Goal: Task Accomplishment & Management: Complete application form

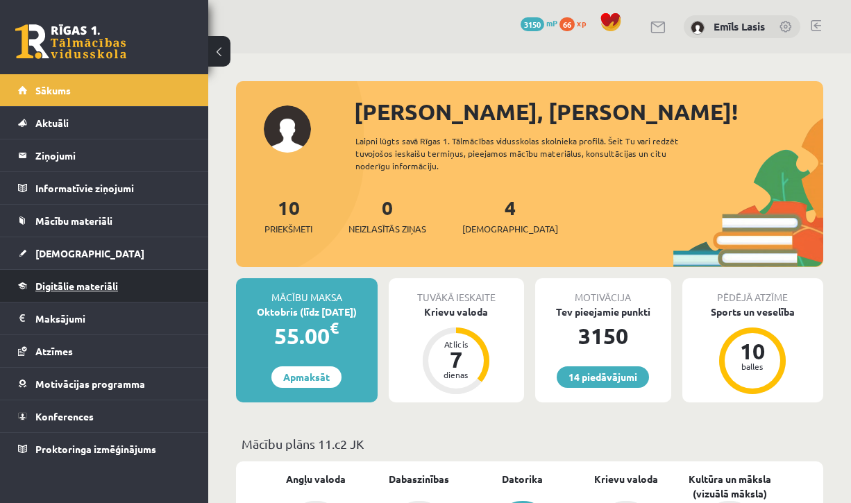
click at [93, 281] on span "Digitālie materiāli" at bounding box center [76, 286] width 83 height 12
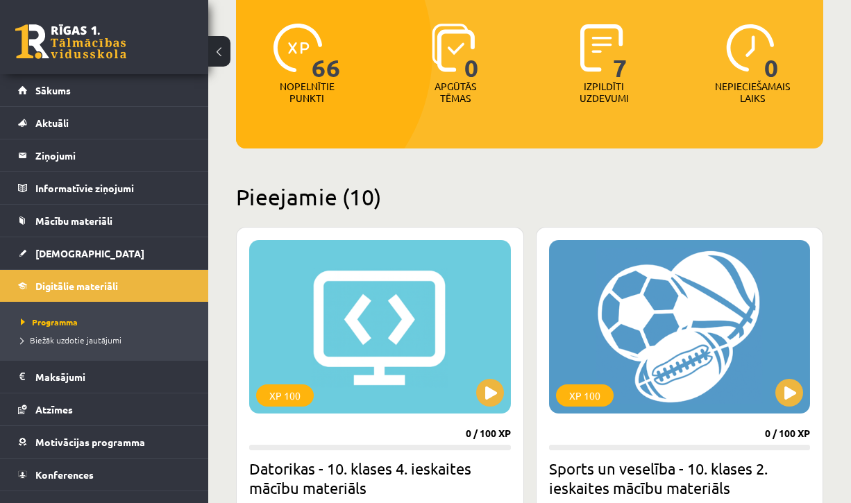
scroll to position [171, 0]
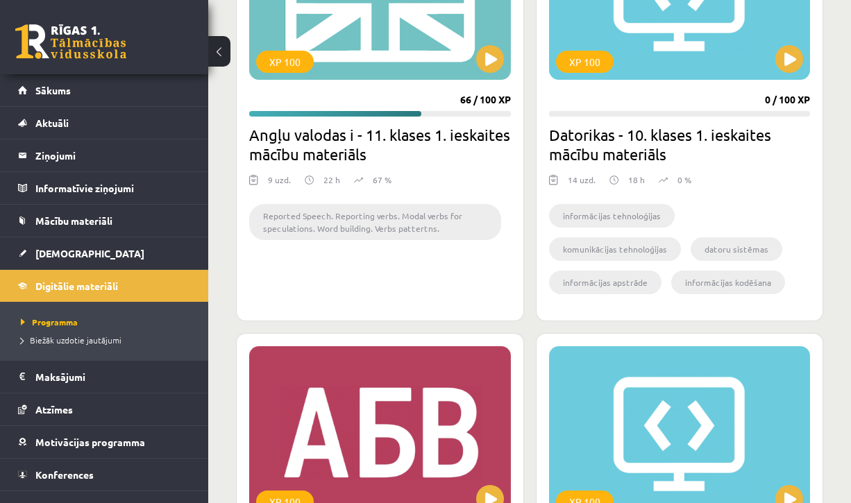
scroll to position [1727, 0]
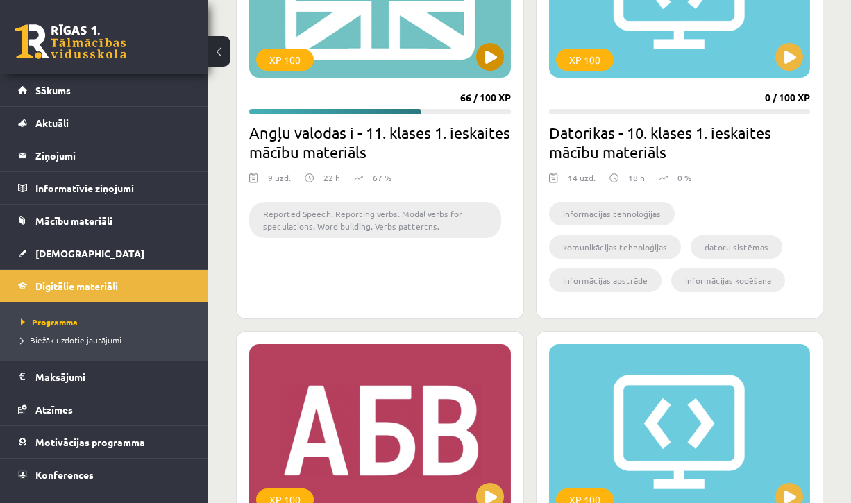
click at [503, 57] on button at bounding box center [490, 57] width 28 height 28
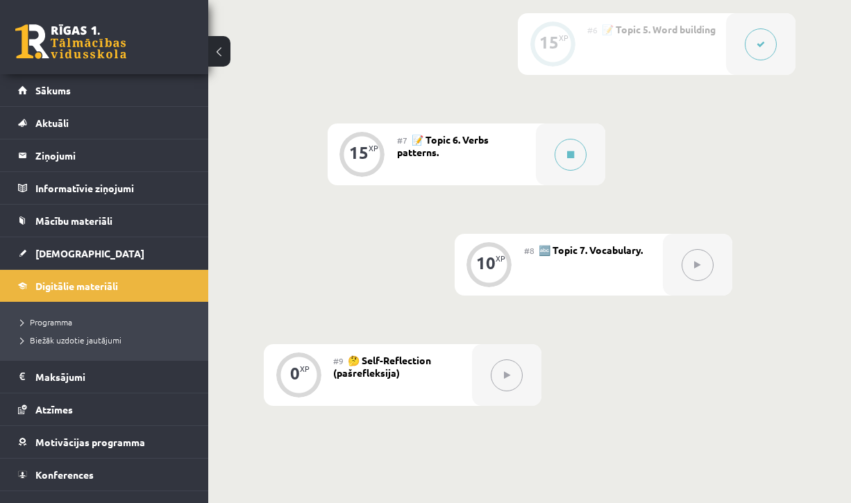
scroll to position [974, 0]
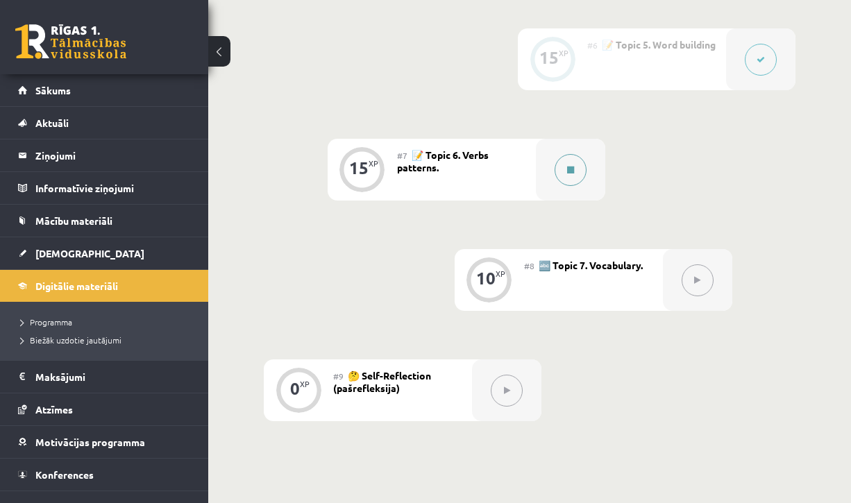
click at [573, 166] on icon at bounding box center [570, 170] width 7 height 8
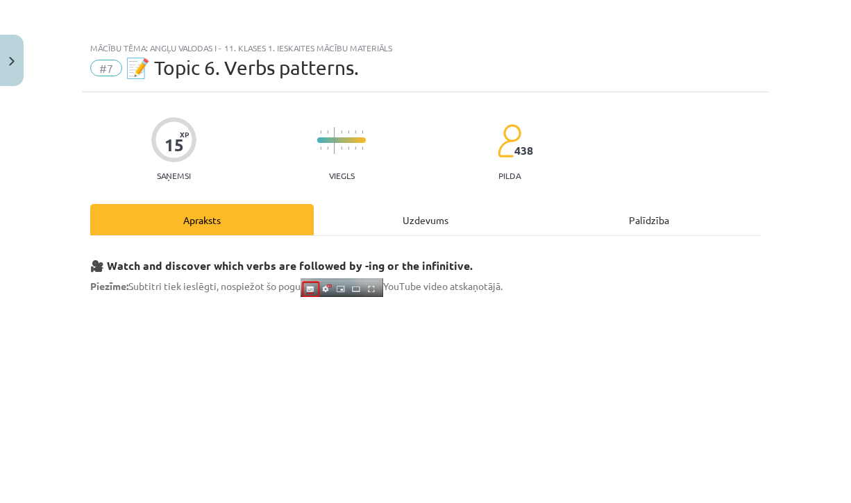
click at [376, 211] on div "Uzdevums" at bounding box center [425, 219] width 223 height 31
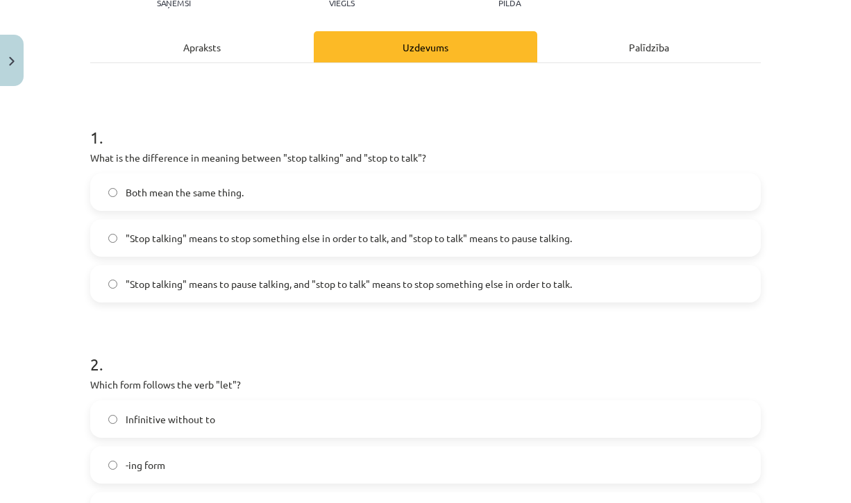
scroll to position [155, 0]
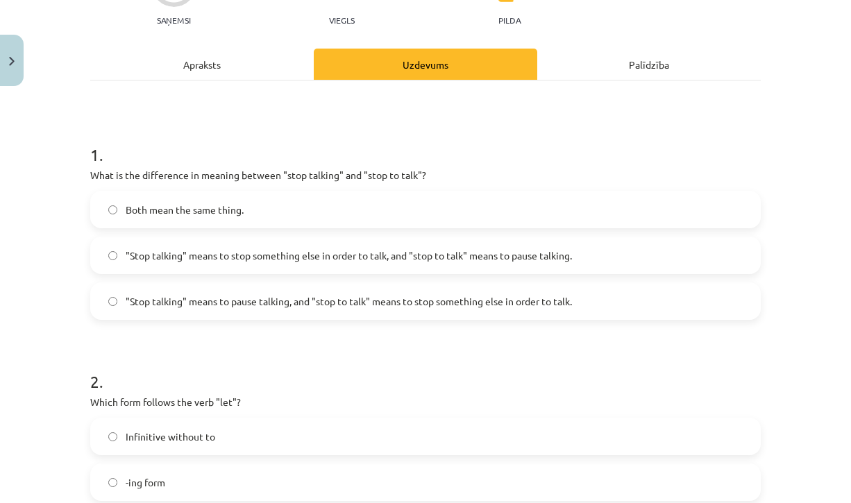
click at [217, 58] on div "Apraksts" at bounding box center [201, 64] width 223 height 31
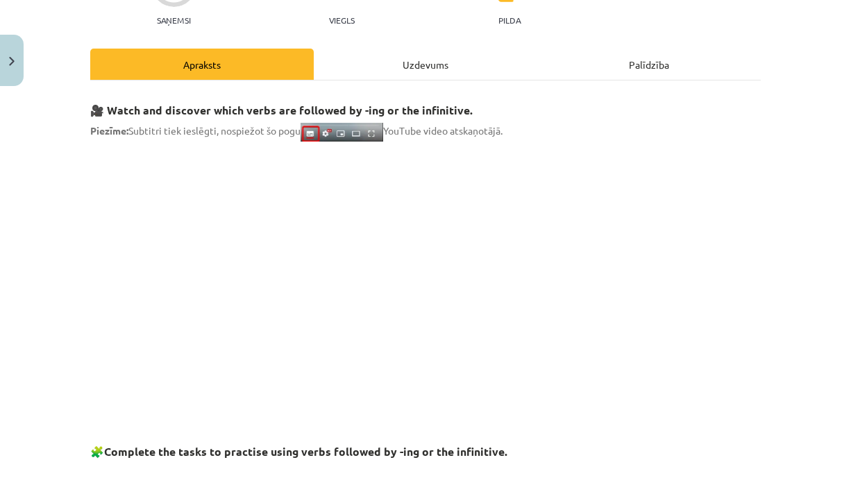
scroll to position [35, 0]
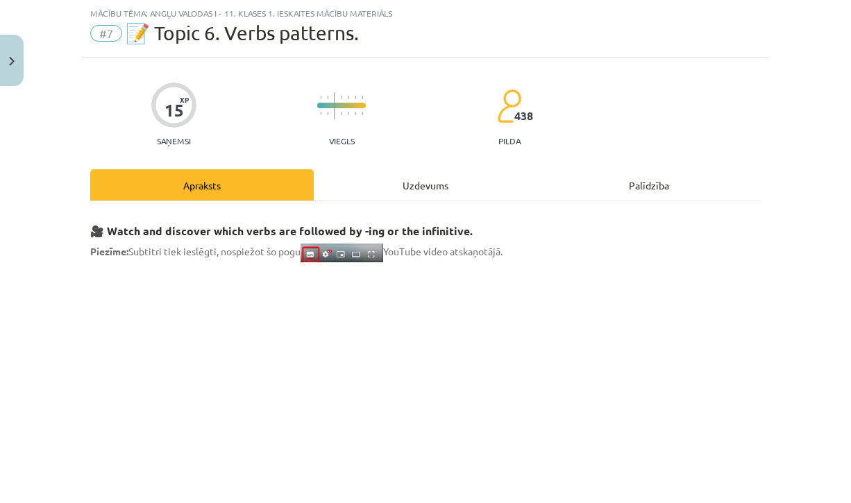
click at [429, 188] on div "Uzdevums" at bounding box center [425, 184] width 223 height 31
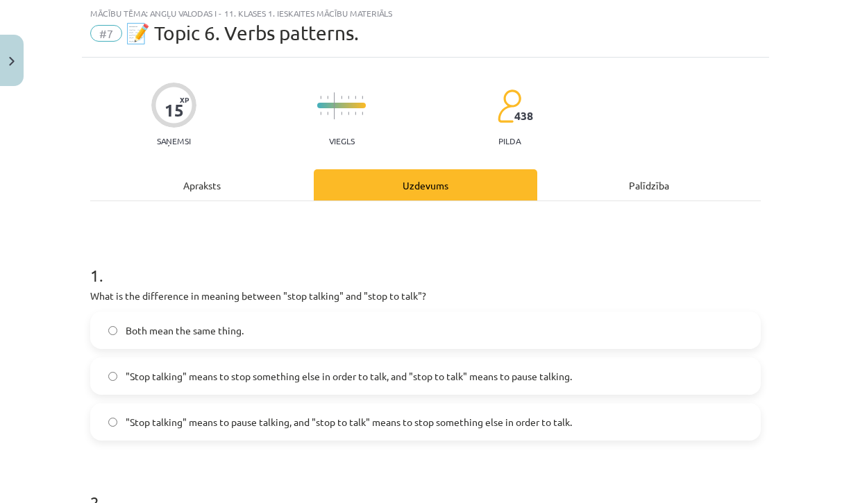
click at [219, 182] on div "Apraksts" at bounding box center [201, 184] width 223 height 31
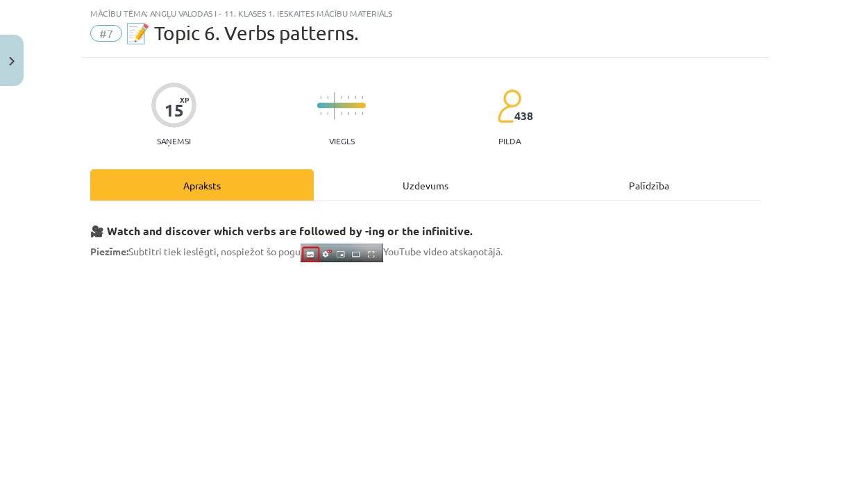
click at [359, 185] on div "Uzdevums" at bounding box center [425, 184] width 223 height 31
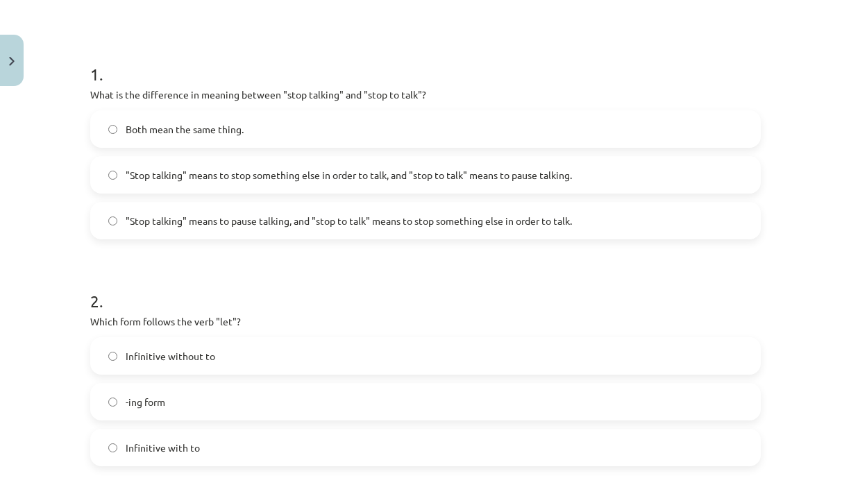
scroll to position [237, 0]
click at [572, 182] on label ""Stop talking" means to stop something else in order to talk, and "stop to talk…" at bounding box center [425, 173] width 667 height 35
click at [467, 230] on label ""Stop talking" means to pause talking, and "stop to talk" means to stop somethi…" at bounding box center [425, 219] width 667 height 35
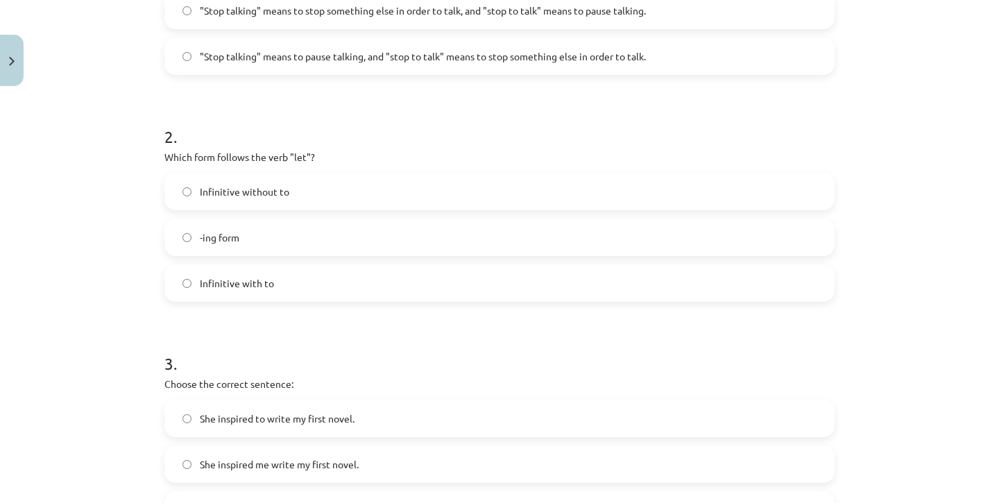
scroll to position [416, 0]
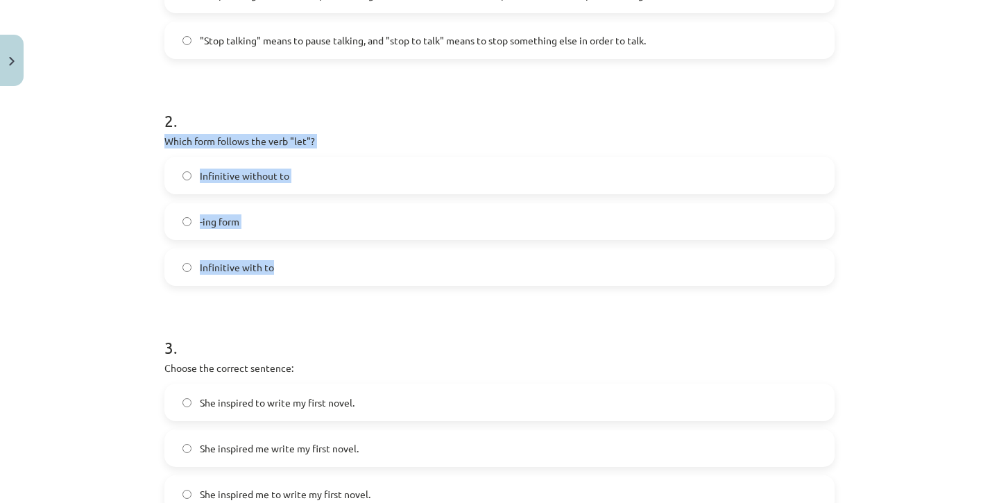
drag, startPoint x: 165, startPoint y: 140, endPoint x: 398, endPoint y: 278, distance: 270.0
click at [398, 278] on div "2 . Which form follows the verb "let"? Infinitive without to -ing form Infiniti…" at bounding box center [499, 186] width 670 height 199
copy div "Which form follows the verb "let"? Infinitive without to -ing form Infinitive w…"
click at [324, 173] on label "Infinitive without to" at bounding box center [499, 175] width 667 height 35
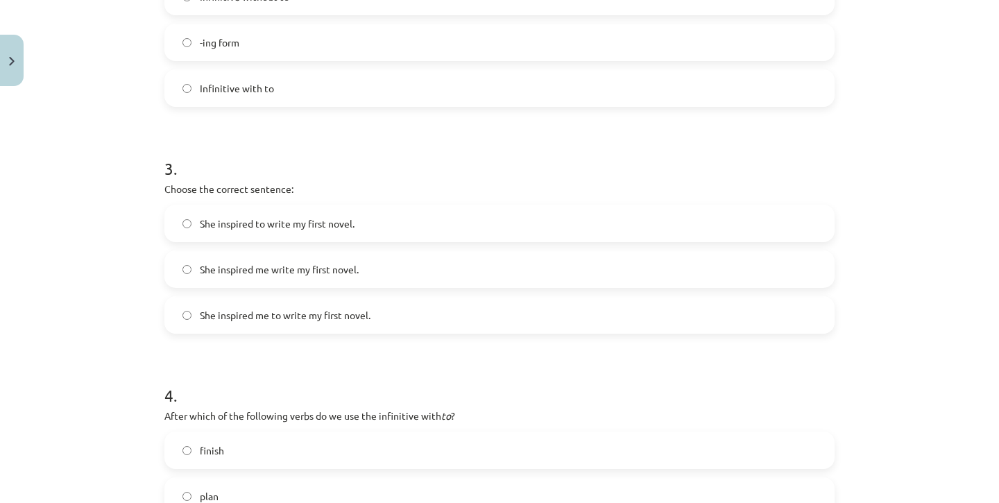
scroll to position [599, 0]
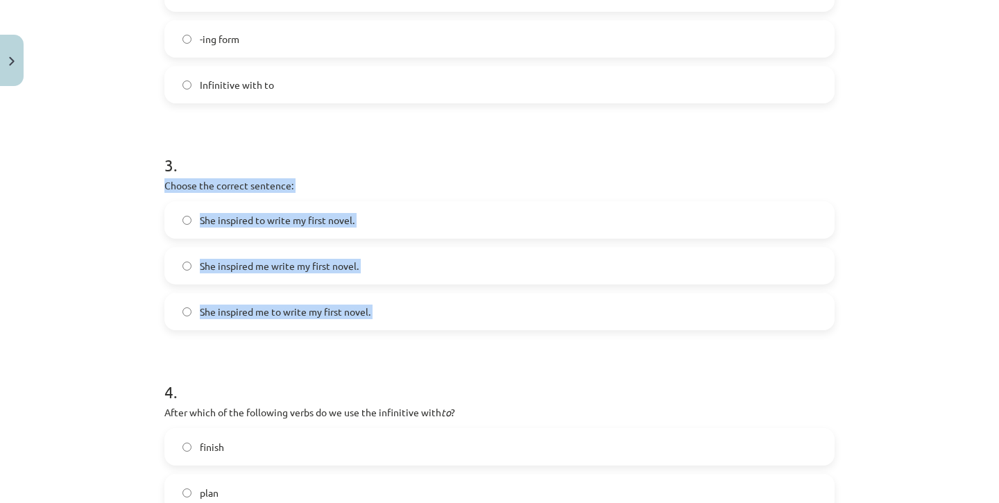
drag, startPoint x: 164, startPoint y: 183, endPoint x: 437, endPoint y: 352, distance: 321.0
click at [437, 344] on form "1 . What is the difference in meaning between "stop talking" and "stop to talk"…" at bounding box center [499, 230] width 670 height 1107
copy div "Choose the correct sentence: She inspired to write my first novel. She inspired…"
click at [357, 314] on span "She inspired me to write my first novel." at bounding box center [285, 312] width 171 height 15
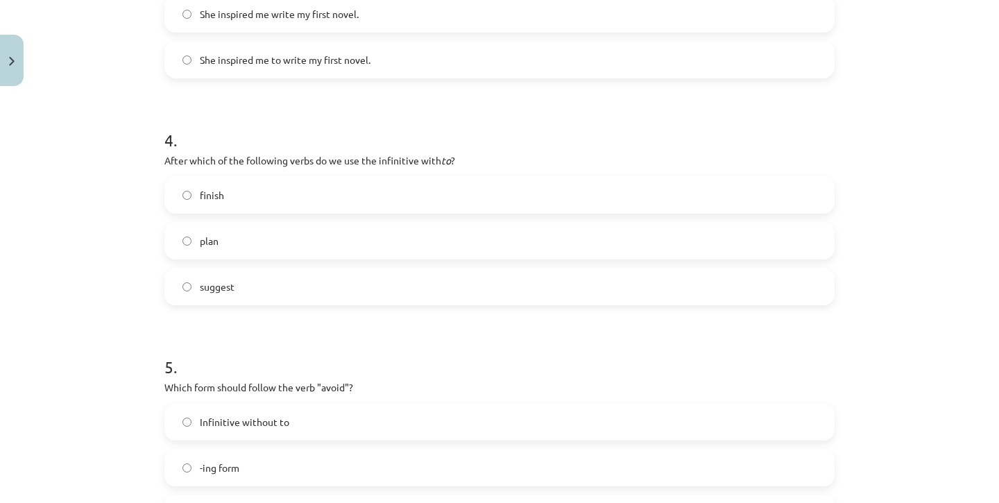
scroll to position [850, 0]
click at [531, 250] on label "plan" at bounding box center [499, 241] width 667 height 35
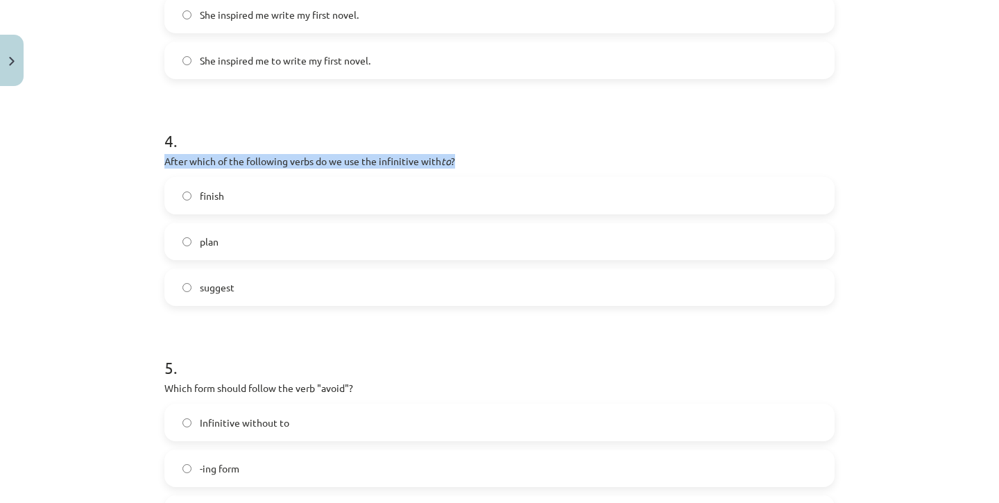
drag, startPoint x: 166, startPoint y: 160, endPoint x: 597, endPoint y: 158, distance: 430.9
click at [597, 158] on p "After which of the following verbs do we use the infinitive with to ?" at bounding box center [499, 161] width 670 height 15
copy p "After which of the following verbs do we use the infinitive with to ?"
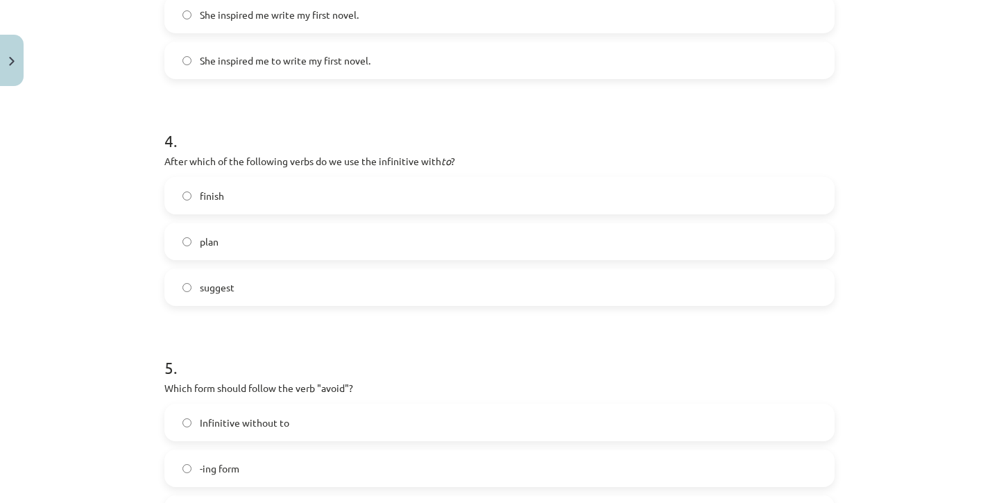
click at [179, 194] on label "finish" at bounding box center [499, 195] width 667 height 35
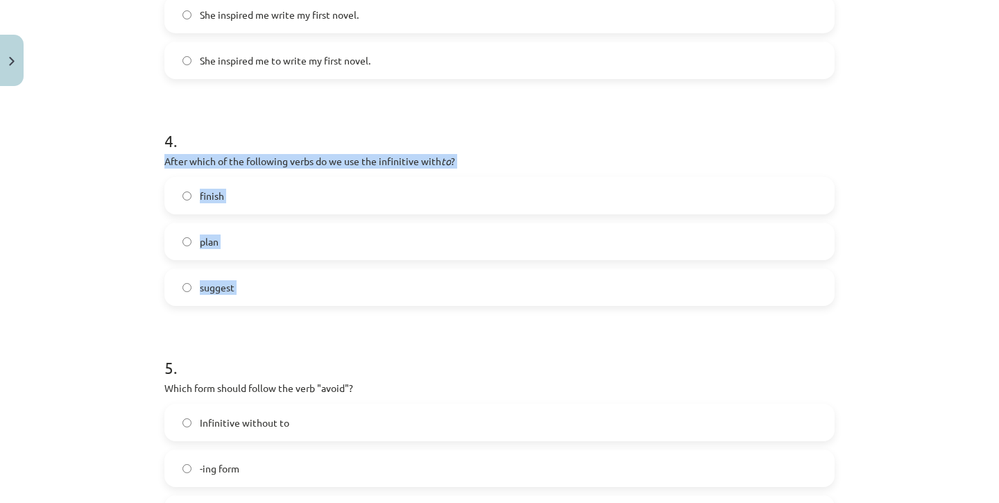
drag, startPoint x: 164, startPoint y: 157, endPoint x: 404, endPoint y: 328, distance: 294.6
copy div "After which of the following verbs do we use the infinitive with to ? finish pl…"
click at [271, 250] on label "plan" at bounding box center [499, 241] width 667 height 35
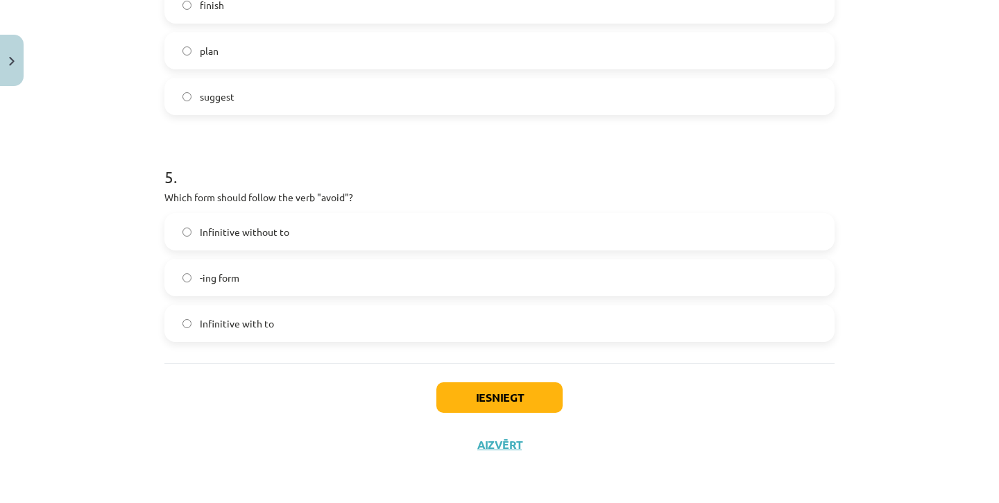
scroll to position [1043, 0]
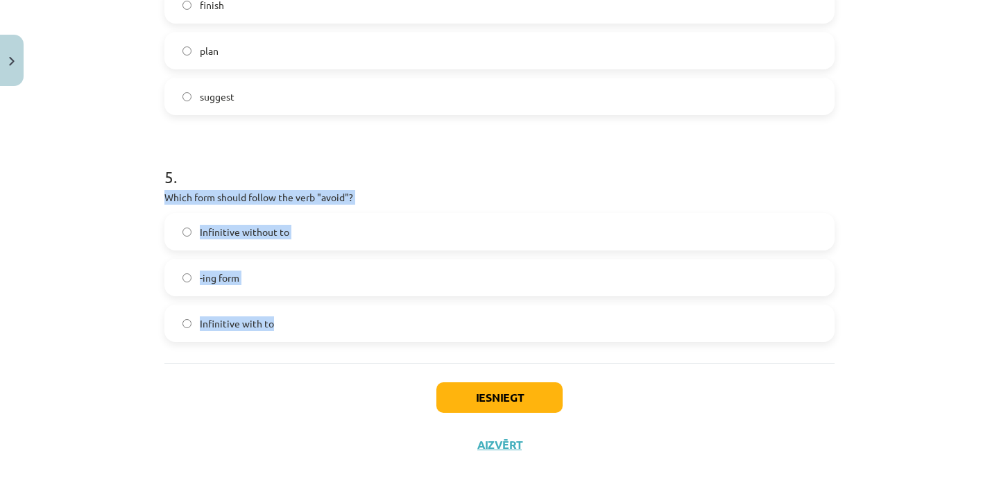
drag, startPoint x: 163, startPoint y: 192, endPoint x: 330, endPoint y: 354, distance: 233.1
copy div "Which form should follow the verb "avoid"? Infinitive without to -ing form Infi…"
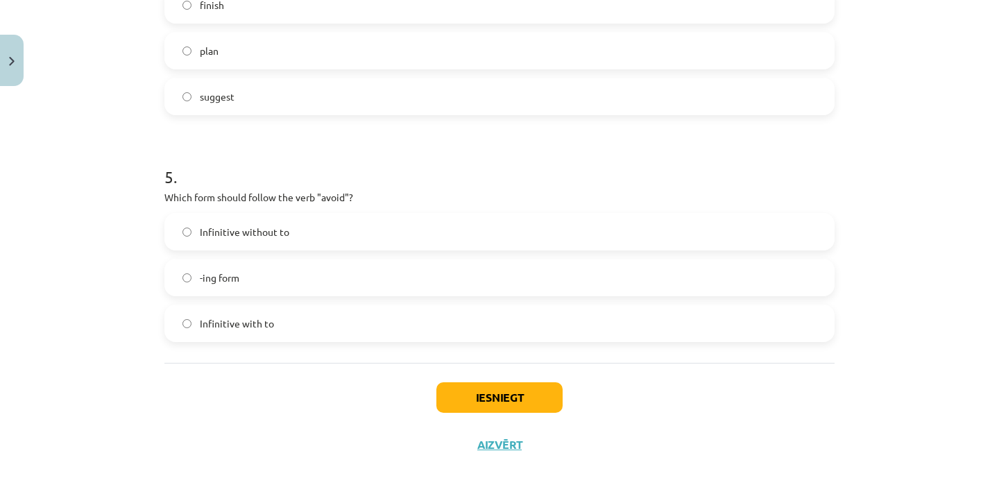
click at [38, 298] on div "Mācību tēma: Angļu valodas i - 11. klases 1. ieskaites mācību materiāls #7 📝 To…" at bounding box center [499, 251] width 999 height 503
click at [303, 319] on label "Infinitive with to" at bounding box center [499, 323] width 667 height 35
click at [207, 280] on span "-ing form" at bounding box center [220, 278] width 40 height 15
click at [518, 393] on button "Iesniegt" at bounding box center [499, 397] width 126 height 31
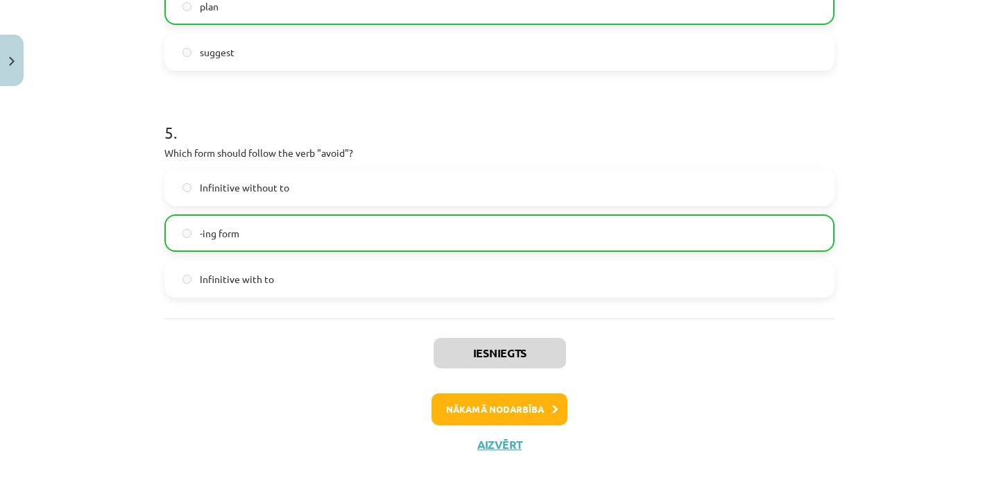
scroll to position [1087, 0]
click at [520, 412] on button "Nākamā nodarbība" at bounding box center [500, 409] width 136 height 32
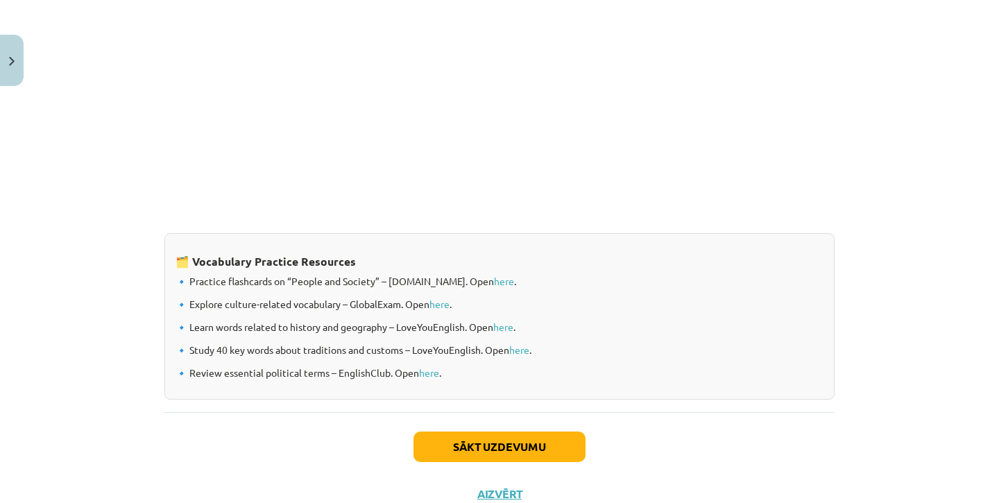
scroll to position [35, 0]
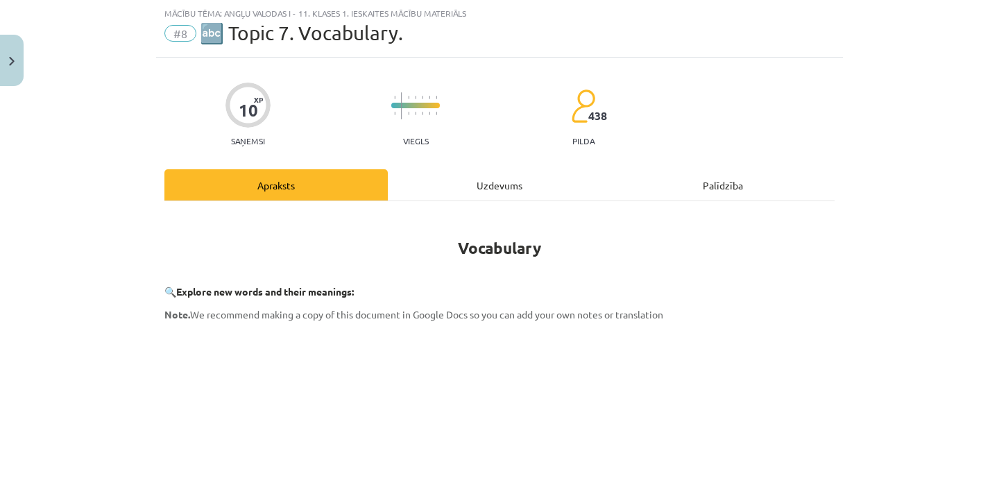
click at [469, 184] on div "Uzdevums" at bounding box center [499, 184] width 223 height 31
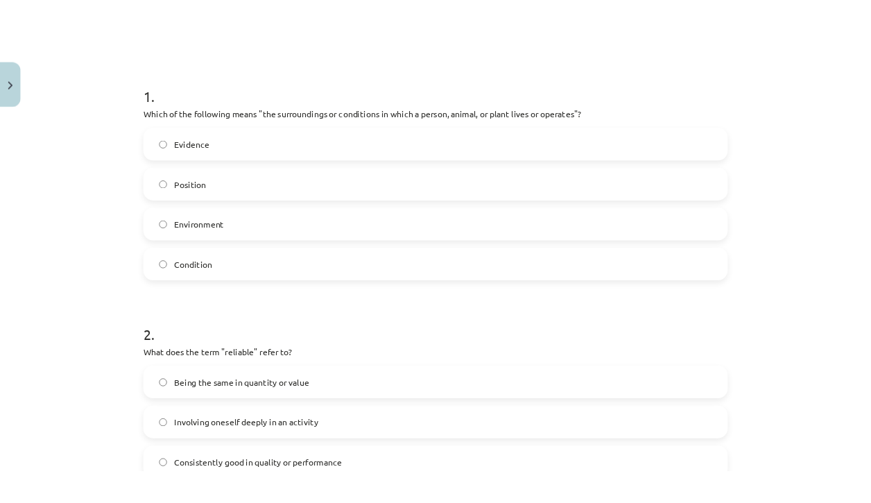
scroll to position [244, 0]
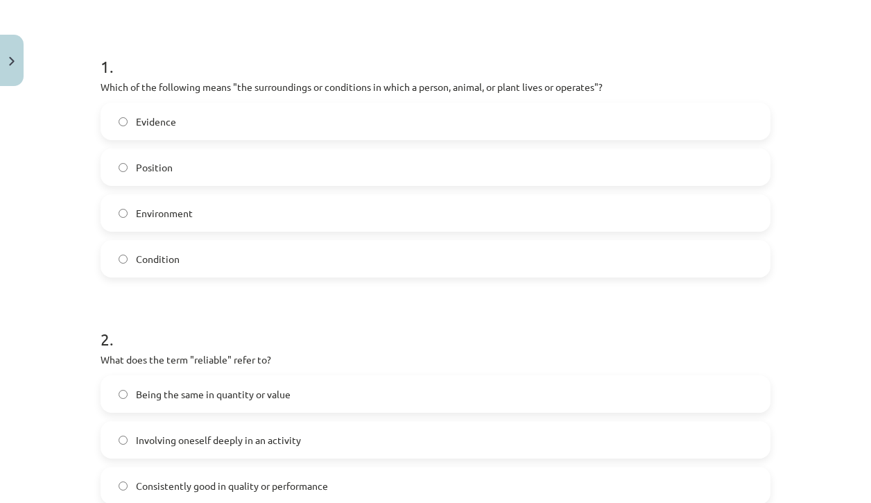
click at [576, 319] on h1 "2 ." at bounding box center [436, 326] width 670 height 43
click at [10, 49] on button "Close" at bounding box center [12, 60] width 24 height 51
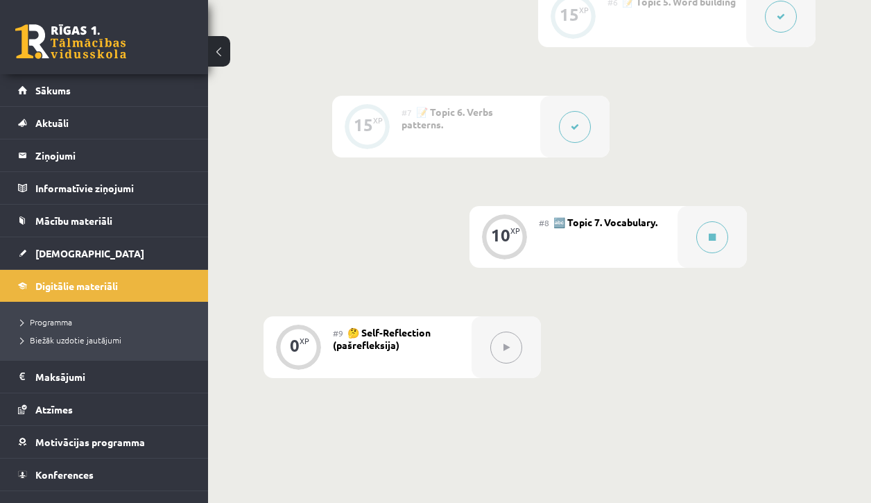
click at [74, 58] on link at bounding box center [70, 41] width 111 height 35
click at [74, 77] on link "Sākums" at bounding box center [104, 90] width 173 height 32
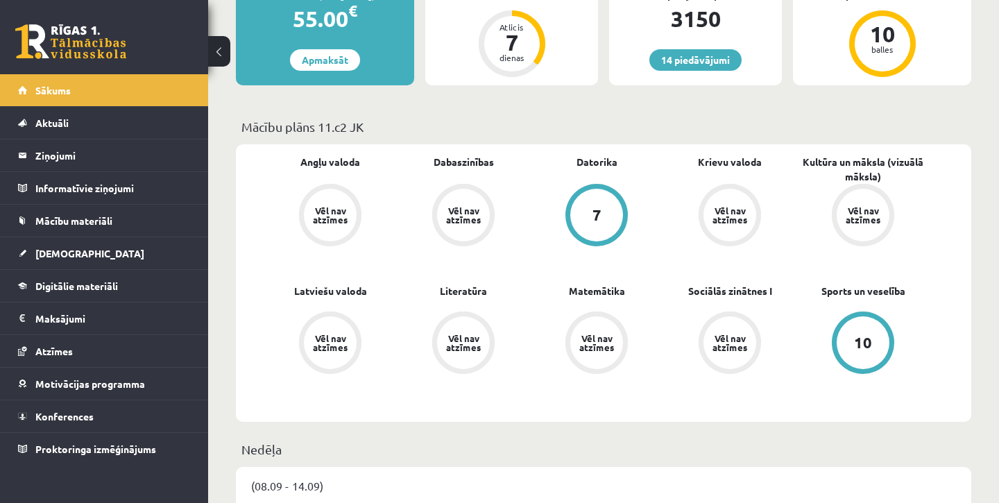
scroll to position [312, 0]
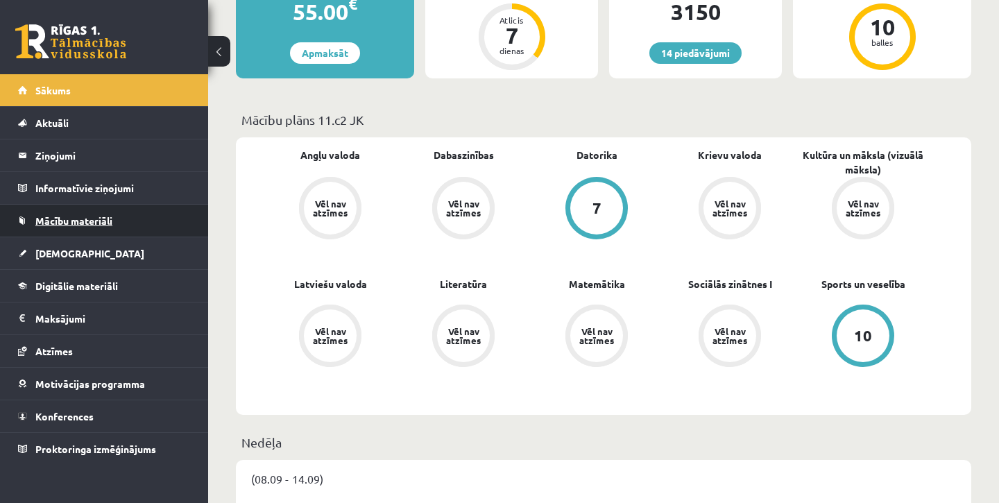
click at [131, 227] on link "Mācību materiāli" at bounding box center [104, 221] width 173 height 32
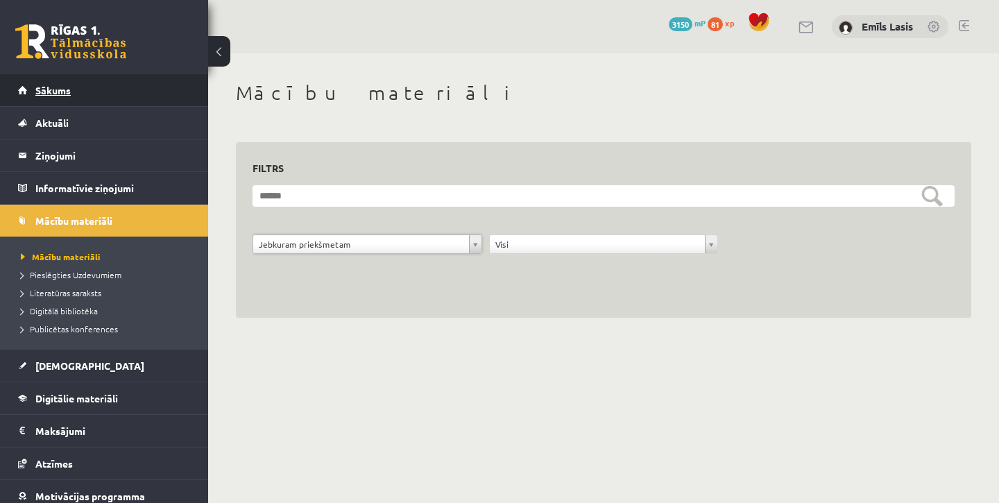
click at [45, 84] on link "Sākums" at bounding box center [104, 90] width 173 height 32
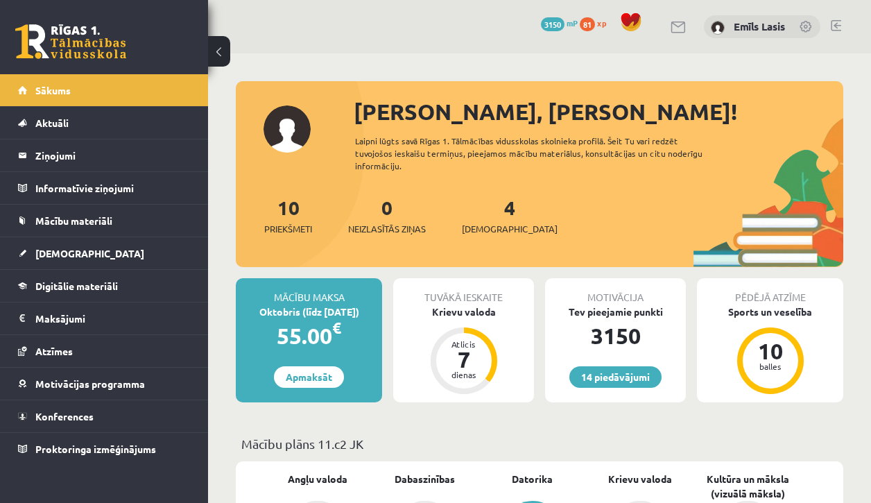
click at [74, 249] on span "[DEMOGRAPHIC_DATA]" at bounding box center [89, 253] width 109 height 12
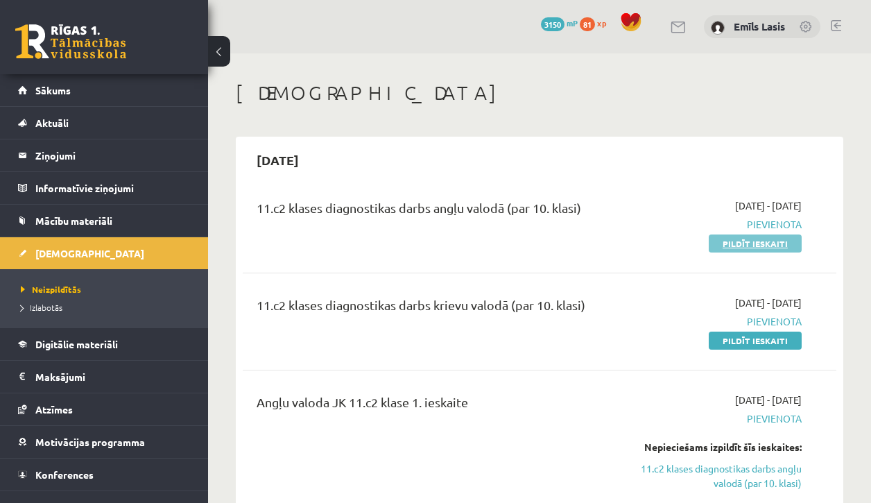
click at [770, 244] on link "Pildīt ieskaiti" at bounding box center [755, 244] width 93 height 18
click at [763, 239] on link "Pildīt ieskaiti" at bounding box center [755, 244] width 93 height 18
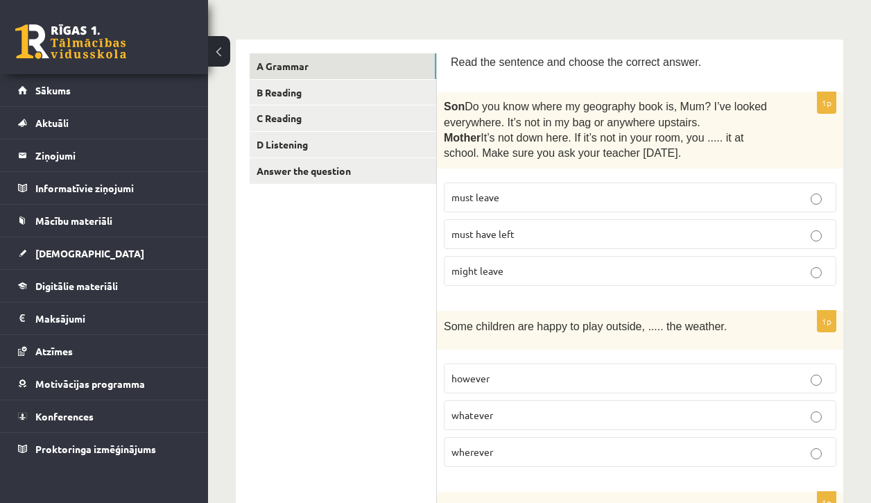
scroll to position [195, 0]
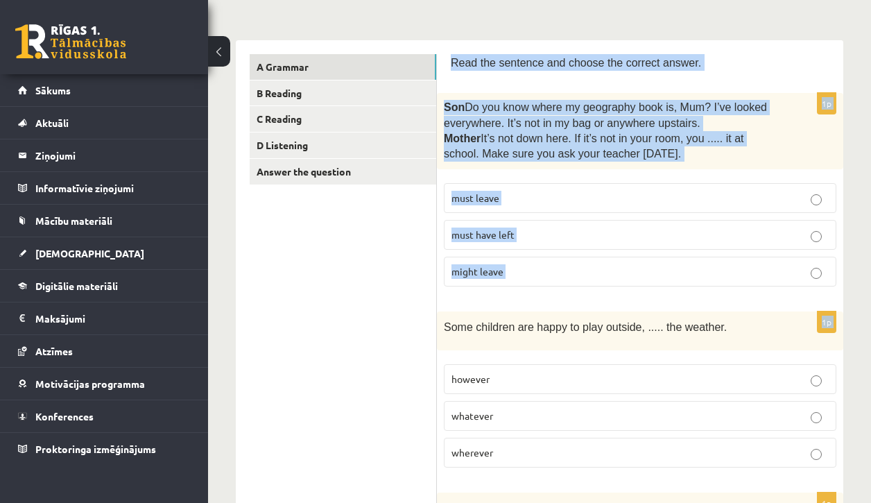
drag, startPoint x: 448, startPoint y: 58, endPoint x: 561, endPoint y: 300, distance: 267.6
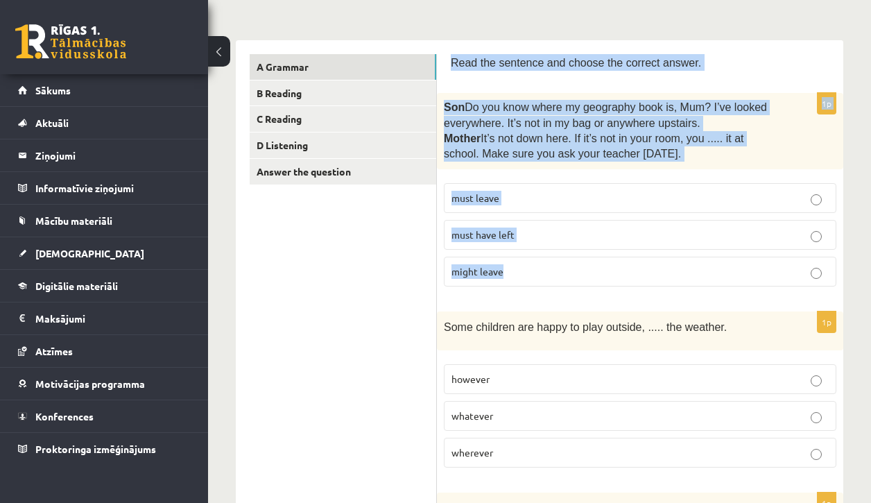
drag, startPoint x: 450, startPoint y: 60, endPoint x: 615, endPoint y: 286, distance: 280.5
copy form "Read the sentence and choose the correct answer. 1p Son  Do you know where my g…"
click at [557, 233] on p "must have left" at bounding box center [640, 235] width 377 height 15
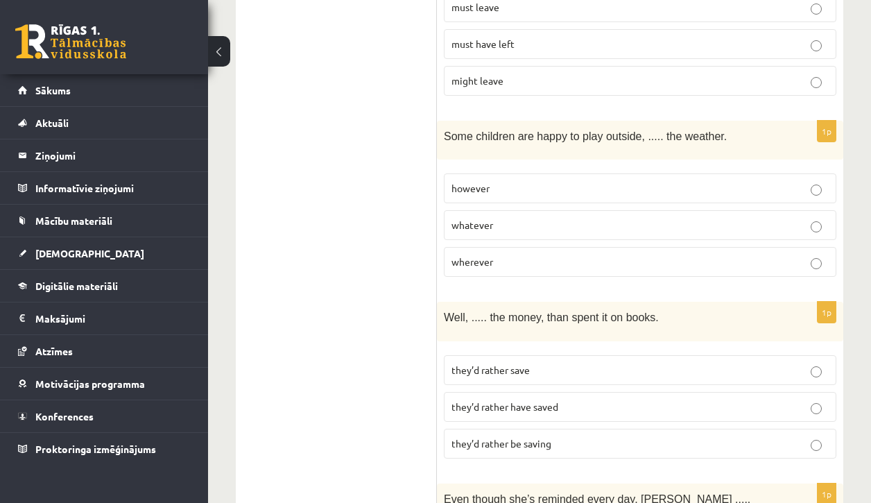
scroll to position [391, 0]
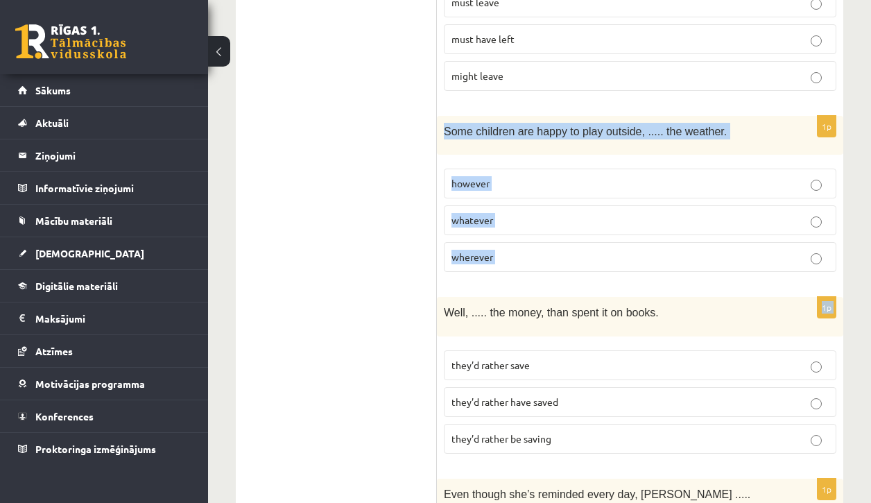
drag, startPoint x: 444, startPoint y: 126, endPoint x: 624, endPoint y: 282, distance: 238.1
copy form "Some children are happy to play outside, ..... the weather. however whatever wh…"
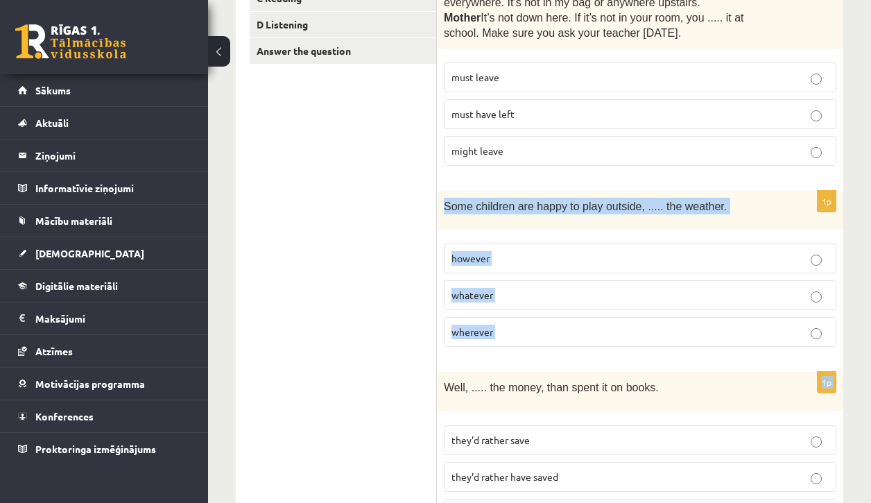
scroll to position [315, 0]
click at [545, 291] on p "whatever" at bounding box center [640, 296] width 377 height 15
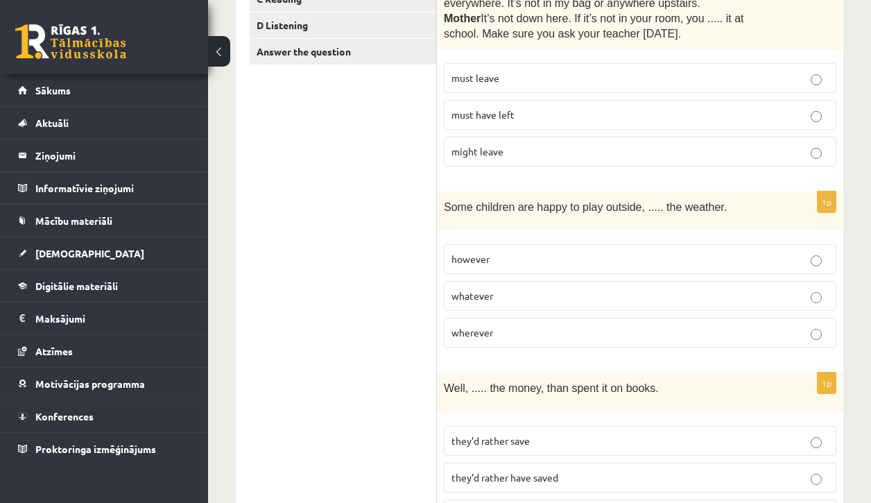
click at [783, 154] on p "might leave" at bounding box center [640, 151] width 377 height 15
click at [586, 118] on p "must have left" at bounding box center [640, 115] width 377 height 15
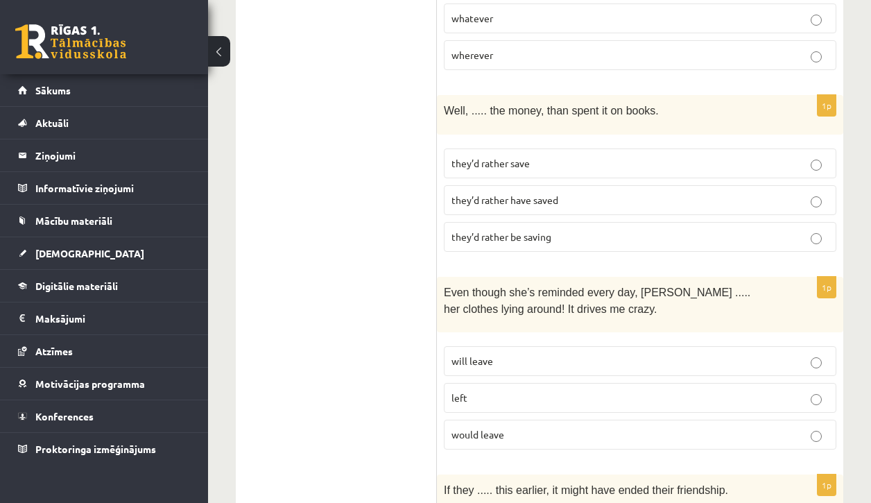
scroll to position [600, 0]
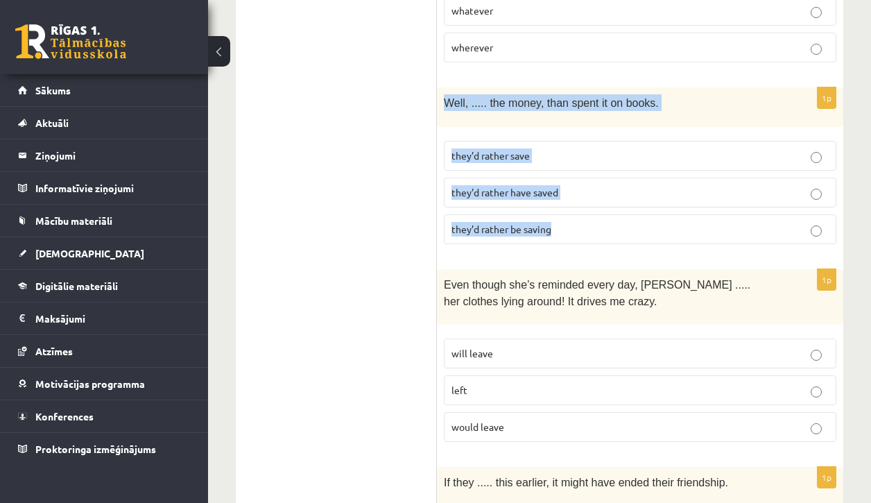
drag, startPoint x: 437, startPoint y: 98, endPoint x: 608, endPoint y: 247, distance: 226.7
click at [609, 247] on div "1p Well, ..... the money, than spent it on books. they’d rather save they’d rat…" at bounding box center [640, 170] width 407 height 167
copy div "Well, ..... the money, than spent it on books. they’d rather save they’d rather…"
click at [565, 187] on p "they’d rather have saved" at bounding box center [640, 192] width 377 height 15
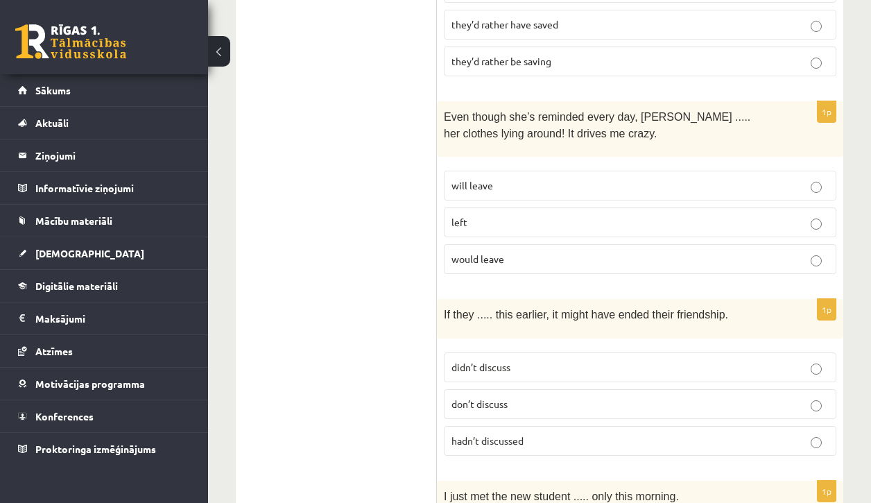
scroll to position [767, 0]
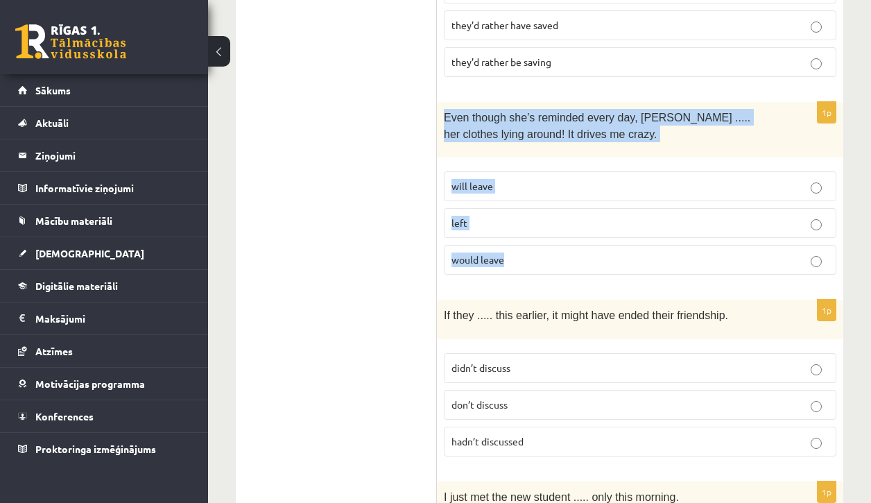
drag, startPoint x: 445, startPoint y: 109, endPoint x: 611, endPoint y: 255, distance: 221.7
click at [611, 255] on div "1p Even though she’s reminded every day, [PERSON_NAME] ..... her clothes lying …" at bounding box center [640, 194] width 407 height 185
copy div "Even though she’s reminded every day, [PERSON_NAME] ..... her clothes lying aro…"
click at [531, 185] on p "will leave" at bounding box center [640, 186] width 377 height 15
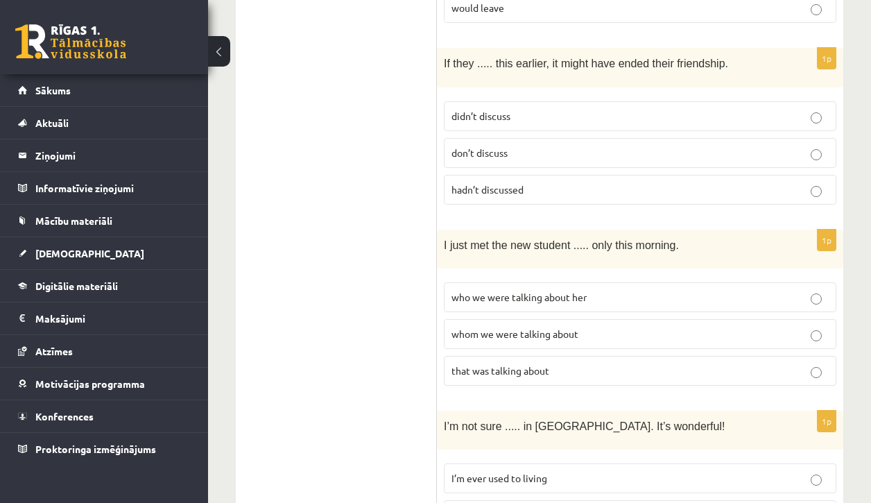
scroll to position [1030, 0]
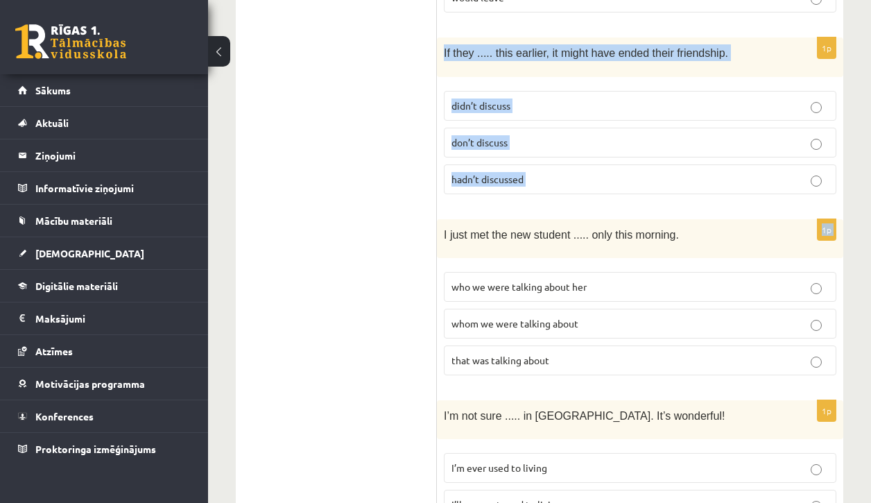
drag, startPoint x: 443, startPoint y: 44, endPoint x: 630, endPoint y: 210, distance: 249.7
copy form "If they ..... this earlier, it might have ended their friendship. didn’t discus…"
click at [534, 172] on p "hadn’t discussed" at bounding box center [640, 179] width 377 height 15
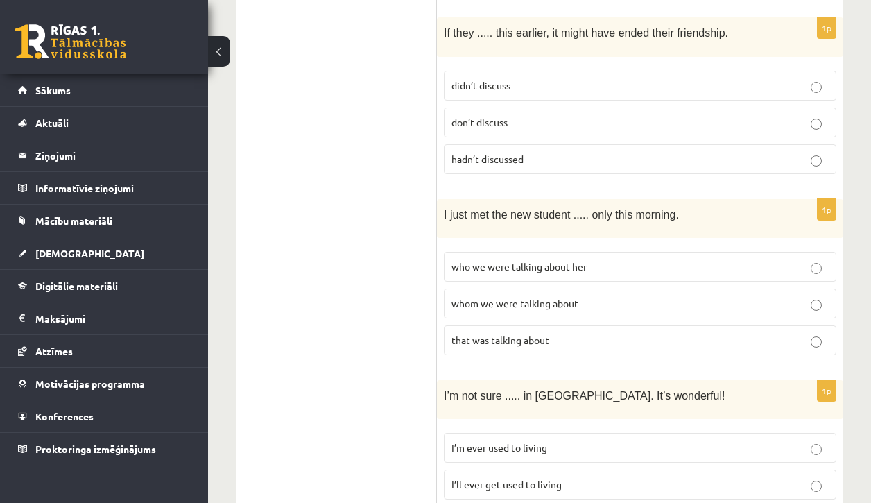
scroll to position [1055, 0]
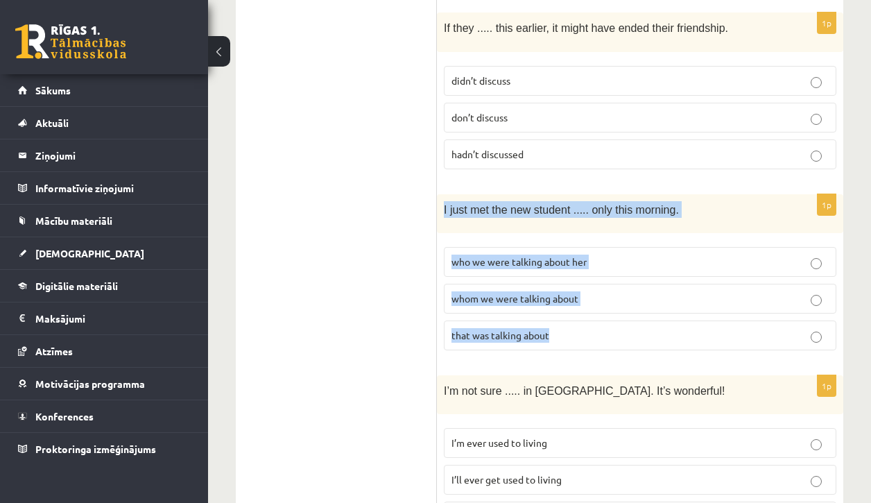
drag, startPoint x: 442, startPoint y: 197, endPoint x: 661, endPoint y: 349, distance: 266.2
click at [661, 349] on div "1p I just met the new student ..... only this morning. who we were talking abou…" at bounding box center [640, 277] width 407 height 167
copy div "I just met the new student ..... only this morning. who we were talking about h…"
click at [519, 296] on p "whom we were talking about" at bounding box center [640, 298] width 377 height 15
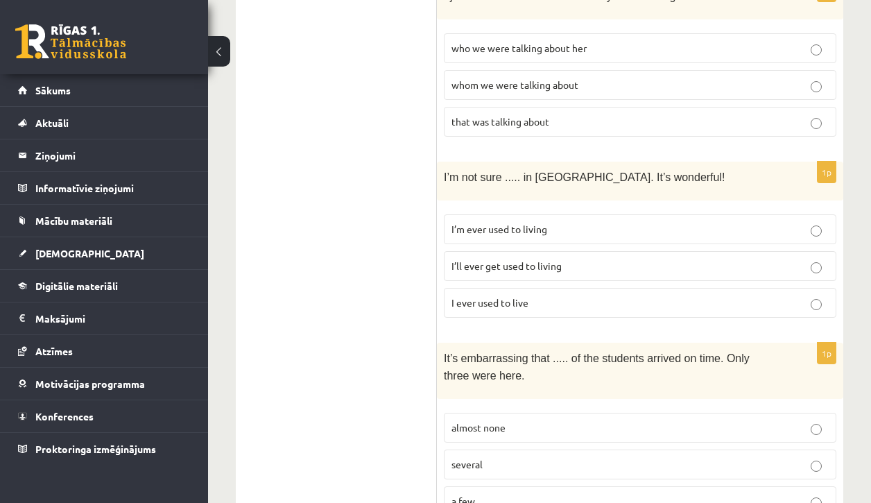
scroll to position [1279, 0]
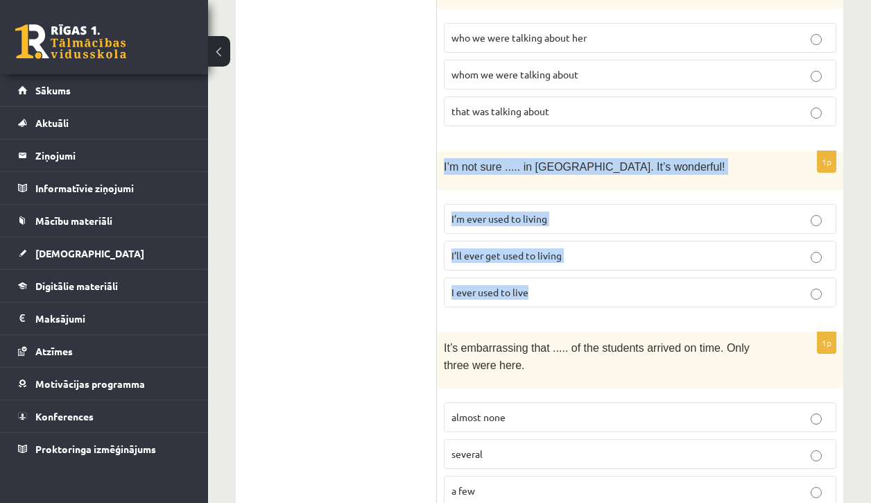
drag, startPoint x: 444, startPoint y: 159, endPoint x: 629, endPoint y: 298, distance: 230.9
click at [629, 298] on div "1p I’m not sure ..... in [GEOGRAPHIC_DATA]. It’s wonderful! I’m ever used to li…" at bounding box center [640, 234] width 407 height 167
copy div "I’m not sure ..... in [GEOGRAPHIC_DATA]. It’s wonderful! I’m ever used to livin…"
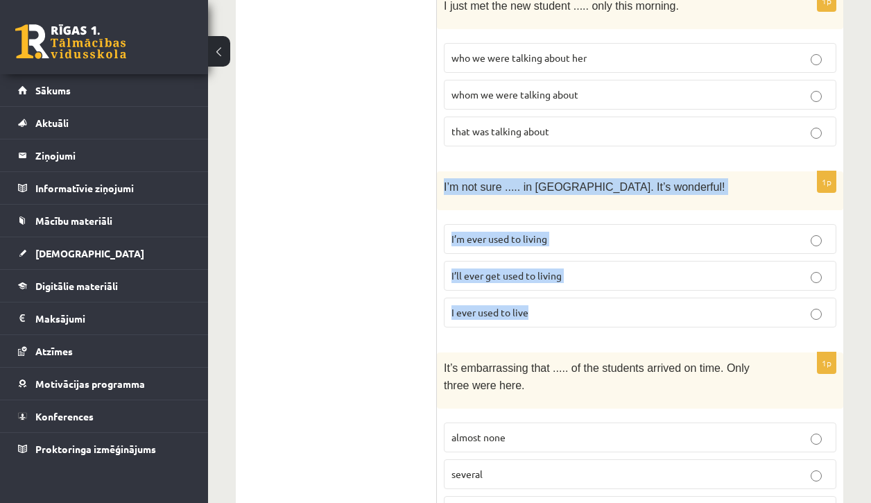
click at [508, 271] on span "I’ll ever get used to living" at bounding box center [507, 275] width 110 height 12
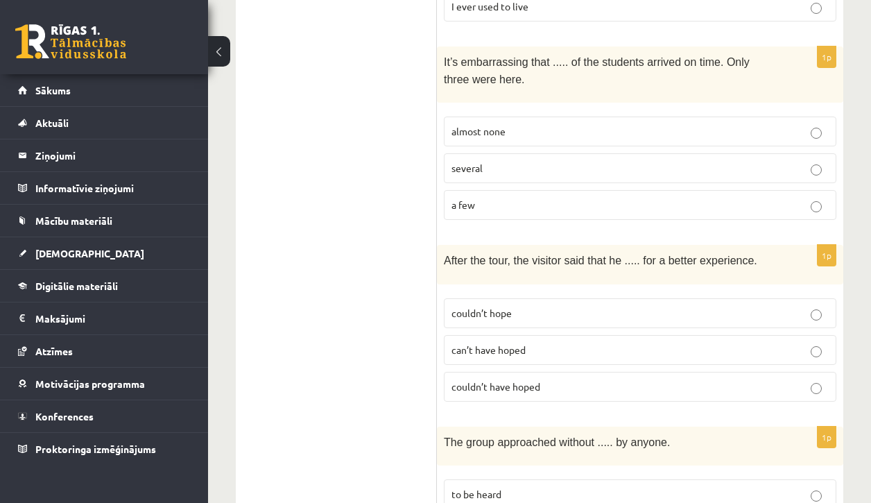
scroll to position [1565, 0]
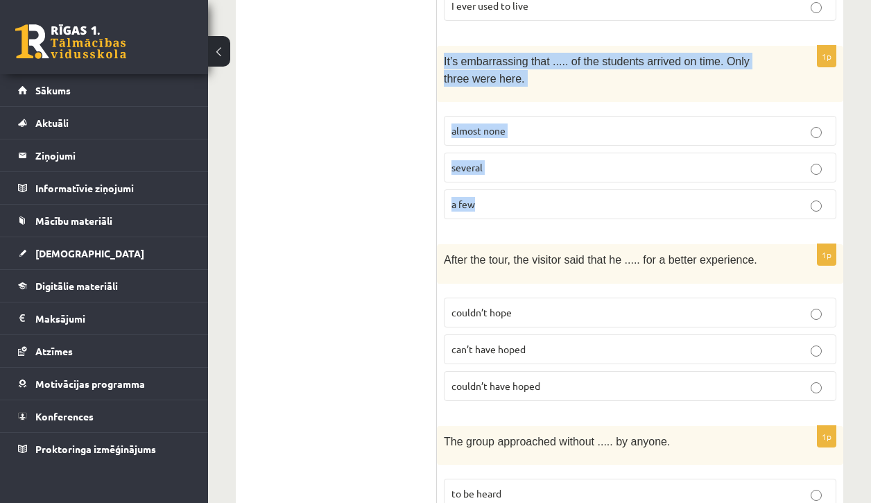
drag, startPoint x: 443, startPoint y: 48, endPoint x: 608, endPoint y: 206, distance: 228.2
click at [608, 206] on div "1p It’s embarrassing that ..... of the students arrived on time. Only three wer…" at bounding box center [640, 138] width 407 height 185
copy div "It’s embarrassing that ..... of the students arrived on time. Only three were h…"
click at [524, 124] on p "almost none" at bounding box center [640, 131] width 377 height 15
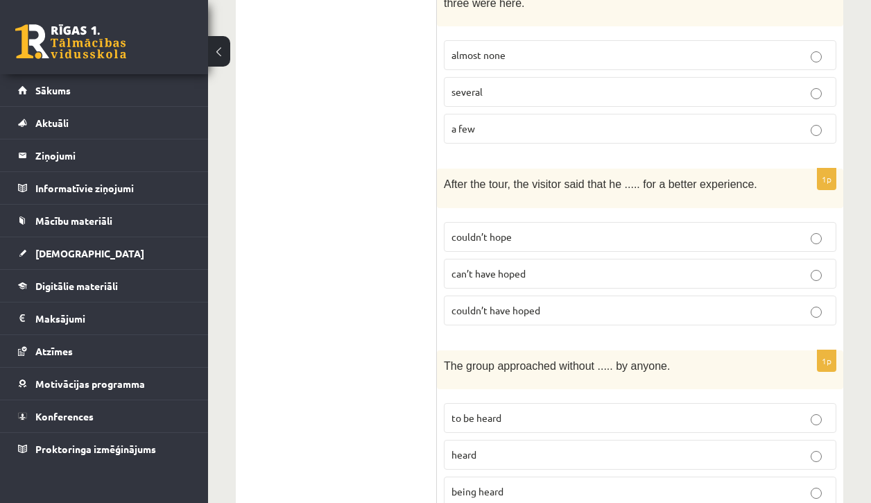
scroll to position [1647, 0]
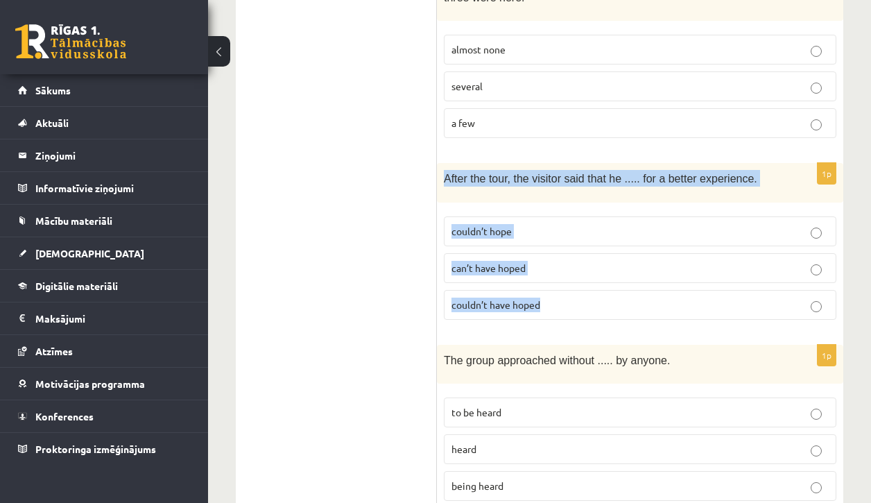
drag, startPoint x: 442, startPoint y: 164, endPoint x: 642, endPoint y: 309, distance: 246.9
click at [642, 309] on div "1p After the tour, the visitor said that he ..... for a better experience. coul…" at bounding box center [640, 246] width 407 height 167
copy div "After the tour, the visitor said that he ..... for a better experience. couldn’…"
click at [532, 224] on p "couldn’t hope" at bounding box center [640, 231] width 377 height 15
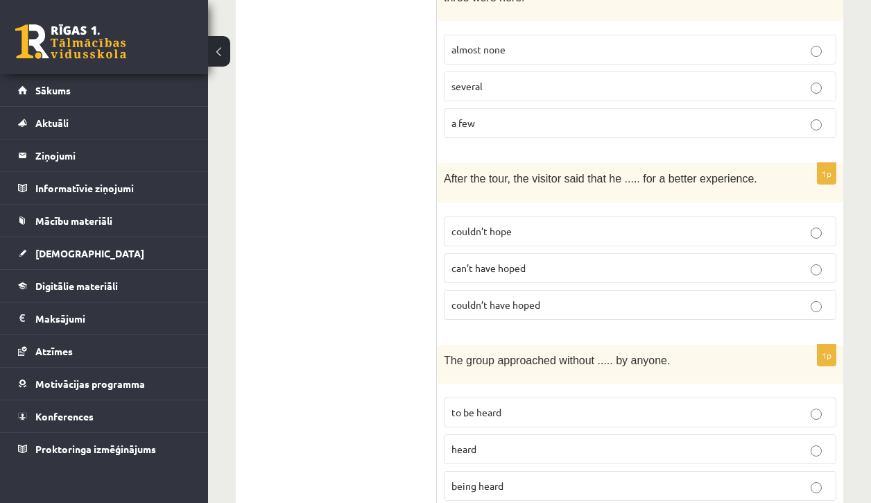
click at [547, 298] on p "couldn’t have hoped" at bounding box center [640, 305] width 377 height 15
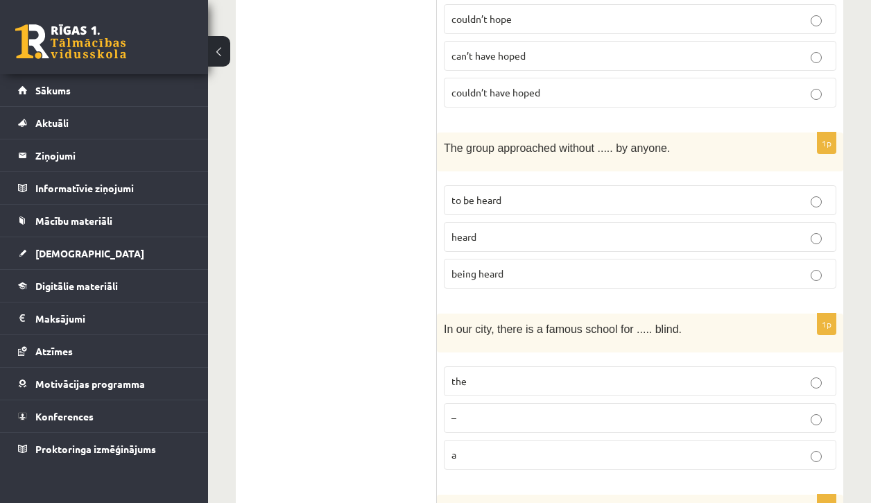
scroll to position [1858, 0]
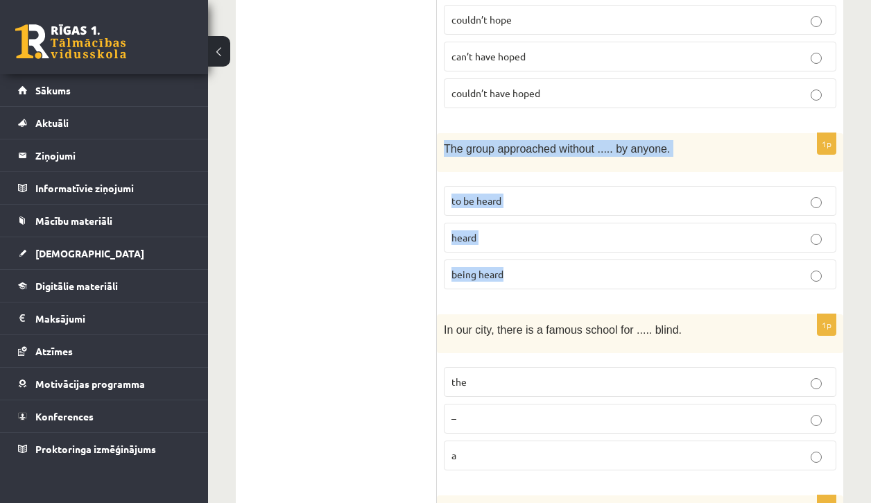
drag, startPoint x: 447, startPoint y: 133, endPoint x: 609, endPoint y: 275, distance: 215.4
click at [609, 275] on div "1p The group approached without ..... by anyone. to be heard heard being heard" at bounding box center [640, 216] width 407 height 167
copy div "The group approached without ..... by anyone. to be heard heard being heard"
click at [514, 267] on p "being heard" at bounding box center [640, 274] width 377 height 15
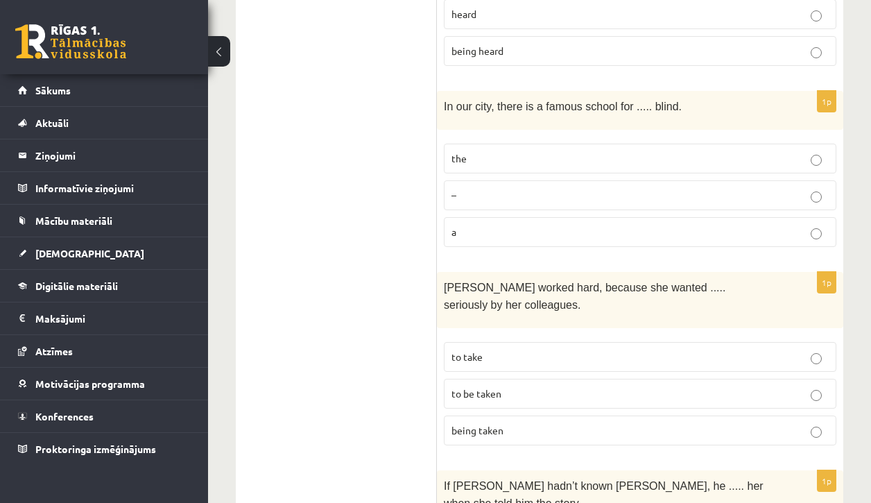
scroll to position [2085, 0]
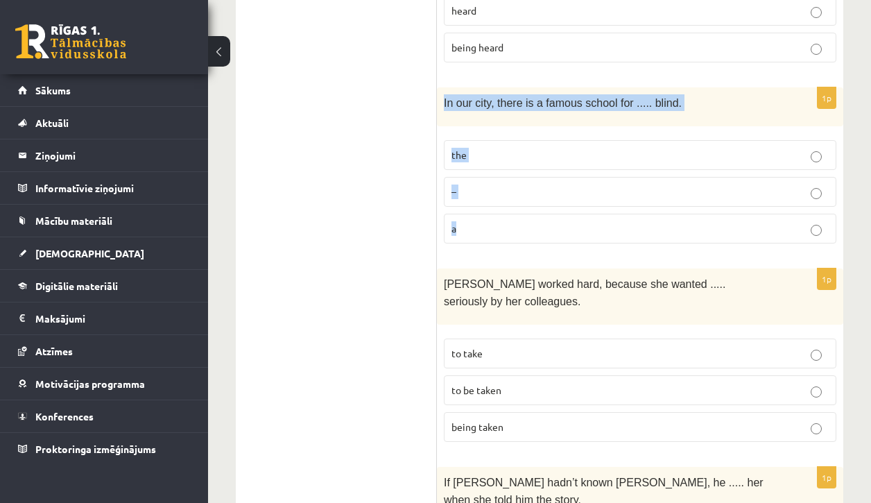
drag, startPoint x: 445, startPoint y: 90, endPoint x: 581, endPoint y: 221, distance: 188.9
click at [581, 221] on div "1p In our city, there is a famous school for ..... blind. the – a" at bounding box center [640, 170] width 407 height 167
click at [509, 148] on p "the" at bounding box center [640, 155] width 377 height 15
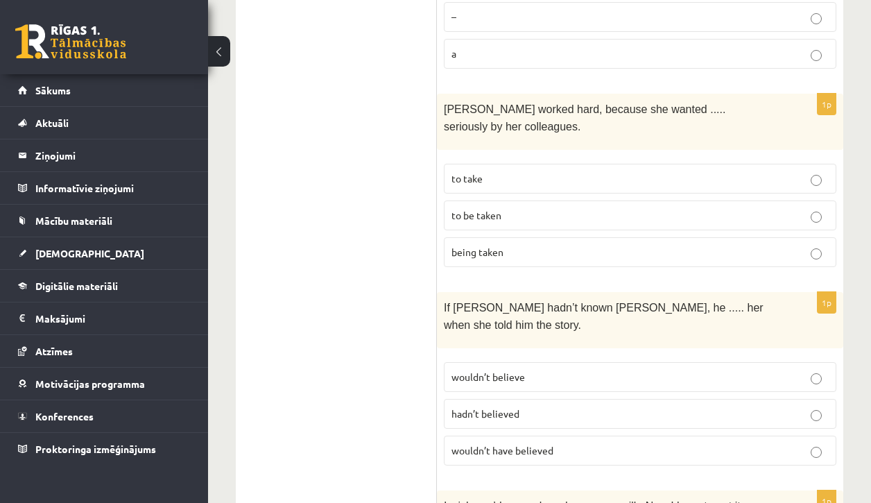
scroll to position [2275, 0]
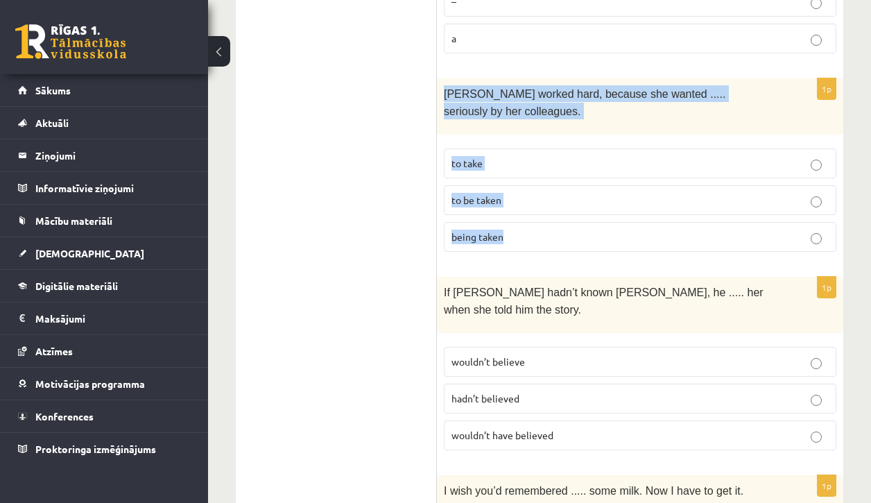
drag, startPoint x: 444, startPoint y: 75, endPoint x: 654, endPoint y: 230, distance: 260.9
click at [654, 230] on div "1p [PERSON_NAME] worked hard, because she wanted ..... seriously by her colleag…" at bounding box center [640, 170] width 407 height 185
click at [505, 193] on p "to be taken" at bounding box center [640, 200] width 377 height 15
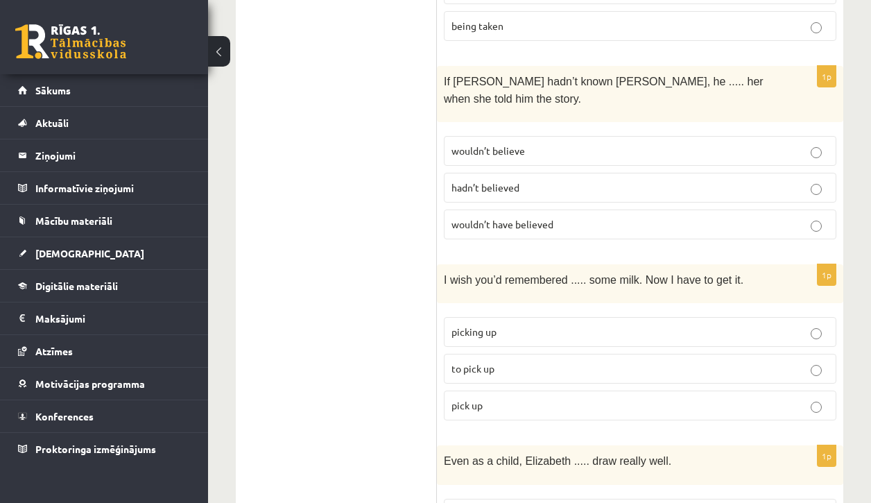
scroll to position [2490, 0]
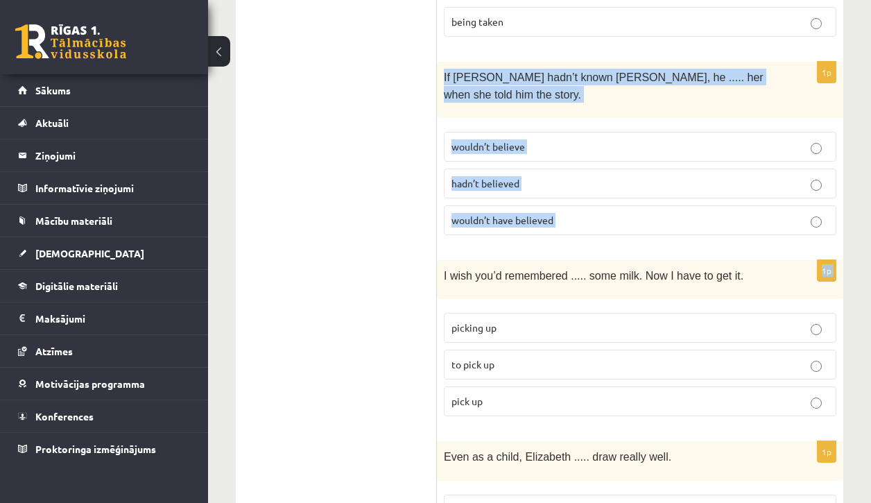
drag, startPoint x: 443, startPoint y: 58, endPoint x: 645, endPoint y: 237, distance: 270.3
click at [571, 213] on p "wouldn’t have believed" at bounding box center [640, 220] width 377 height 15
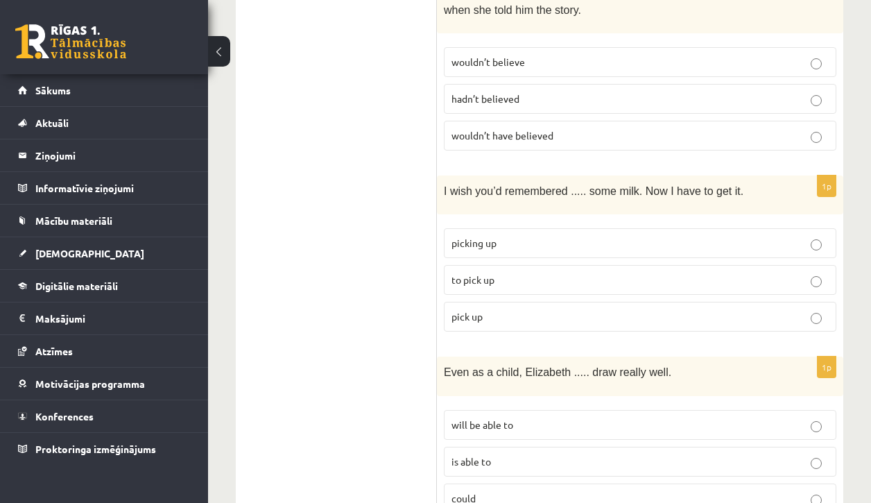
scroll to position [2577, 0]
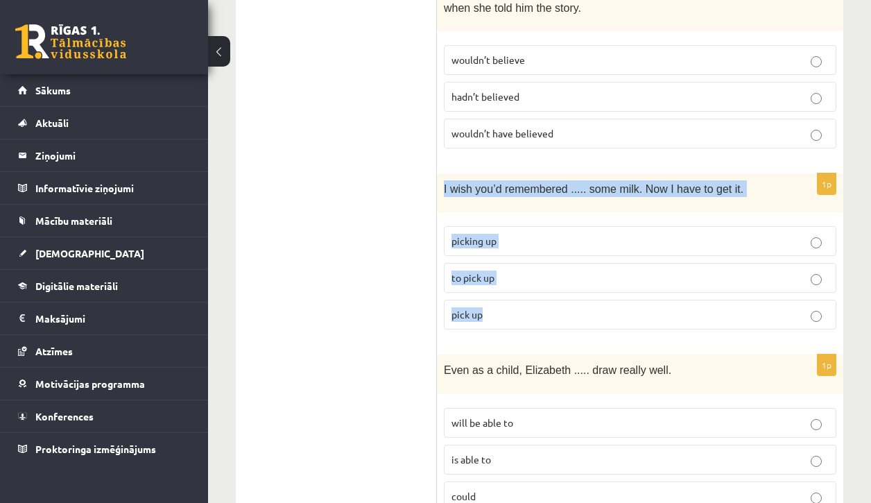
drag, startPoint x: 443, startPoint y: 168, endPoint x: 592, endPoint y: 317, distance: 211.0
click at [592, 317] on div "1p I wish you’d remembered ..... some milk. Now I have to get it. picking up to…" at bounding box center [640, 256] width 407 height 167
click at [560, 269] on label "to pick up" at bounding box center [640, 278] width 393 height 30
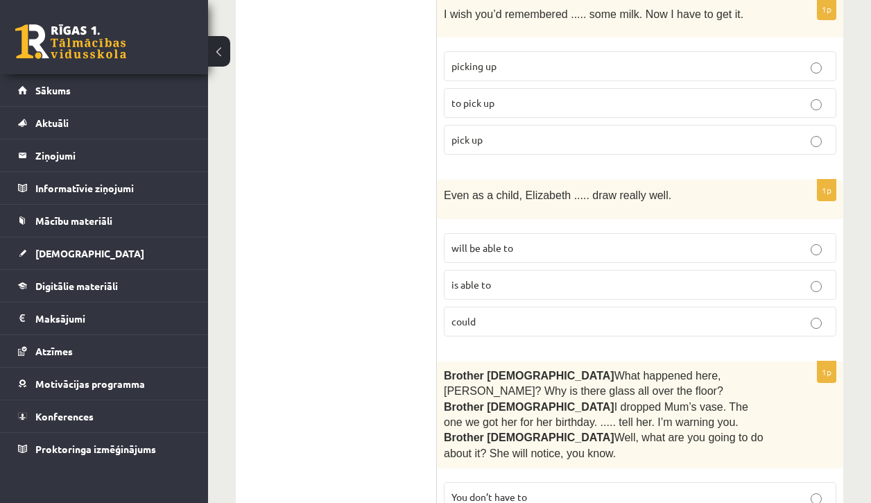
scroll to position [2751, 0]
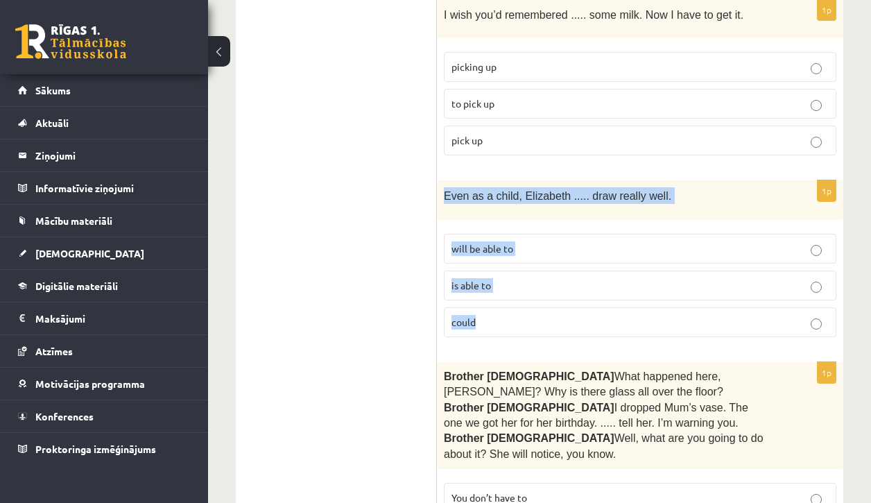
drag, startPoint x: 443, startPoint y: 174, endPoint x: 626, endPoint y: 309, distance: 226.8
click at [629, 313] on div "1p Even as a child, [PERSON_NAME] ..... draw really well. will be able to is ab…" at bounding box center [640, 263] width 407 height 167
click at [514, 315] on p "could" at bounding box center [640, 322] width 377 height 15
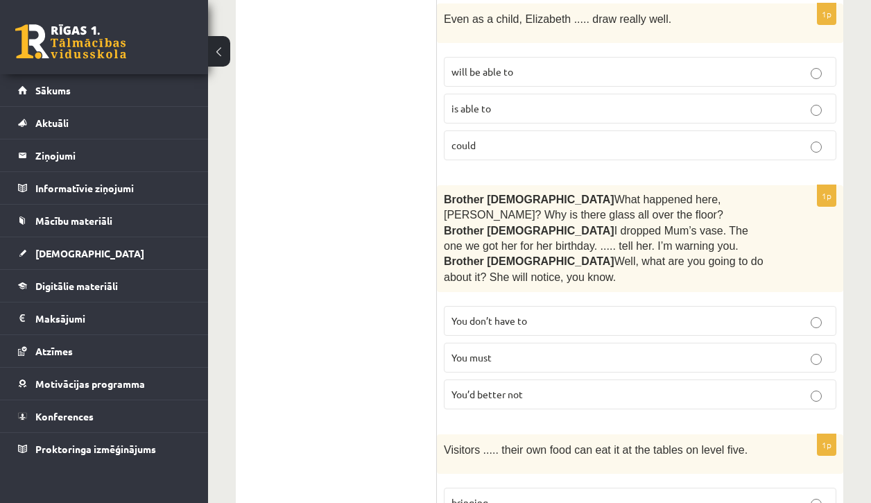
scroll to position [2948, 0]
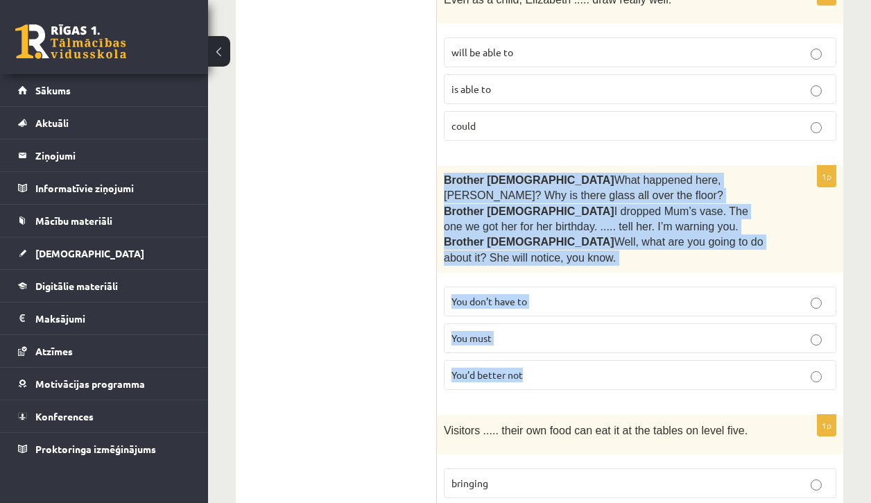
drag, startPoint x: 444, startPoint y: 158, endPoint x: 663, endPoint y: 364, distance: 301.4
click at [663, 364] on div "1p Brother [DEMOGRAPHIC_DATA]  What happened here, [PERSON_NAME]? Why is there …" at bounding box center [640, 283] width 407 height 235
click at [541, 368] on p "You’d better not" at bounding box center [640, 375] width 377 height 15
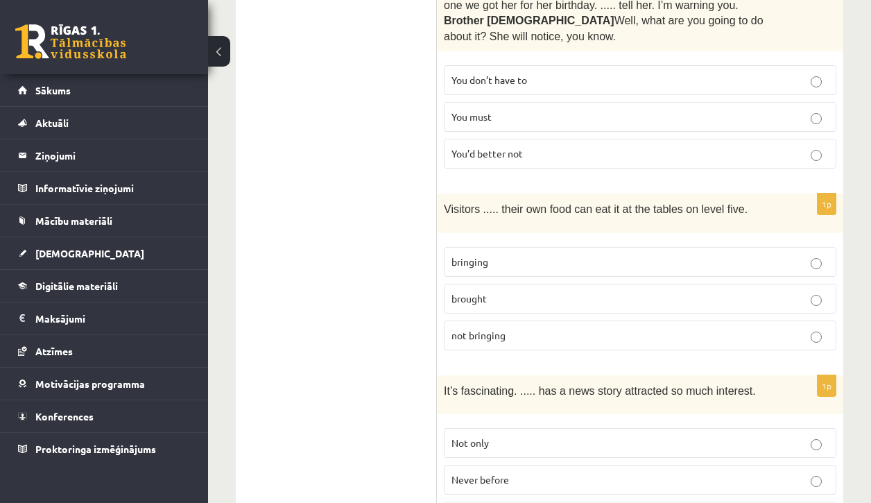
scroll to position [3173, 0]
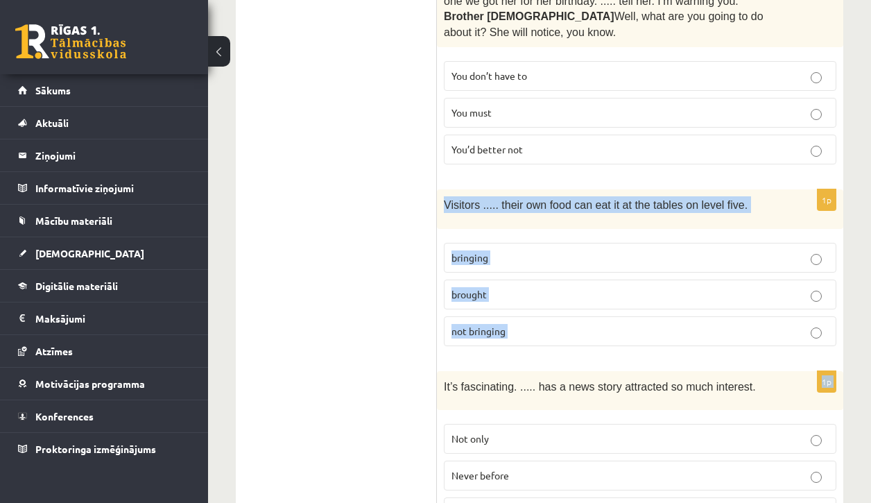
drag, startPoint x: 446, startPoint y: 185, endPoint x: 619, endPoint y: 352, distance: 240.0
click at [545, 250] on p "bringing" at bounding box center [640, 257] width 377 height 15
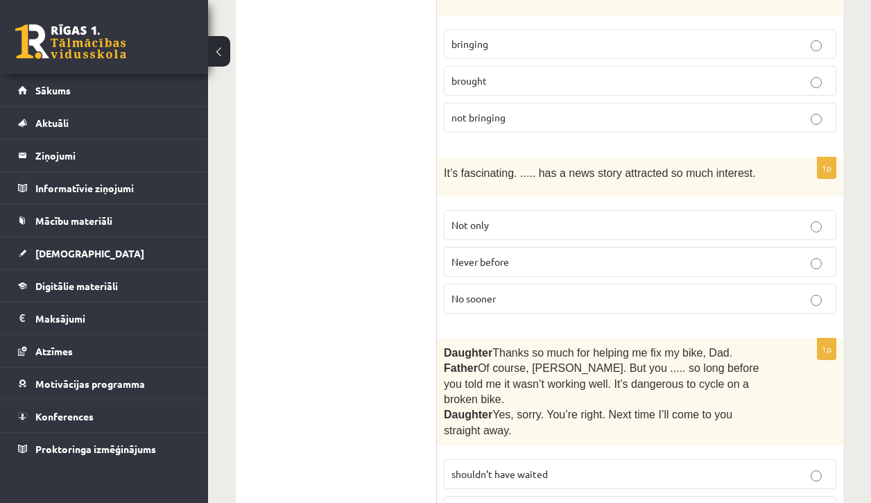
scroll to position [3419, 0]
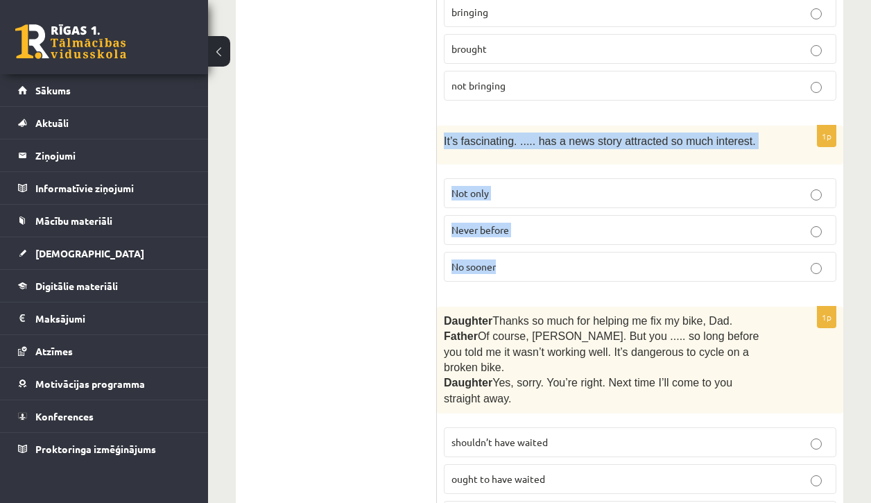
drag, startPoint x: 443, startPoint y: 116, endPoint x: 602, endPoint y: 269, distance: 219.8
click at [602, 269] on div "1p It’s fascinating. ..... has a news story attracted so much interest. Not onl…" at bounding box center [640, 209] width 407 height 167
click at [521, 223] on p "Never before" at bounding box center [640, 230] width 377 height 15
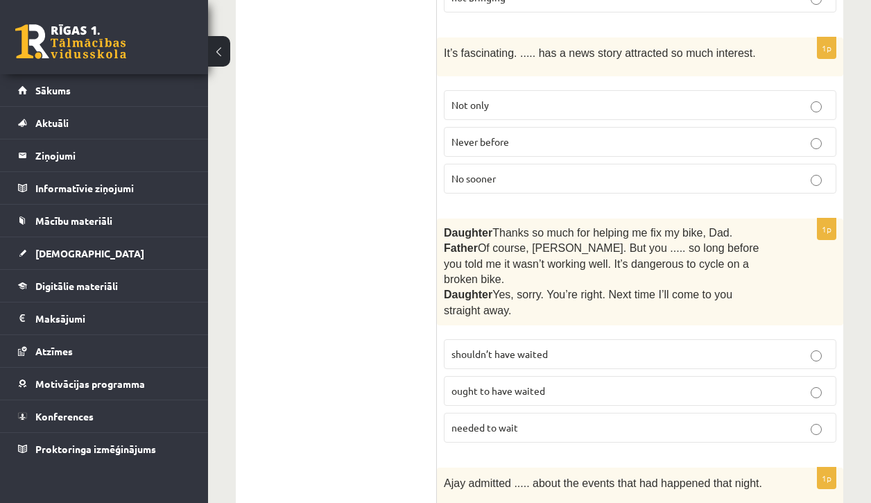
scroll to position [3525, 0]
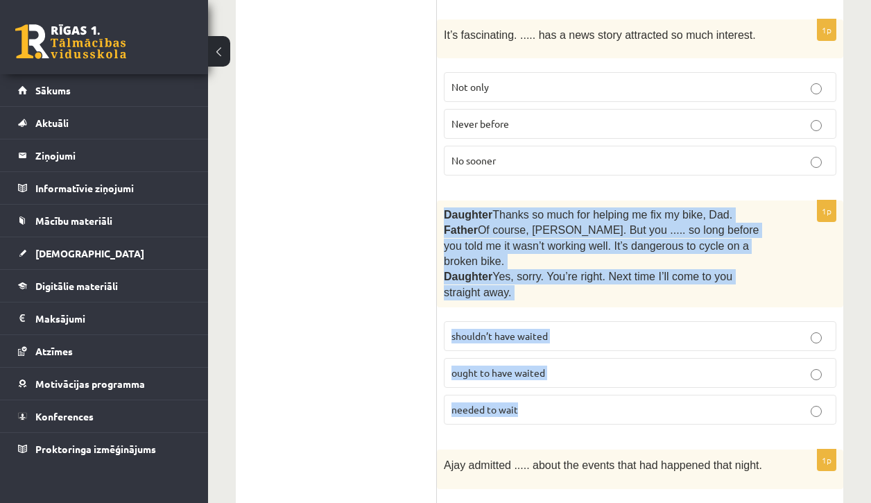
drag, startPoint x: 444, startPoint y: 188, endPoint x: 720, endPoint y: 384, distance: 338.3
click at [720, 384] on div "1p Daughter  Thanks so much for helping me fix my bike, Dad. Father  Of course,…" at bounding box center [640, 318] width 407 height 235
click at [599, 321] on label "shouldn’t have waited" at bounding box center [640, 336] width 393 height 30
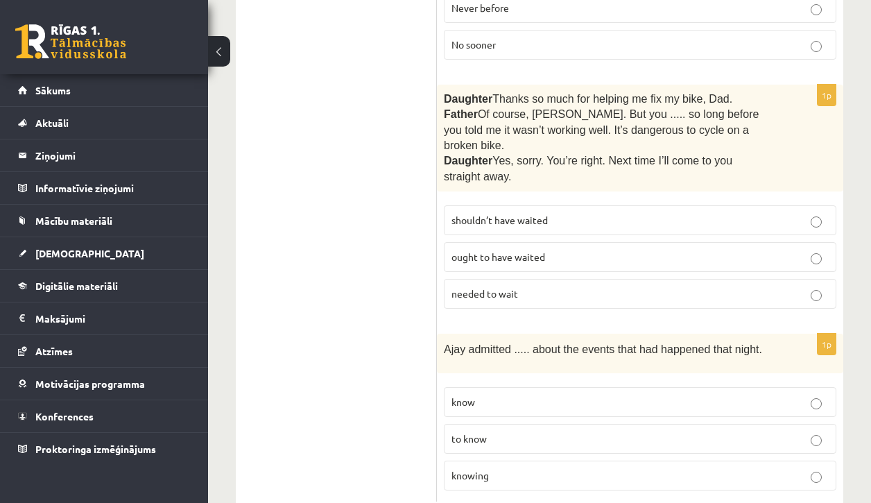
scroll to position [3640, 0]
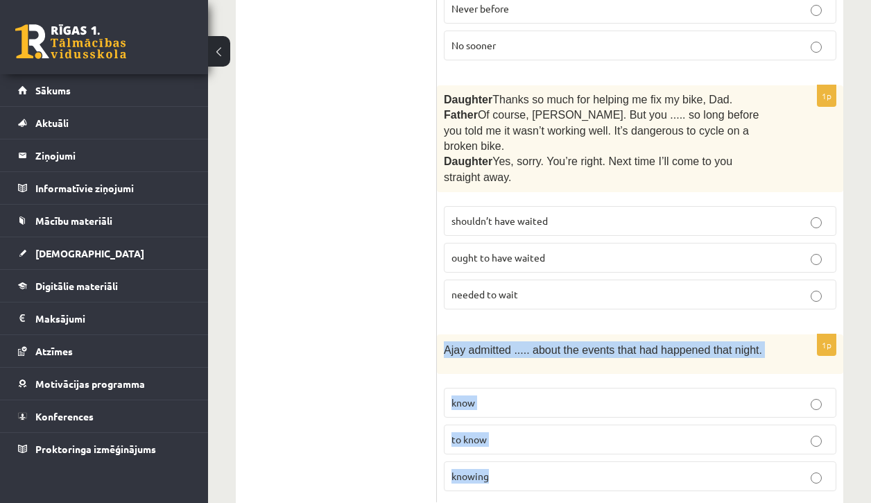
drag, startPoint x: 441, startPoint y: 309, endPoint x: 731, endPoint y: 475, distance: 334.1
click at [698, 344] on span "Ajay admitted ..... about the events that had happened that night." at bounding box center [603, 350] width 318 height 12
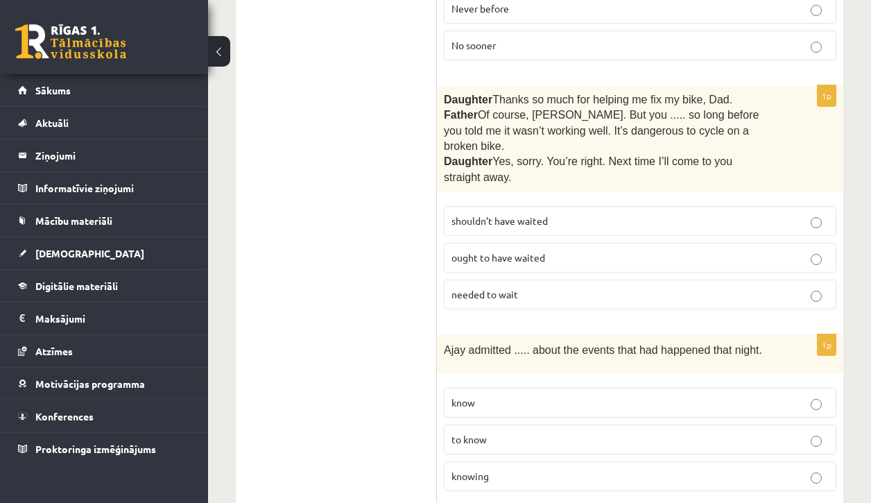
click at [590, 432] on p "to know" at bounding box center [640, 439] width 377 height 15
click at [477, 425] on label "to know" at bounding box center [640, 440] width 393 height 30
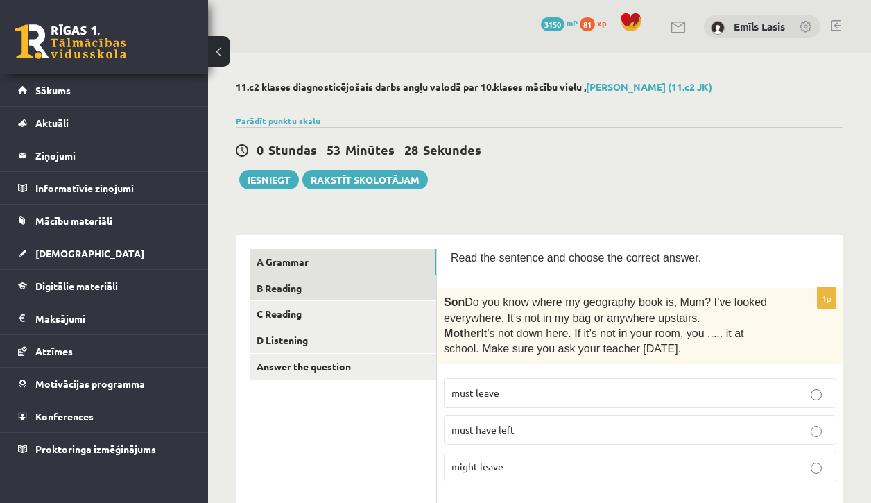
scroll to position [0, 0]
click at [326, 290] on link "B Reading" at bounding box center [343, 288] width 187 height 26
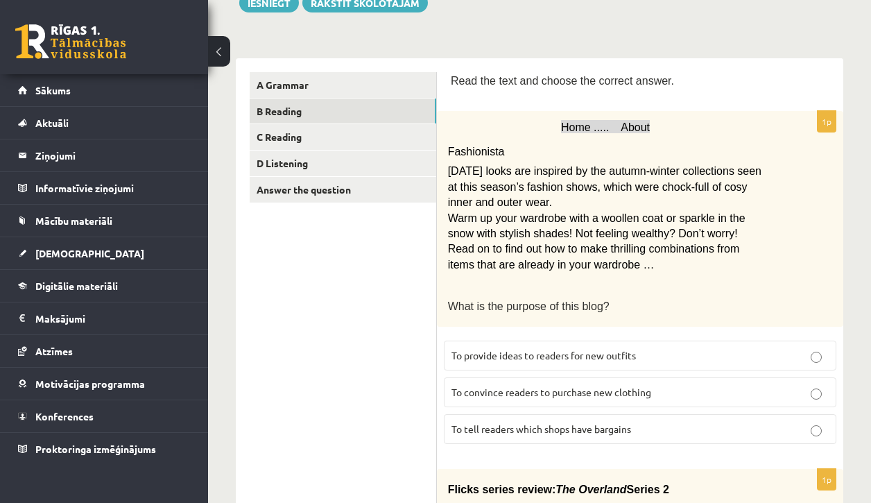
scroll to position [178, 0]
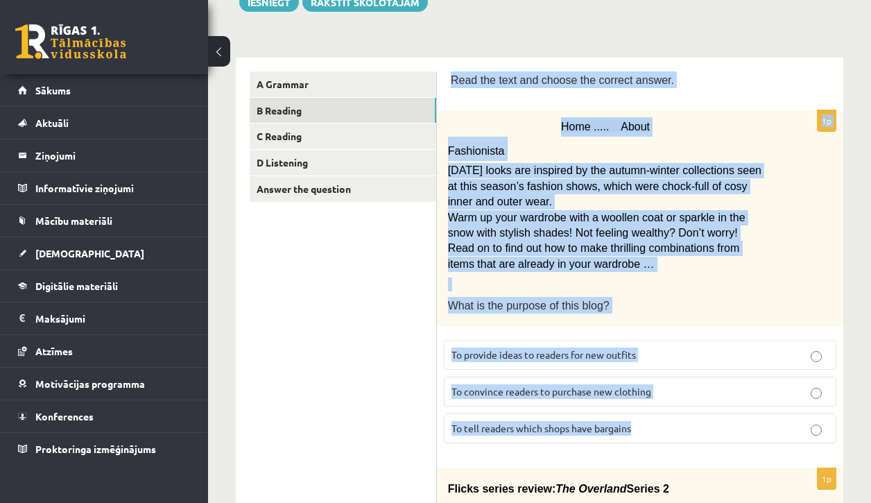
drag, startPoint x: 452, startPoint y: 75, endPoint x: 699, endPoint y: 430, distance: 432.1
click at [566, 348] on span "To provide ideas to readers for new outfits" at bounding box center [544, 354] width 185 height 12
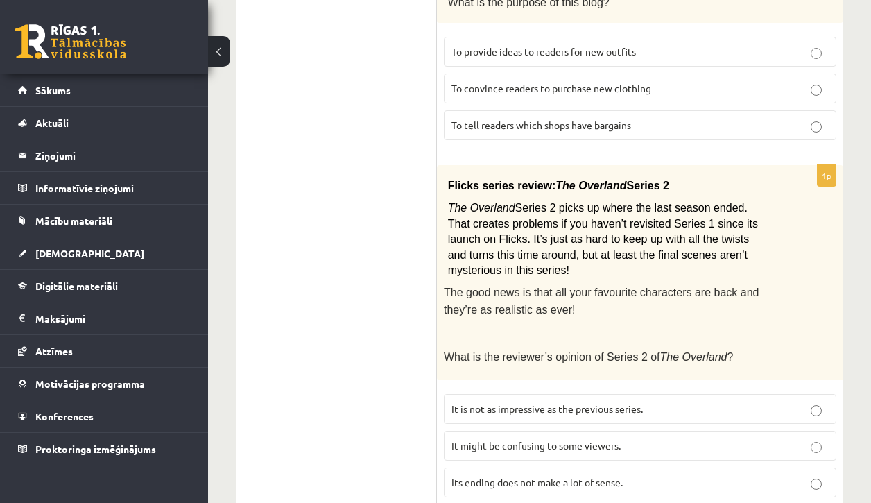
scroll to position [480, 0]
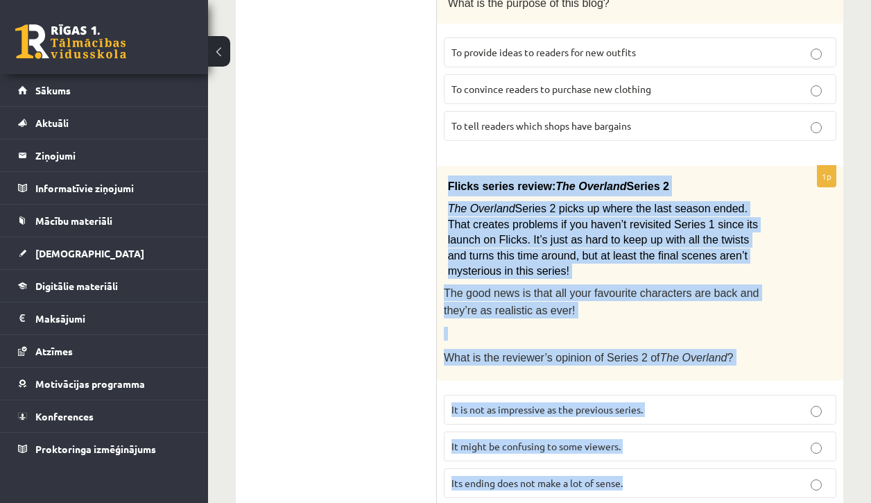
drag, startPoint x: 450, startPoint y: 180, endPoint x: 647, endPoint y: 468, distance: 349.9
click at [647, 468] on div "1p Flicks series review: The Overland Series 2 The Overland Series 2 picks up w…" at bounding box center [640, 337] width 407 height 343
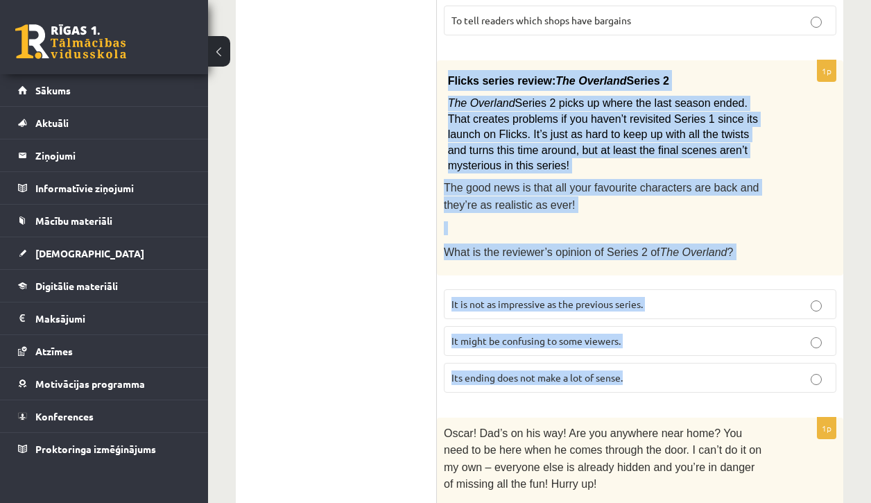
scroll to position [594, 0]
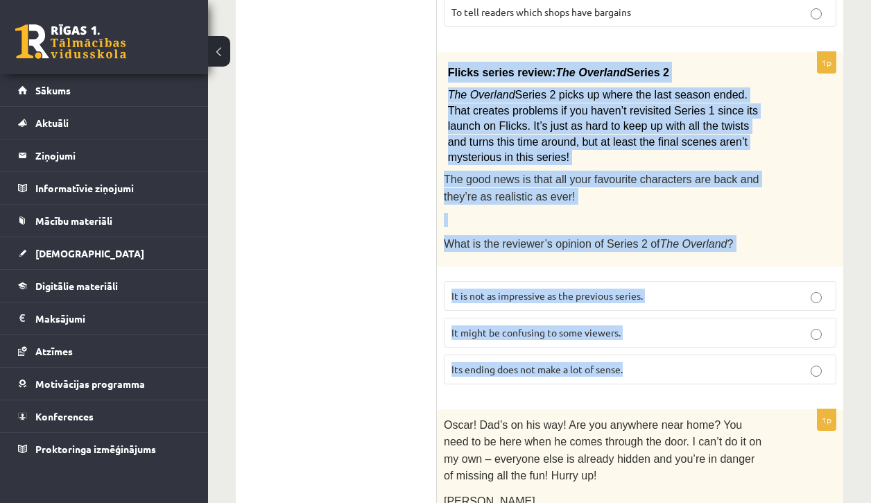
click at [515, 327] on p "It might be confusing to some viewers." at bounding box center [640, 332] width 377 height 15
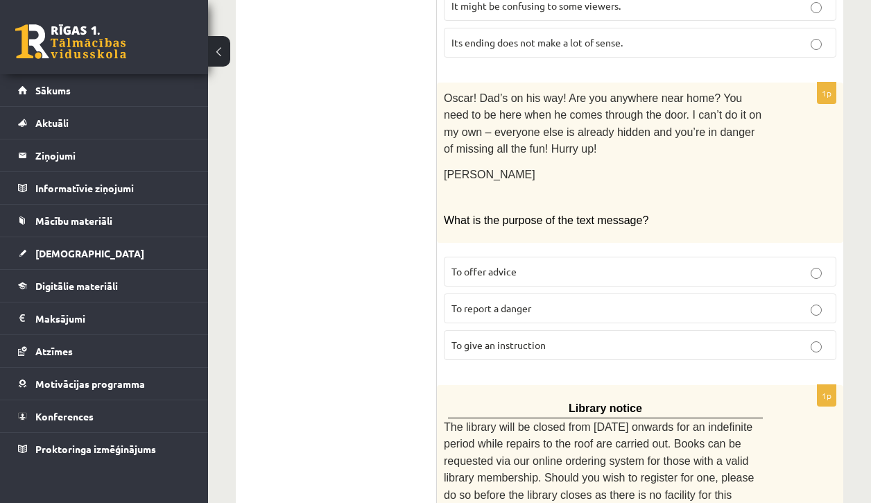
scroll to position [932, 0]
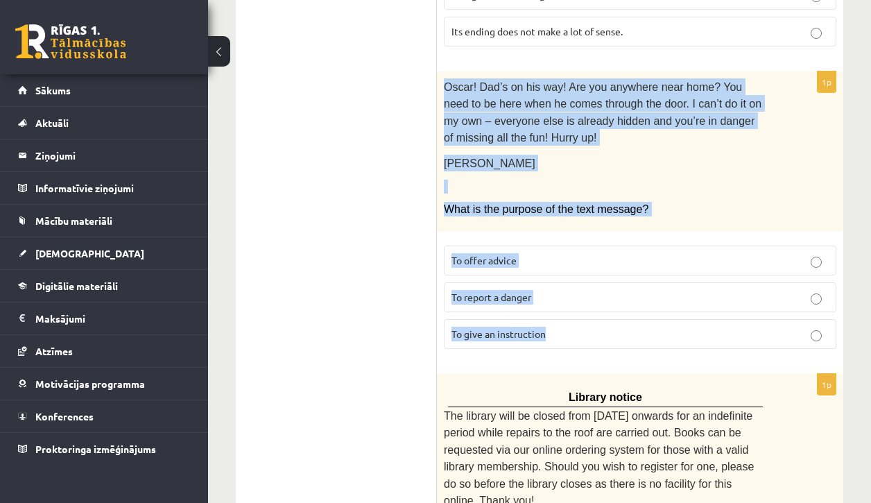
drag, startPoint x: 443, startPoint y: 238, endPoint x: 656, endPoint y: 327, distance: 231.4
click at [656, 327] on div "1p [PERSON_NAME]! Dad’s on his way! Are you anywhere near home? You need to be …" at bounding box center [640, 215] width 407 height 289
click at [708, 155] on p "[PERSON_NAME]" at bounding box center [605, 163] width 323 height 17
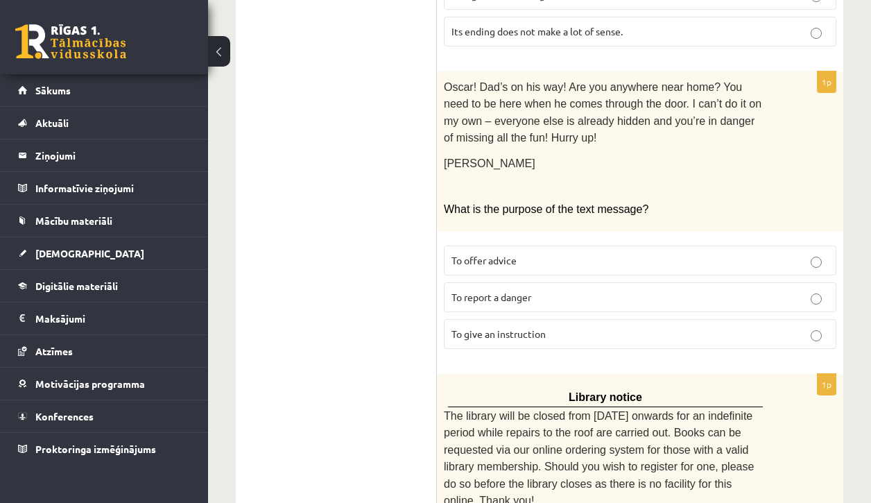
click at [519, 328] on span "To give an instruction" at bounding box center [499, 334] width 94 height 12
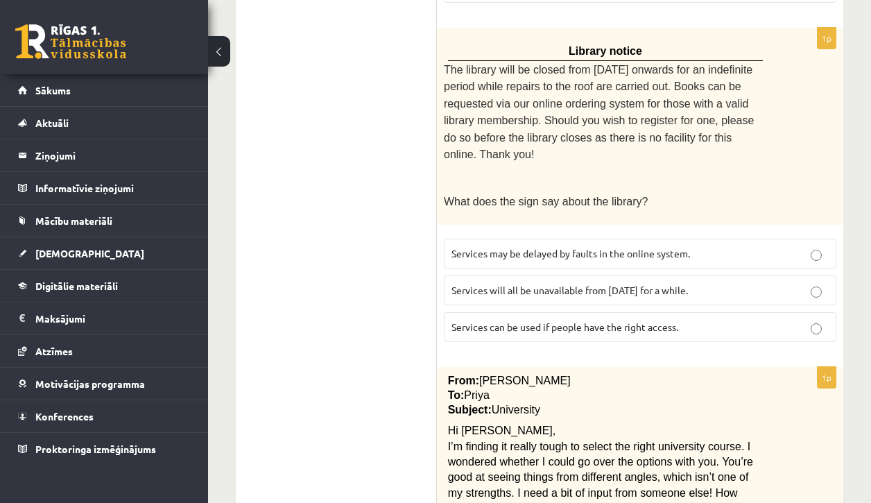
scroll to position [1284, 0]
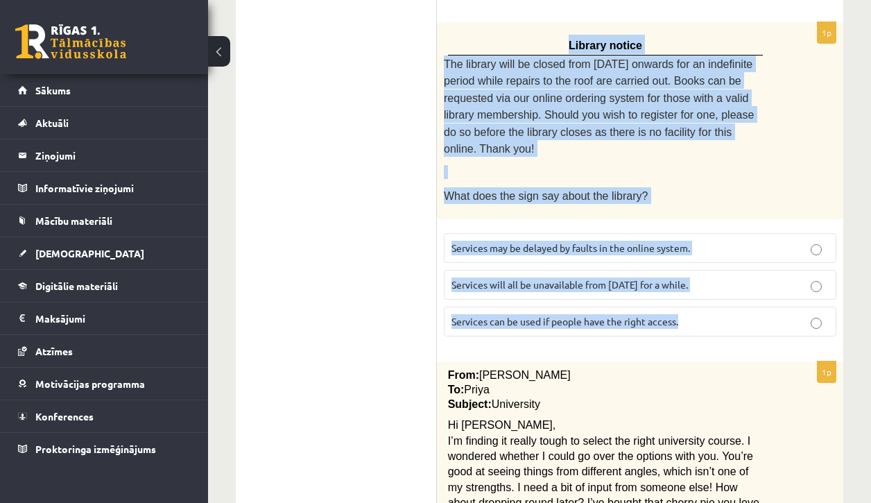
drag, startPoint x: 550, startPoint y: 24, endPoint x: 763, endPoint y: 302, distance: 350.4
click at [763, 302] on div "1p Library notice The library will be closed from [DATE] onwards for an indefin…" at bounding box center [640, 185] width 407 height 326
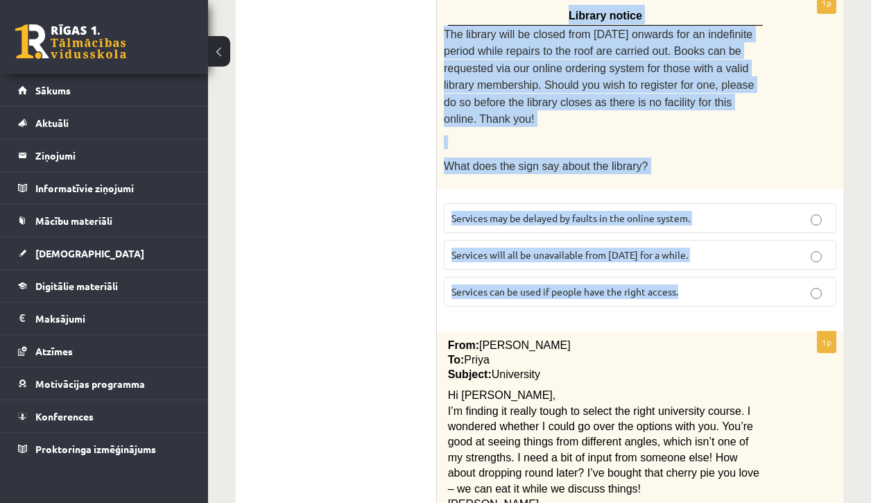
scroll to position [1311, 0]
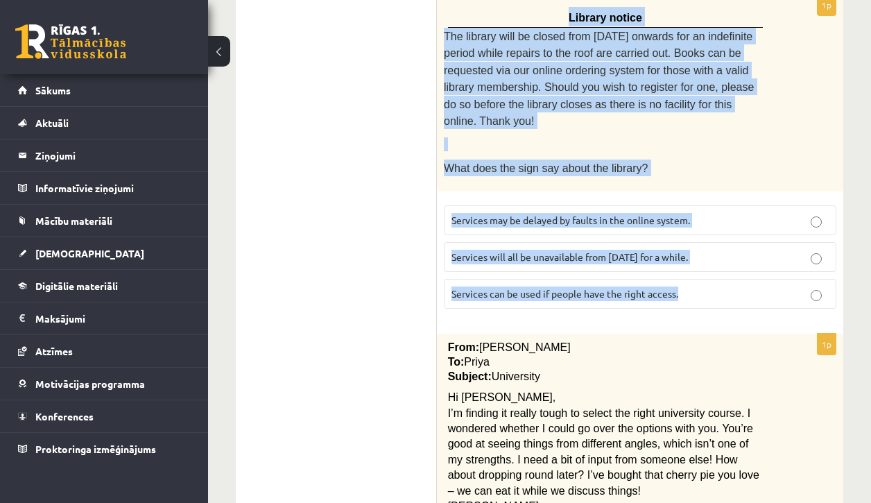
click at [595, 280] on label "Services can be used if people have the right access." at bounding box center [640, 294] width 393 height 30
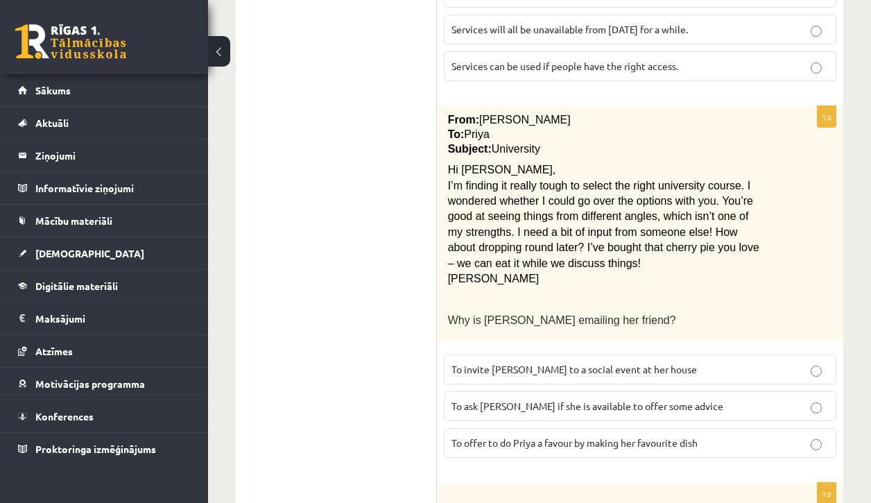
scroll to position [1538, 0]
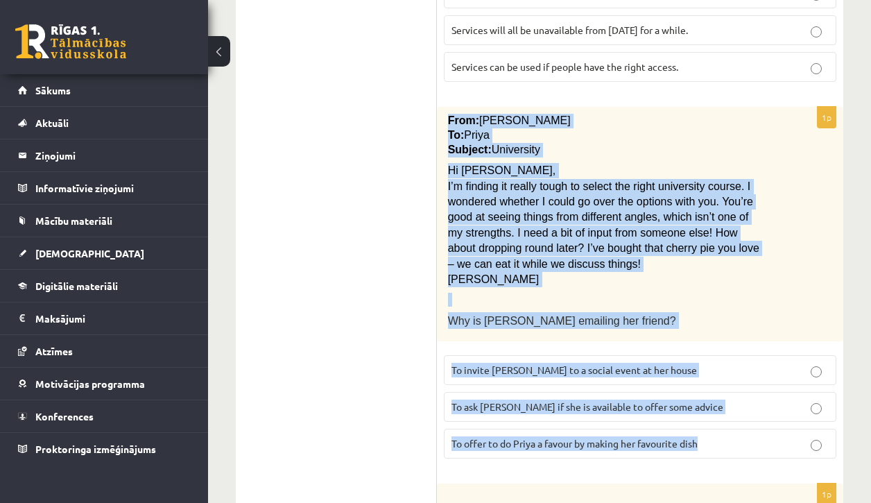
drag, startPoint x: 448, startPoint y: 91, endPoint x: 754, endPoint y: 415, distance: 446.2
click at [754, 415] on div "1p From: [PERSON_NAME] To: Priya Subject: University Hi Priya, I’m finding it r…" at bounding box center [640, 288] width 407 height 363
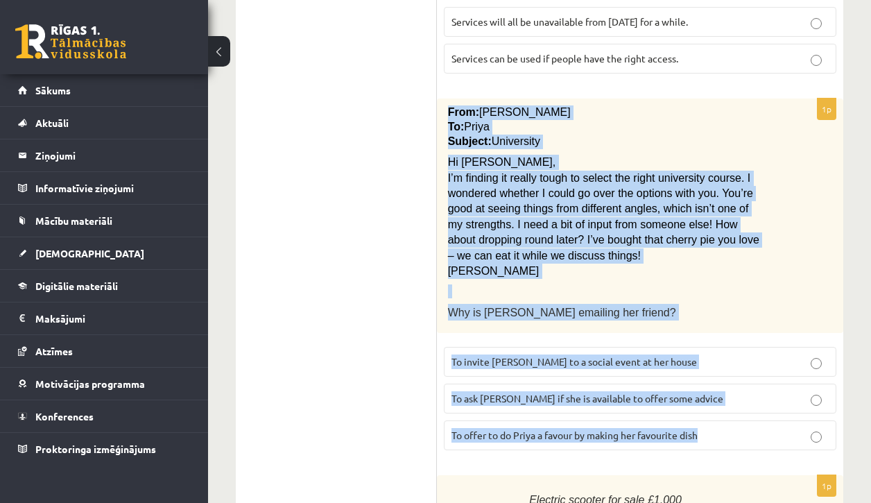
scroll to position [1548, 0]
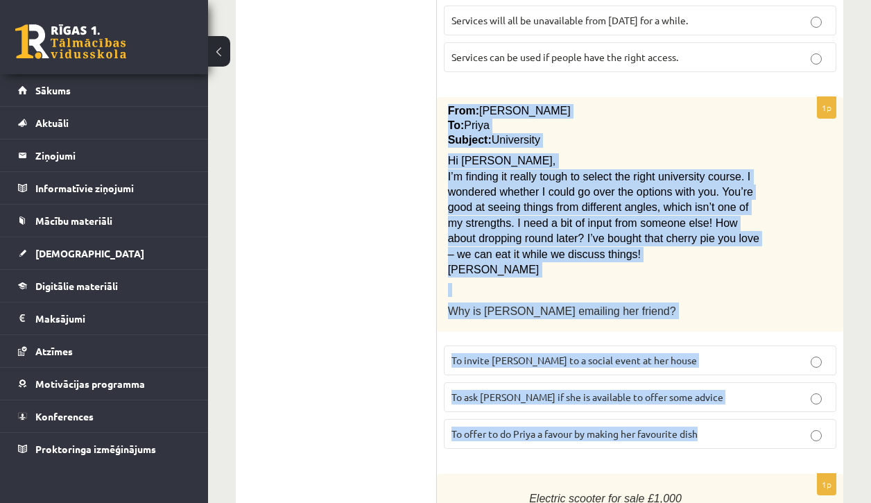
click at [545, 391] on span "To ask [PERSON_NAME] if she is available to offer some advice" at bounding box center [588, 397] width 272 height 12
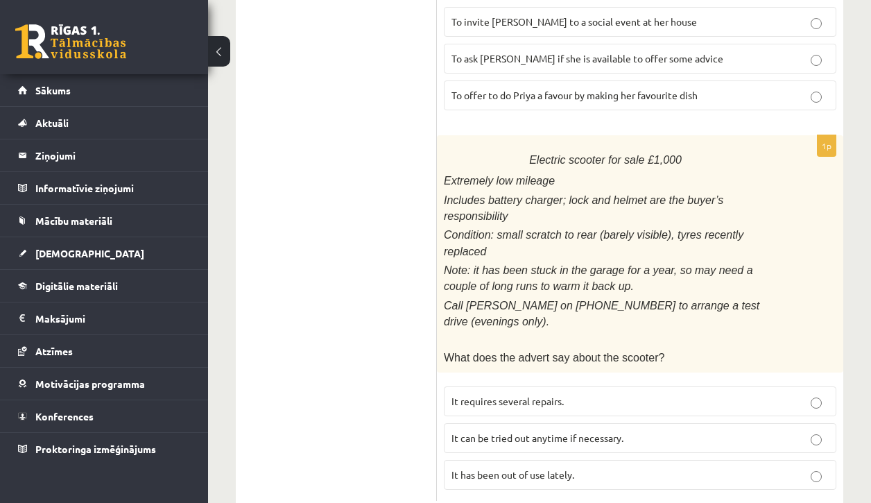
scroll to position [1885, 0]
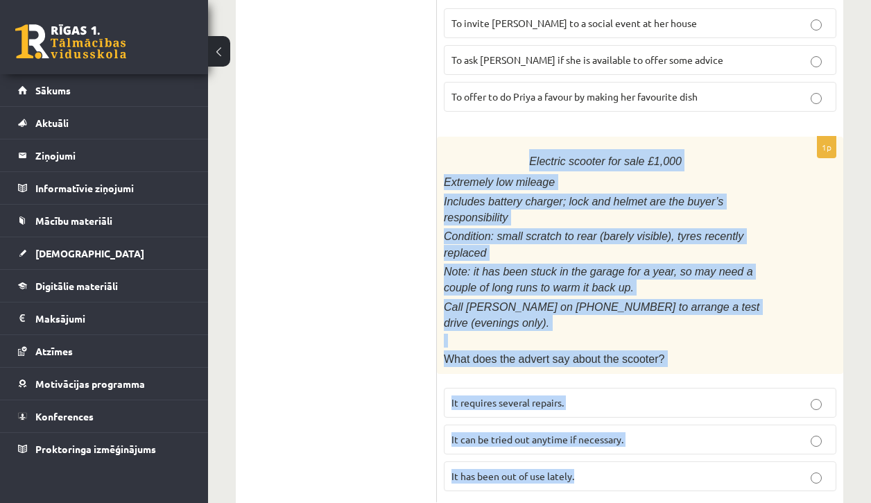
drag, startPoint x: 532, startPoint y: 126, endPoint x: 718, endPoint y: 502, distance: 418.9
click at [563, 470] on span "It has been out of use lately." at bounding box center [513, 476] width 123 height 12
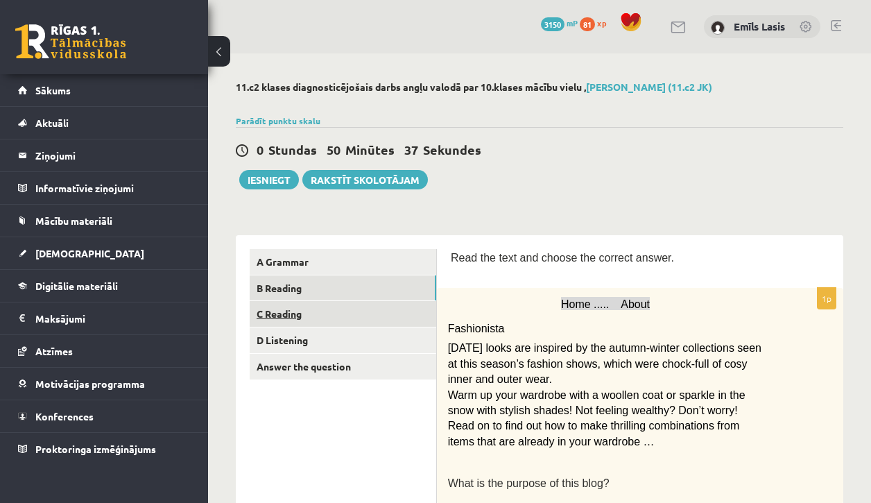
scroll to position [0, 0]
click at [308, 316] on link "C Reading" at bounding box center [343, 314] width 187 height 26
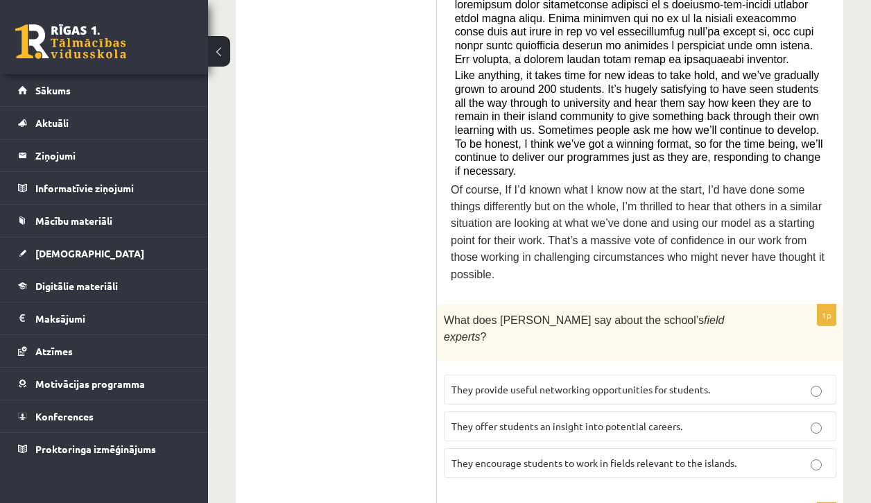
scroll to position [800, 0]
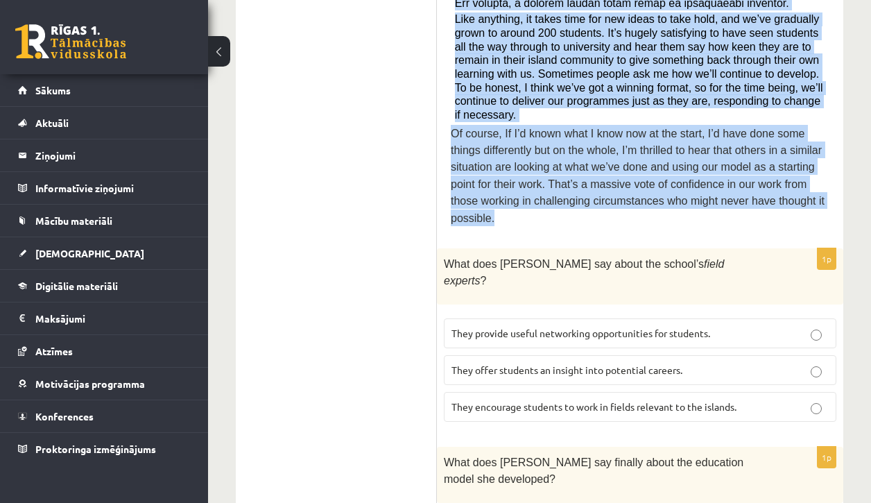
drag, startPoint x: 452, startPoint y: 121, endPoint x: 837, endPoint y: 196, distance: 392.3
click at [837, 196] on div "Read the article about an unusual school and choose the correct answer for each…" at bounding box center [640, 428] width 407 height 1986
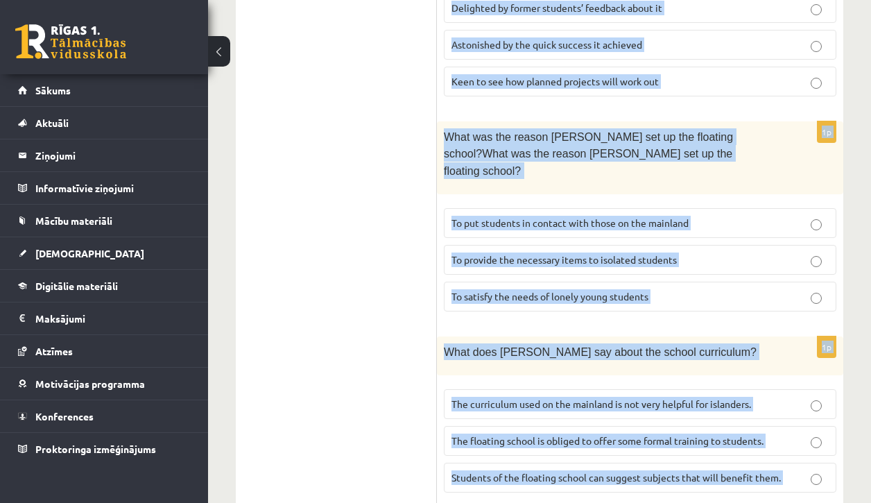
scroll to position [1659, 0]
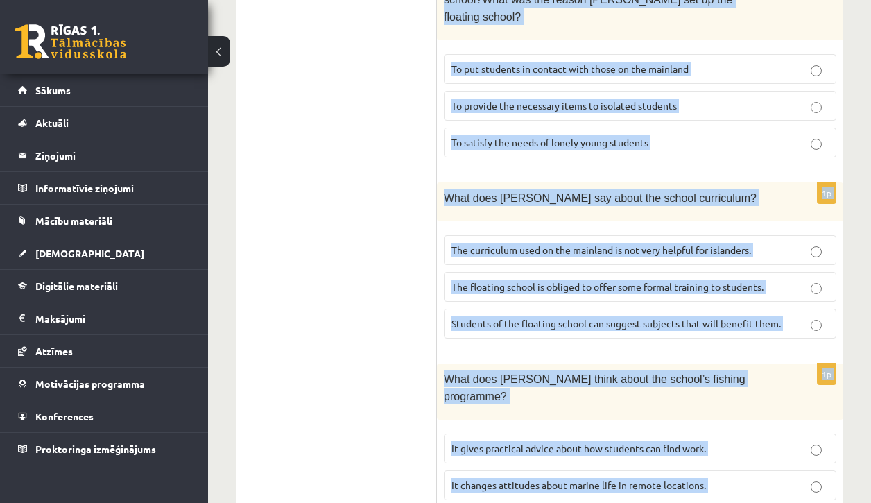
drag, startPoint x: 444, startPoint y: 76, endPoint x: 731, endPoint y: 458, distance: 478.2
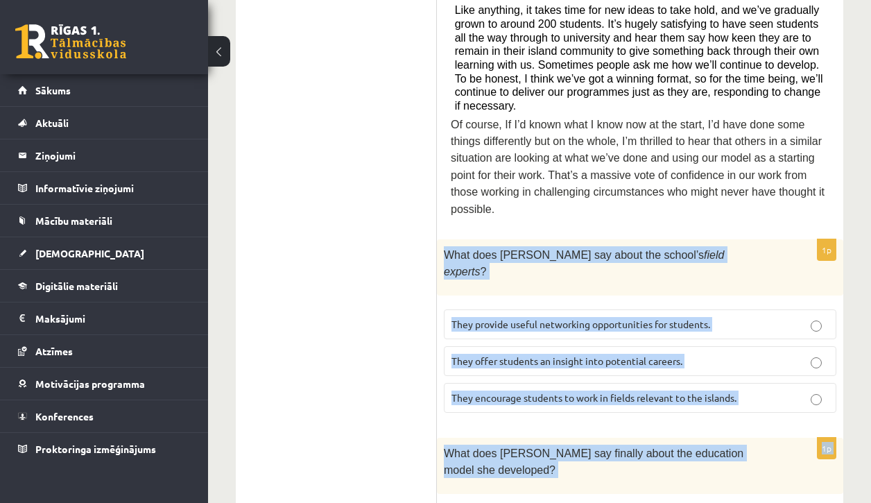
scroll to position [918, 0]
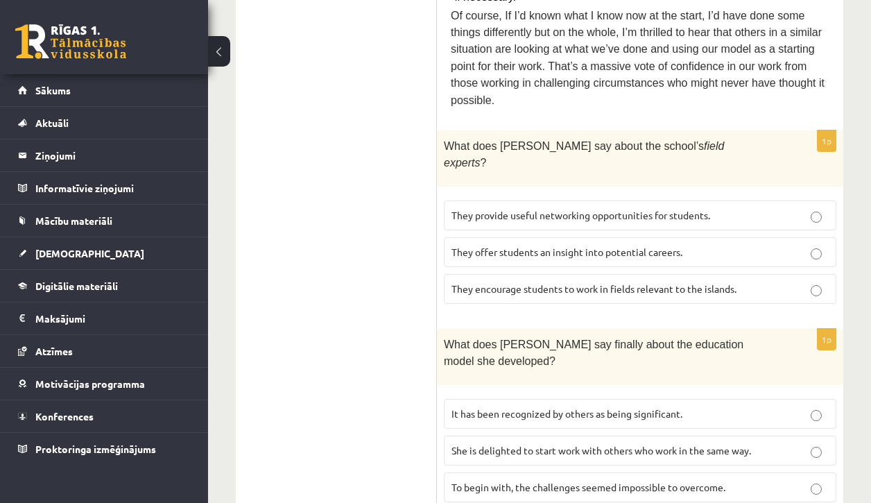
click at [363, 255] on ul "A Grammar B Reading C Reading D Listening Answer the question" at bounding box center [343, 310] width 187 height 1958
click at [504, 246] on span "They offer students an insight into potential careers." at bounding box center [567, 252] width 231 height 12
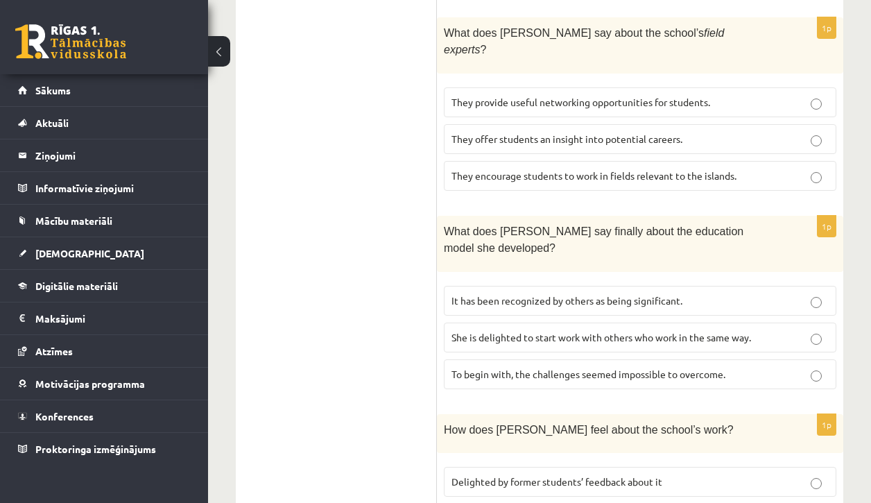
scroll to position [1032, 0]
click at [577, 293] on span "It has been recognized by others as being significant." at bounding box center [567, 299] width 231 height 12
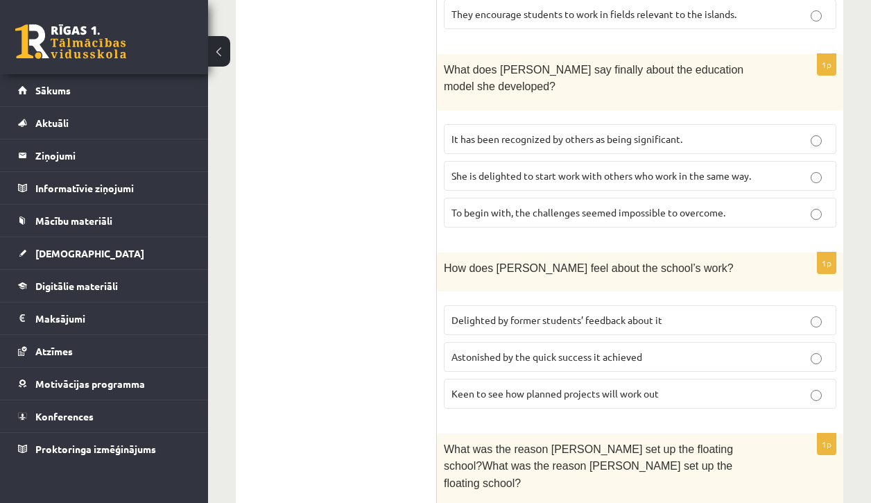
scroll to position [1199, 0]
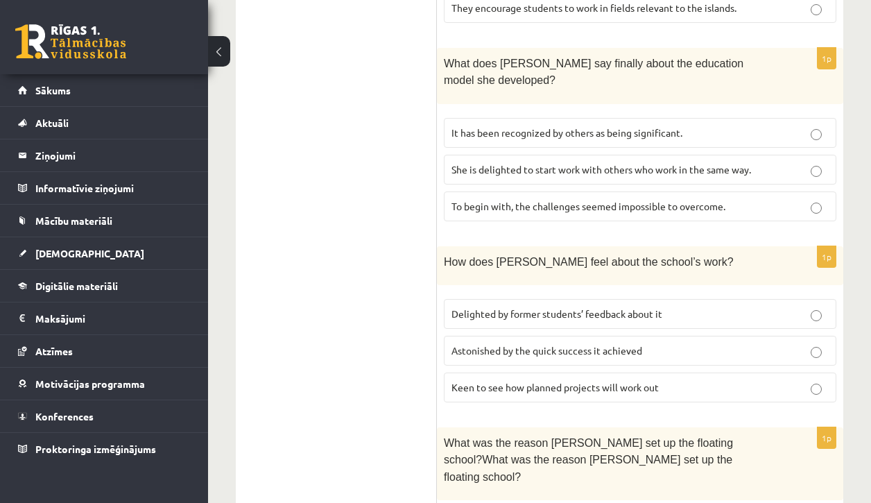
click at [605, 307] on p "Delighted by former students’ feedback about it" at bounding box center [640, 314] width 377 height 15
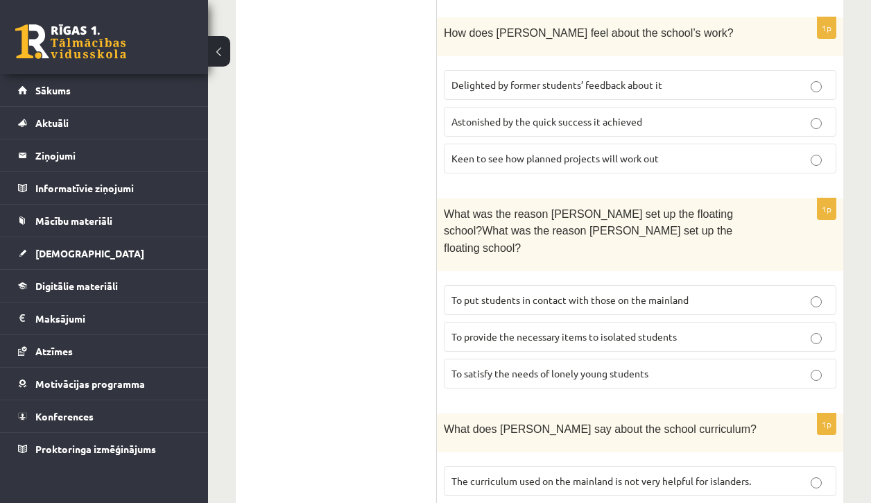
scroll to position [1434, 0]
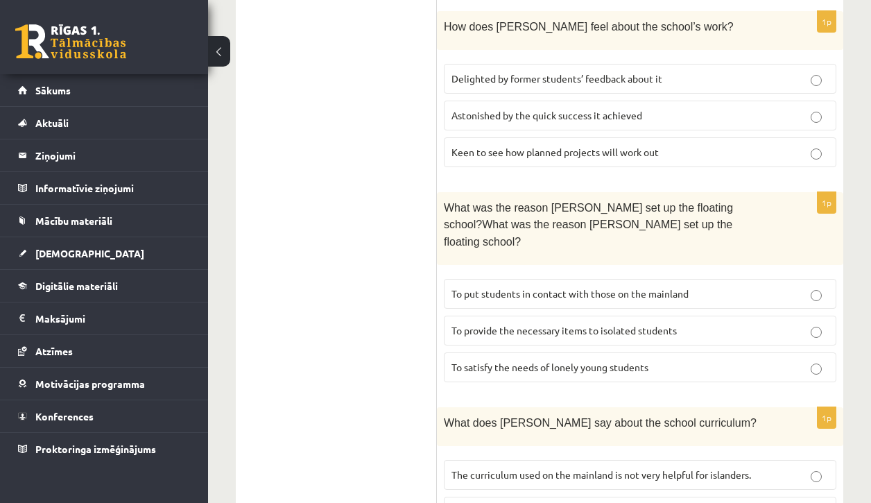
click at [708, 323] on p "To provide the necessary items to isolated students" at bounding box center [640, 330] width 377 height 15
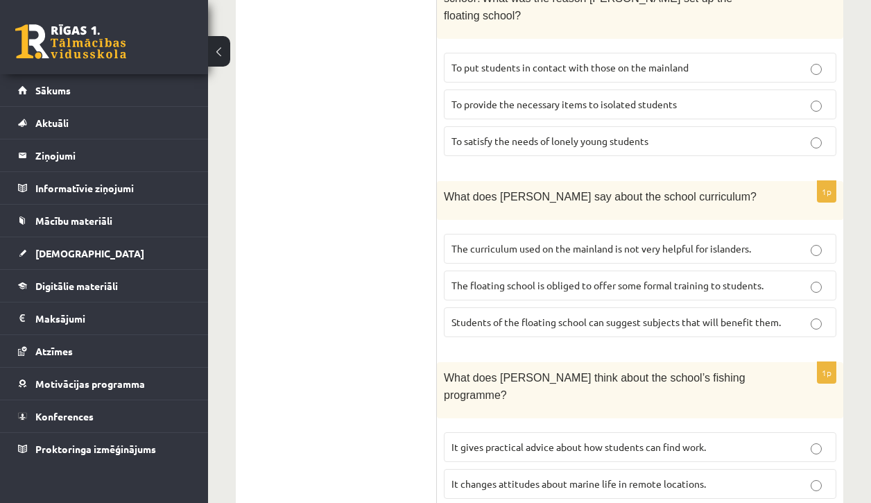
scroll to position [1659, 0]
click at [714, 317] on span "Students of the floating school can suggest subjects that will benefit them." at bounding box center [617, 323] width 330 height 12
click at [768, 243] on p "The curriculum used on the mainland is not very helpful for islanders." at bounding box center [640, 250] width 377 height 15
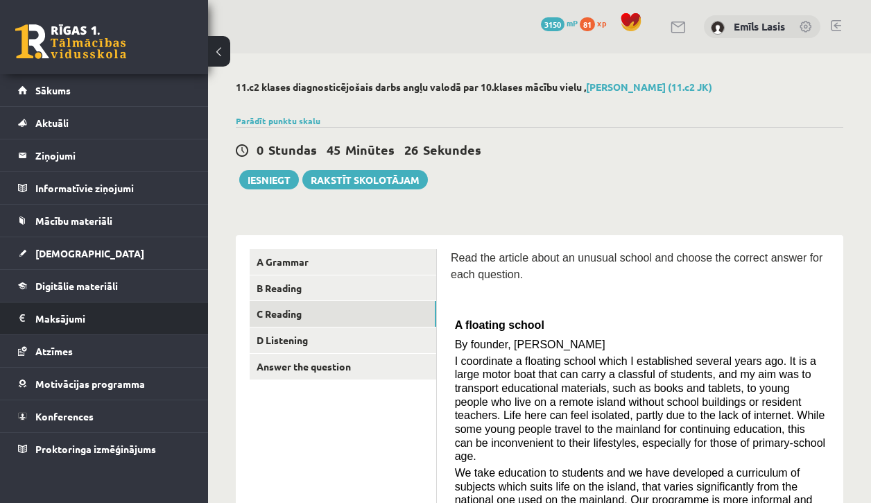
scroll to position [0, 0]
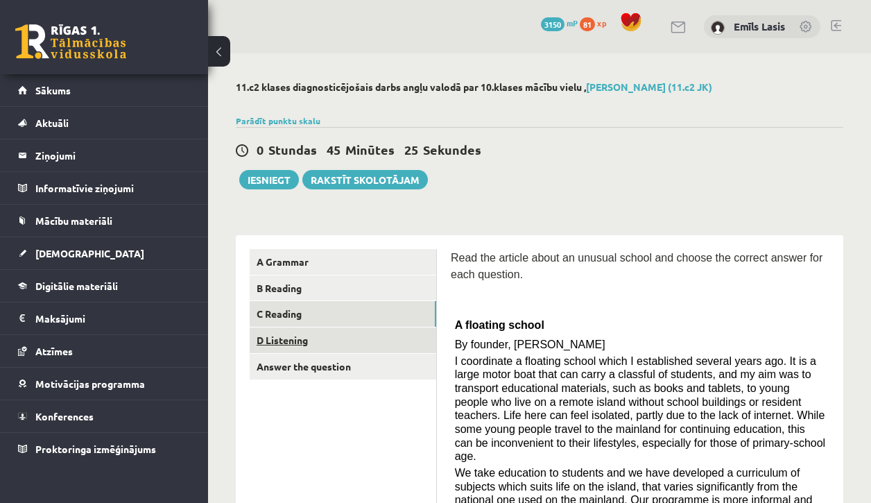
click at [386, 337] on link "D Listening" at bounding box center [343, 341] width 187 height 26
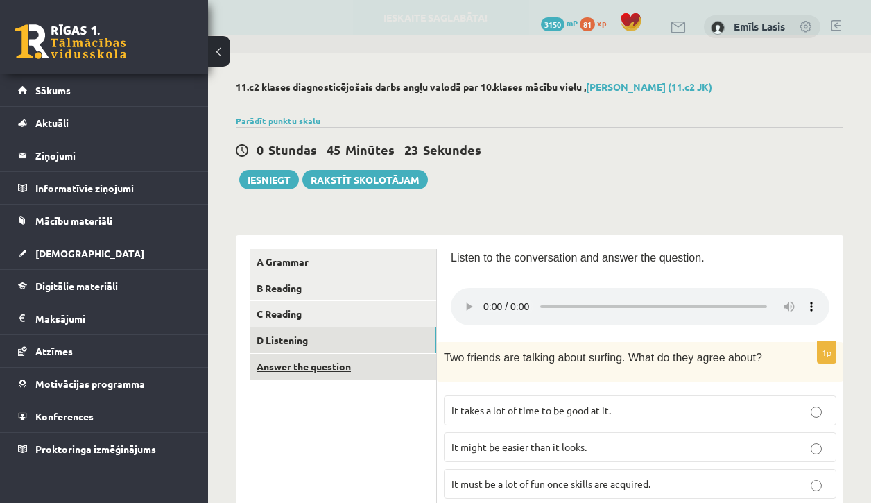
click at [356, 376] on link "Answer the question" at bounding box center [343, 367] width 187 height 26
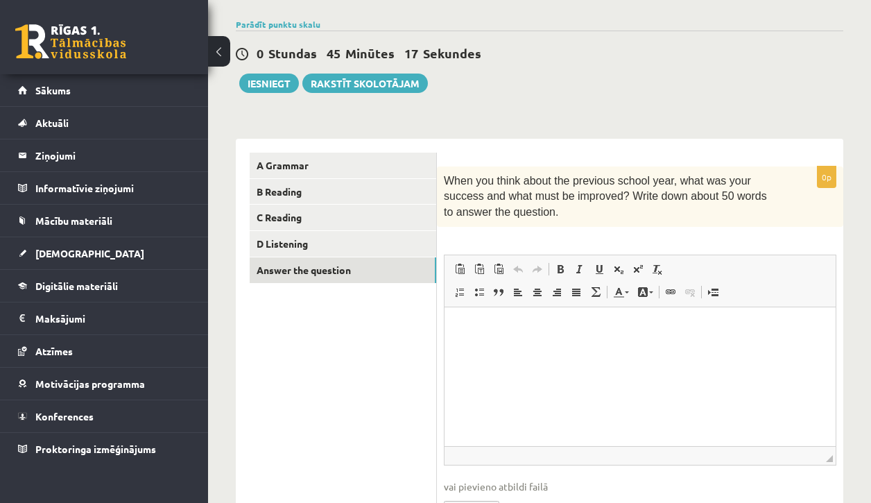
scroll to position [99, 0]
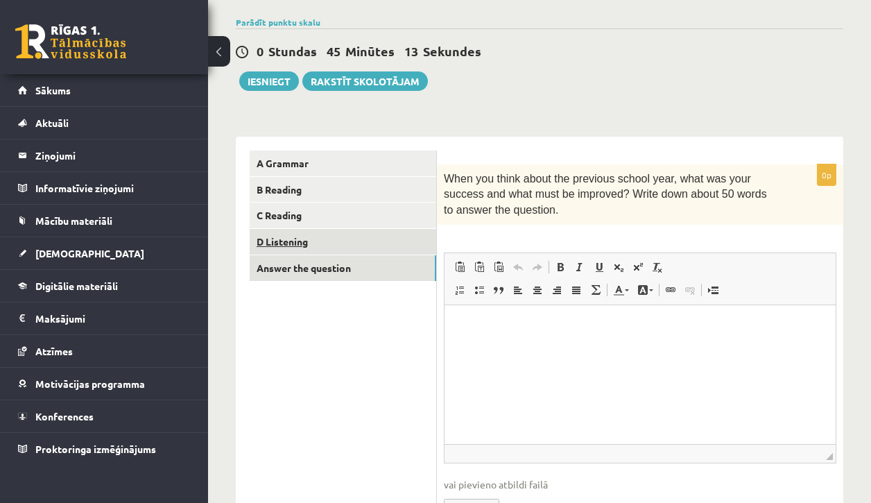
click at [407, 232] on link "D Listening" at bounding box center [343, 242] width 187 height 26
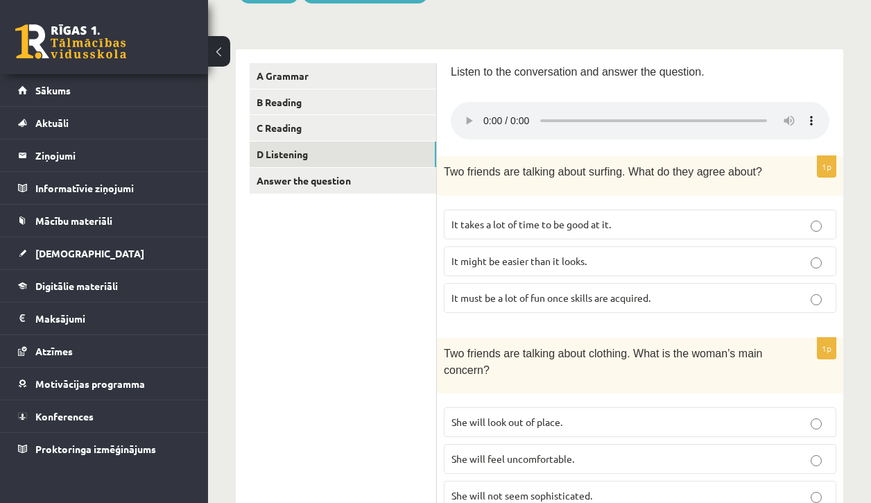
scroll to position [181, 0]
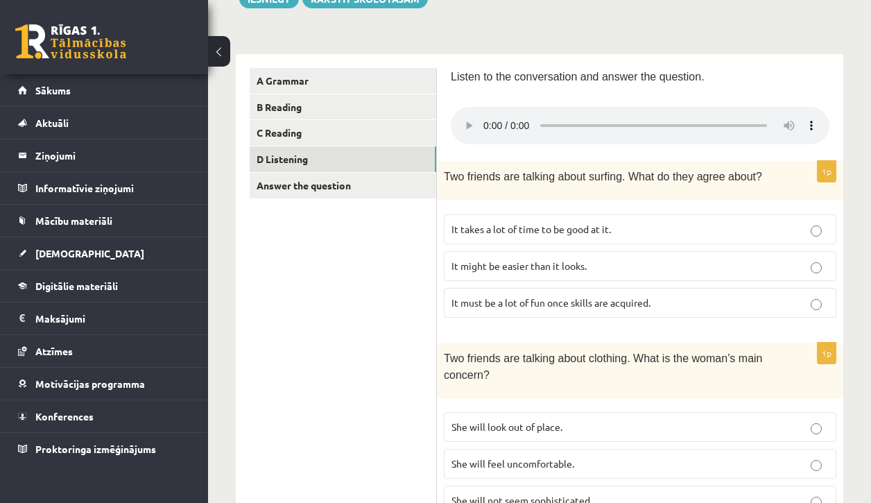
click at [489, 117] on audio at bounding box center [640, 125] width 379 height 37
click at [486, 119] on audio at bounding box center [640, 125] width 379 height 37
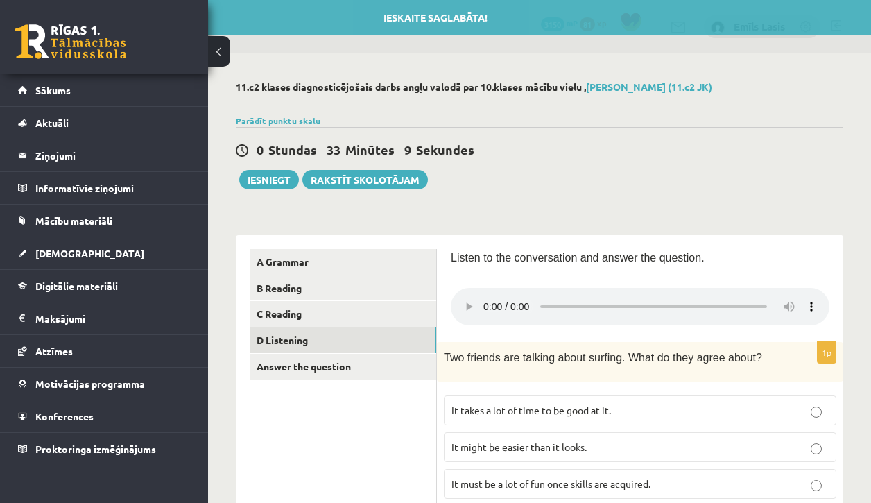
scroll to position [0, 0]
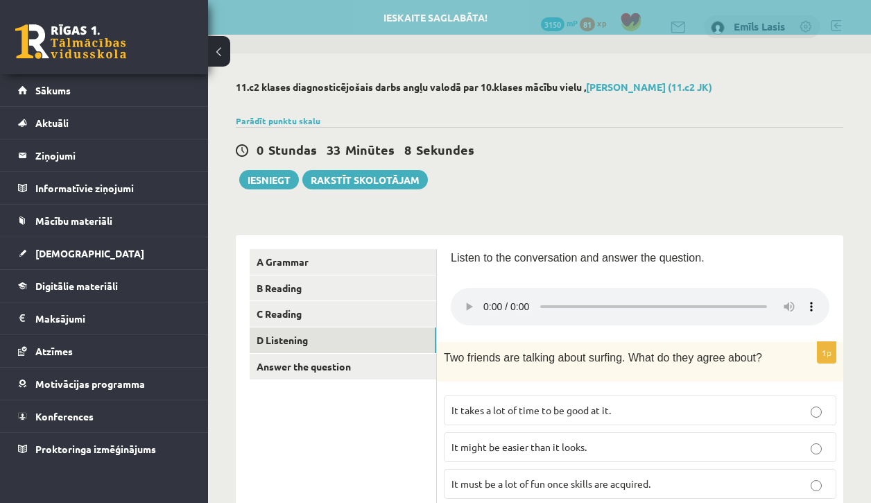
click at [485, 296] on audio at bounding box center [640, 306] width 379 height 37
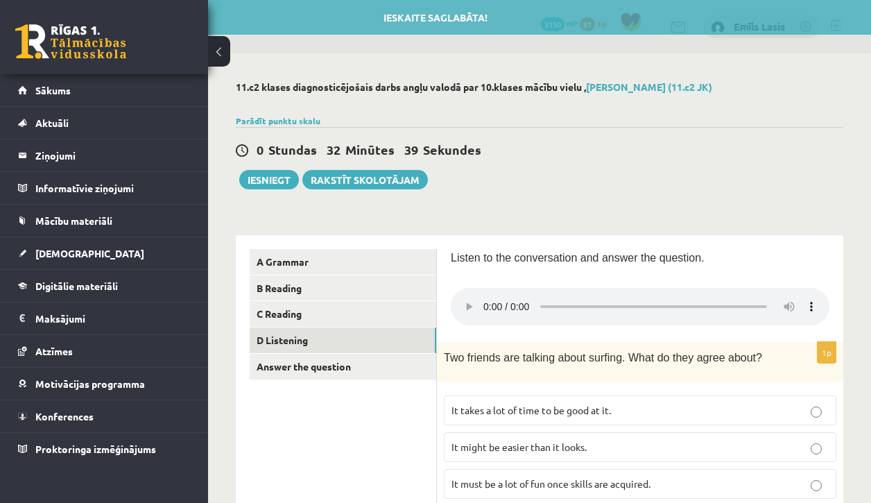
click at [485, 296] on audio at bounding box center [640, 306] width 379 height 37
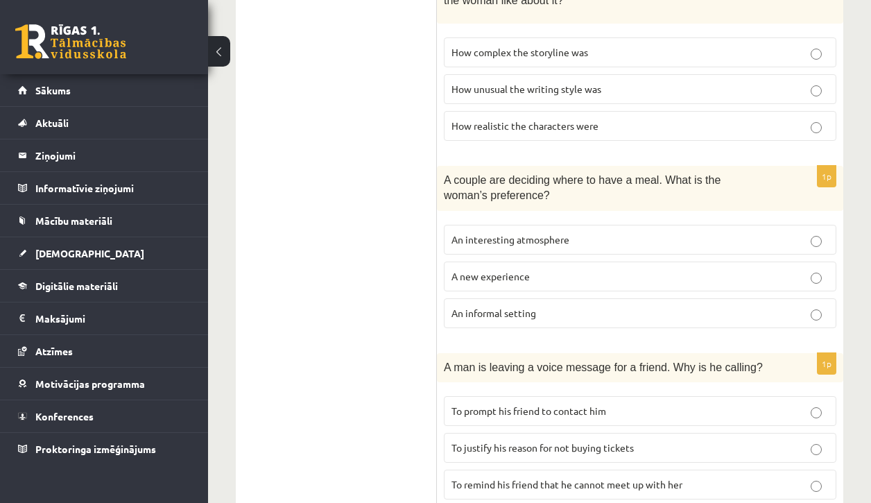
scroll to position [949, 0]
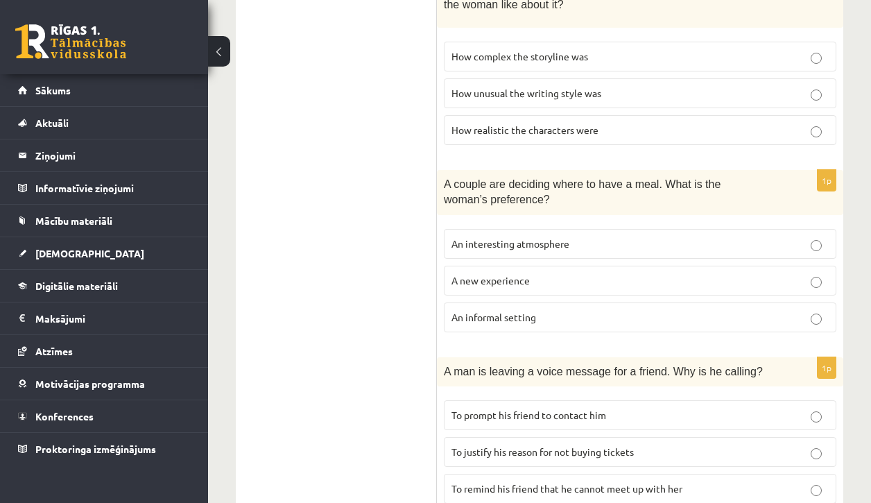
click at [659, 273] on p "A new experience" at bounding box center [640, 280] width 377 height 15
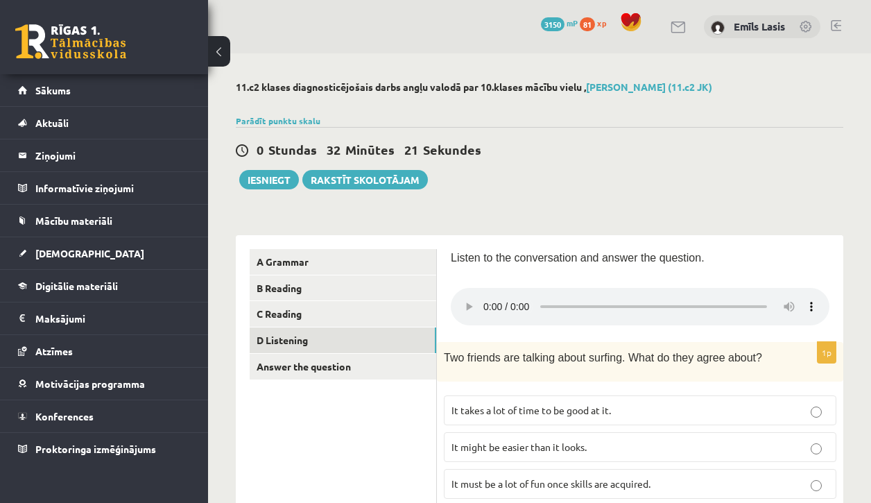
scroll to position [0, 0]
drag, startPoint x: 559, startPoint y: 294, endPoint x: 529, endPoint y: 294, distance: 29.2
click at [529, 294] on audio at bounding box center [640, 306] width 379 height 37
click at [483, 295] on audio at bounding box center [640, 306] width 379 height 37
click at [549, 298] on audio at bounding box center [640, 306] width 379 height 37
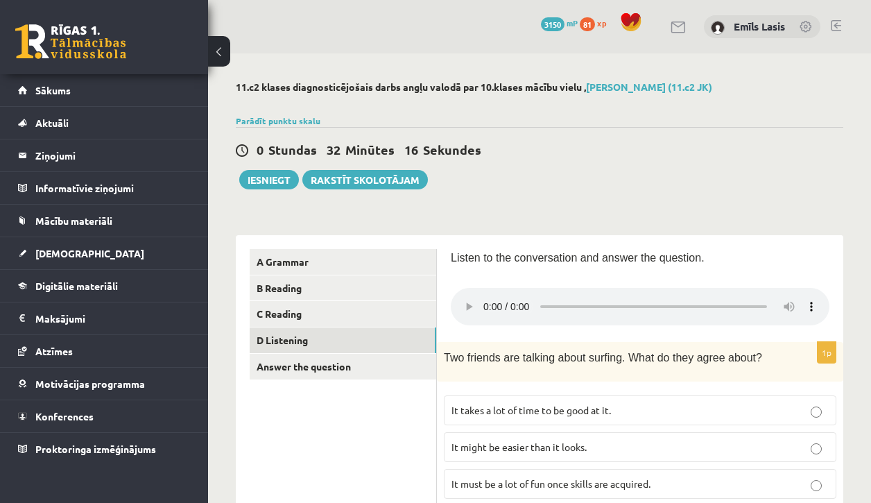
click at [550, 298] on audio at bounding box center [640, 306] width 379 height 37
click at [501, 404] on span "It takes a lot of time to be good at it." at bounding box center [532, 410] width 160 height 12
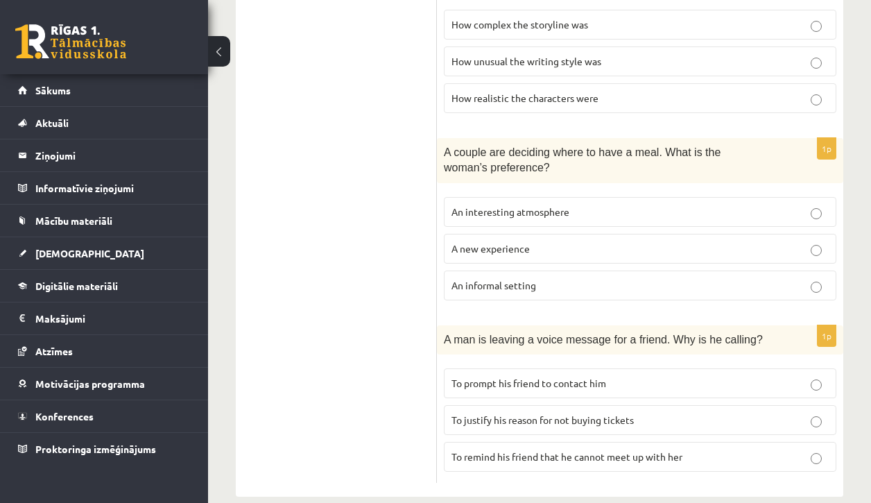
scroll to position [979, 0]
click at [629, 370] on label "To prompt his friend to contact him" at bounding box center [640, 385] width 393 height 30
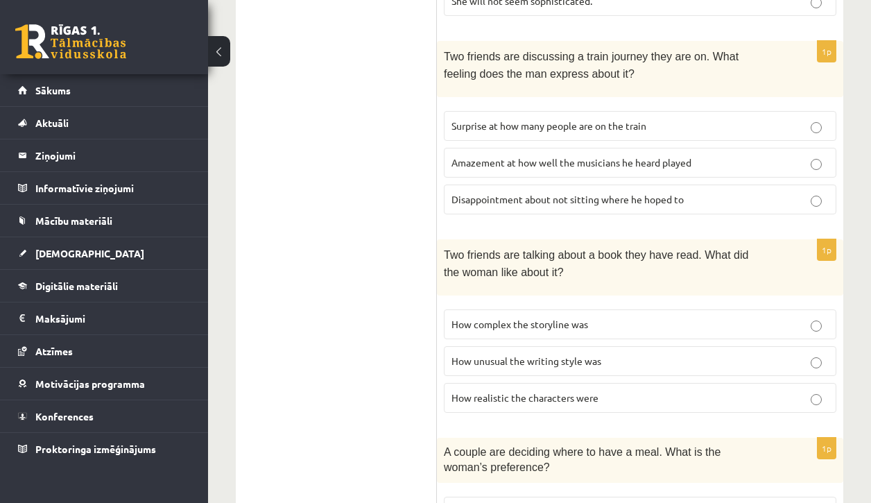
scroll to position [679, 0]
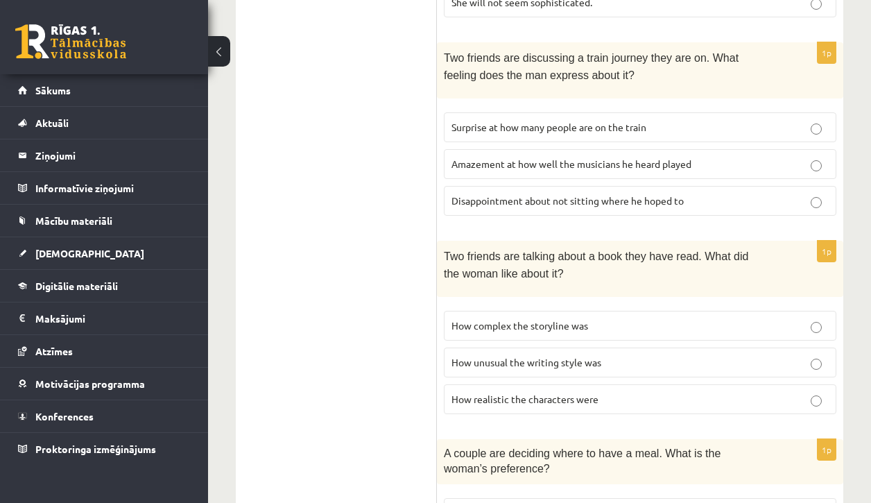
click at [635, 355] on p "How unusual the writing style was" at bounding box center [640, 362] width 377 height 15
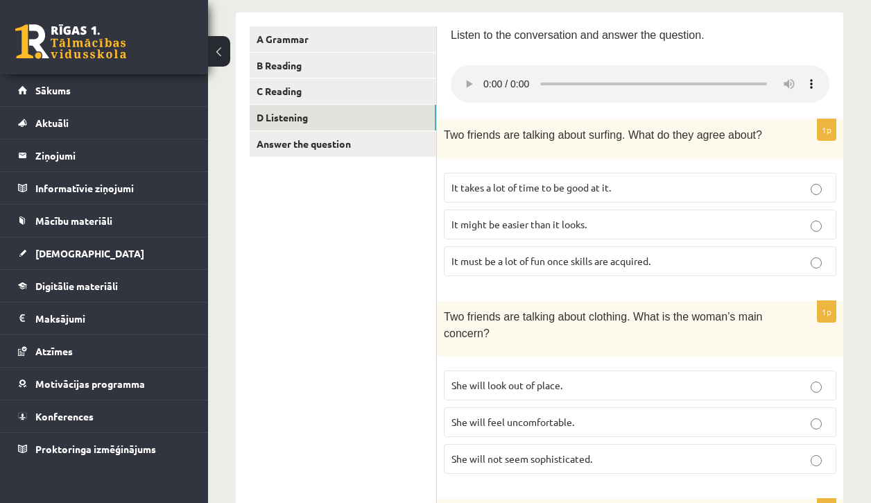
scroll to position [223, 0]
click at [697, 73] on audio at bounding box center [640, 83] width 379 height 37
click at [683, 76] on audio at bounding box center [640, 83] width 379 height 37
click at [484, 74] on audio at bounding box center [640, 83] width 379 height 37
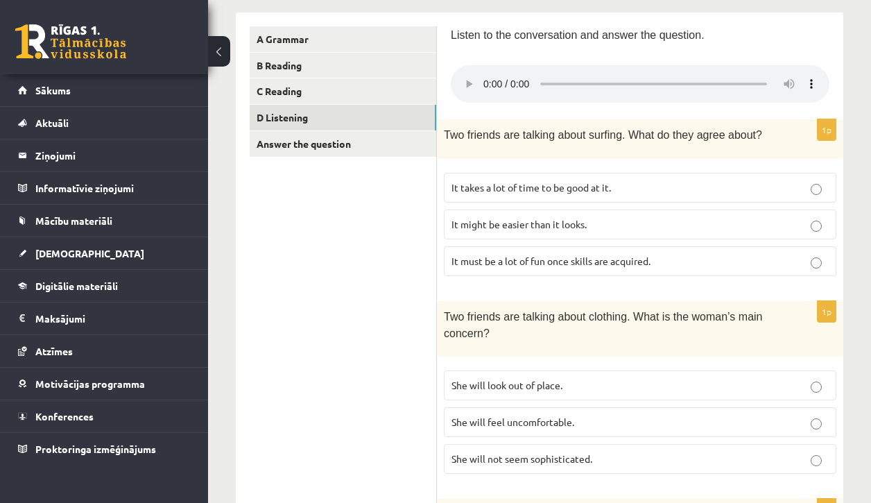
click at [484, 74] on audio at bounding box center [640, 83] width 379 height 37
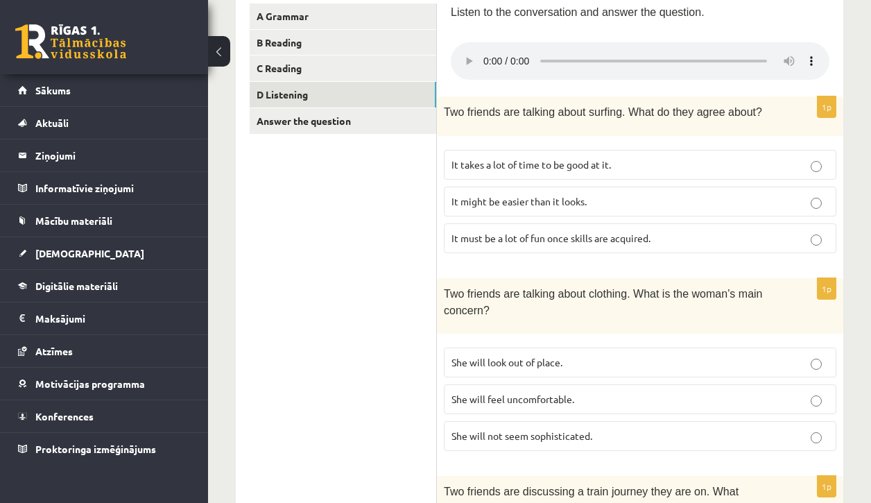
scroll to position [250, 0]
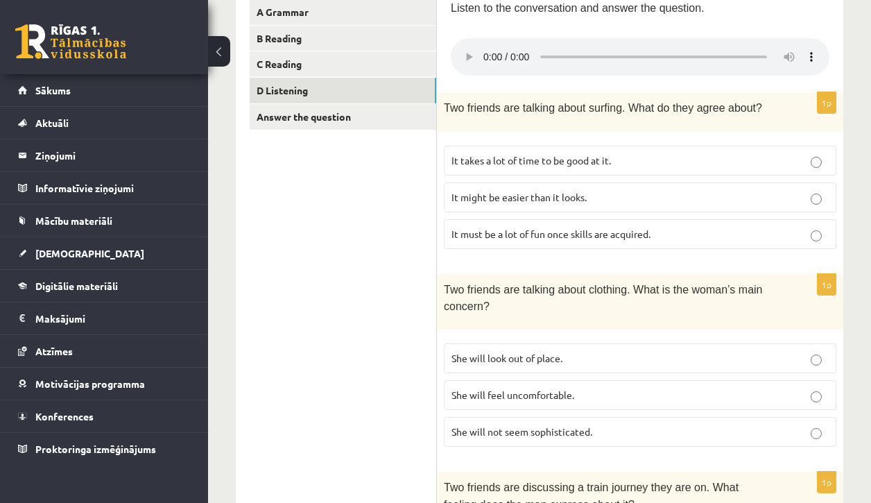
click at [509, 351] on p "She will look out of place." at bounding box center [640, 358] width 377 height 15
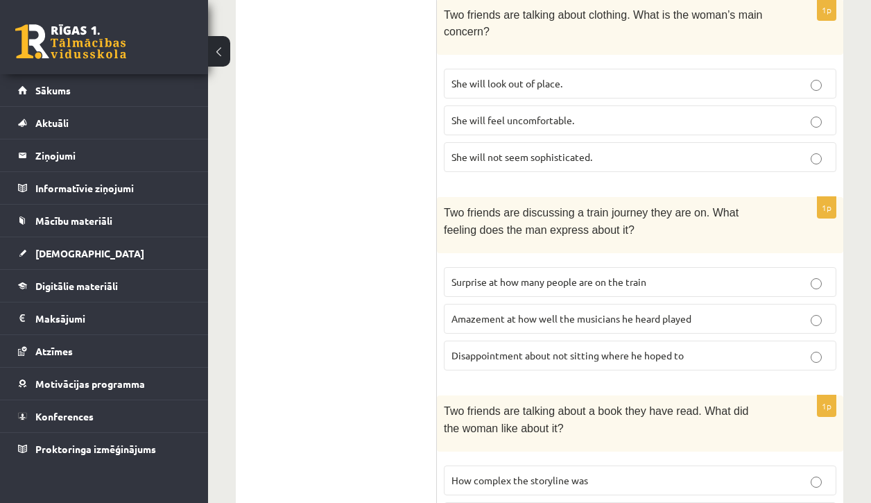
scroll to position [525, 0]
click at [509, 349] on span "Disappointment about not sitting where he hoped to" at bounding box center [568, 355] width 232 height 12
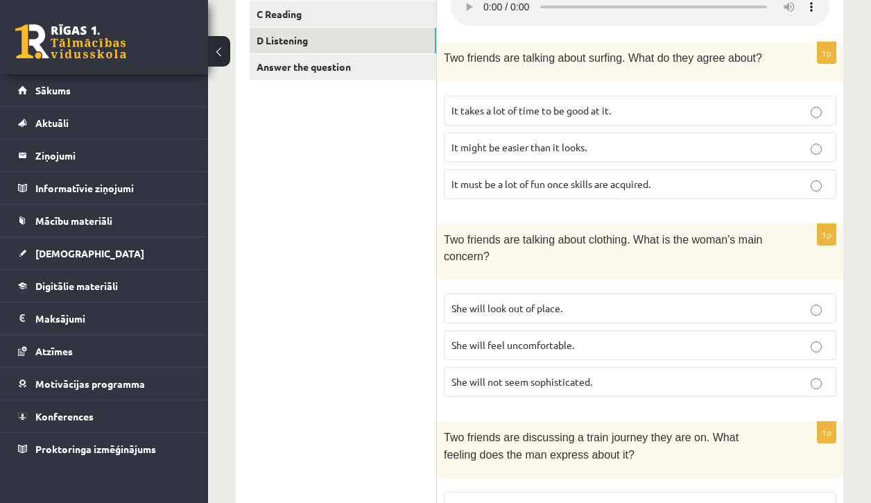
scroll to position [295, 0]
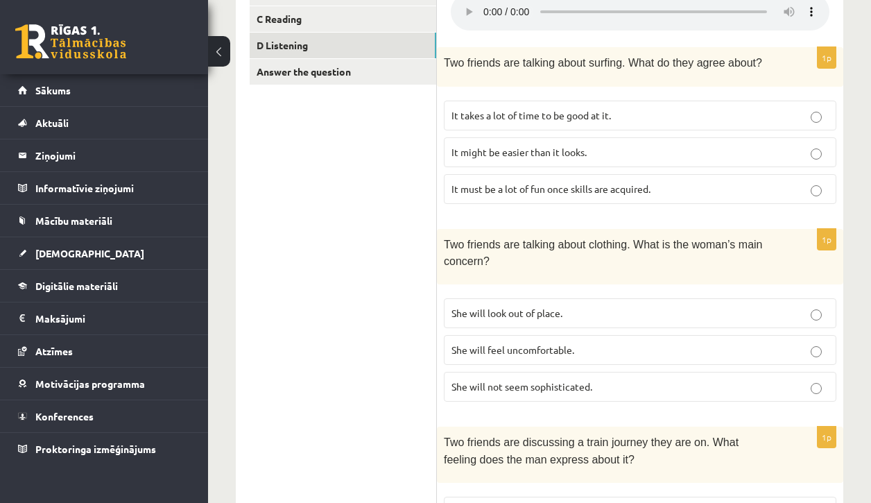
click at [483, 8] on audio at bounding box center [640, 11] width 379 height 37
click at [707, 3] on audio at bounding box center [640, 11] width 379 height 37
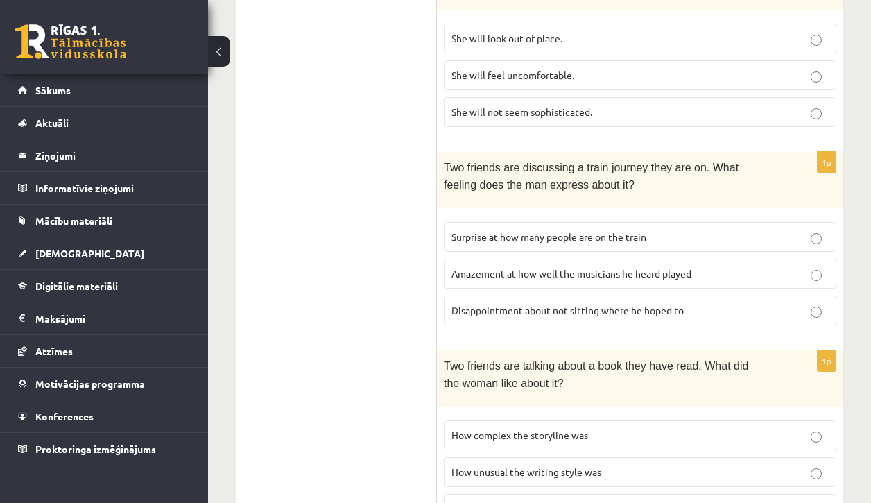
scroll to position [570, 0]
click at [687, 222] on label "Surprise at how many people are on the train" at bounding box center [640, 237] width 393 height 30
click at [662, 304] on span "Disappointment about not sitting where he hoped to" at bounding box center [568, 310] width 232 height 12
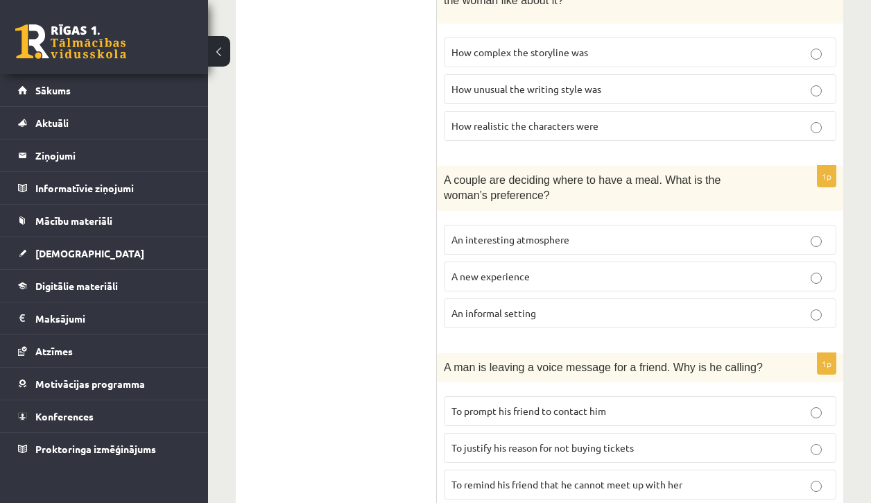
scroll to position [952, 0]
click at [699, 307] on p "An informal setting" at bounding box center [640, 314] width 377 height 15
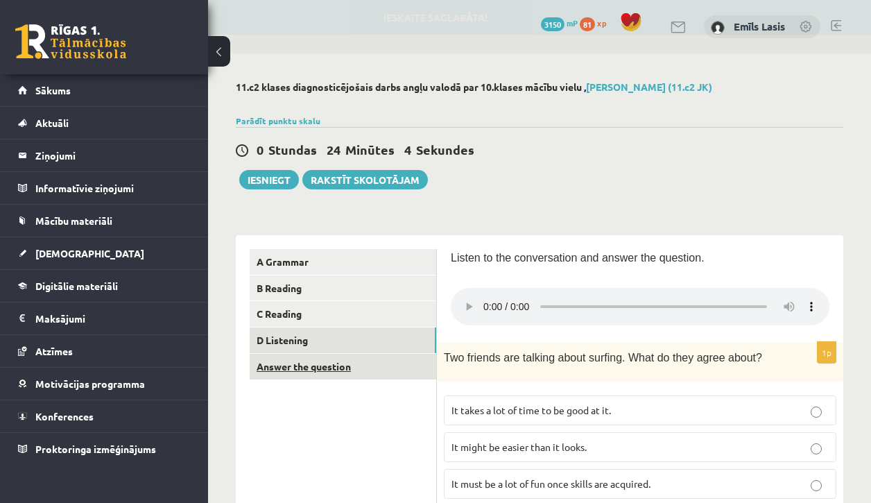
scroll to position [0, 0]
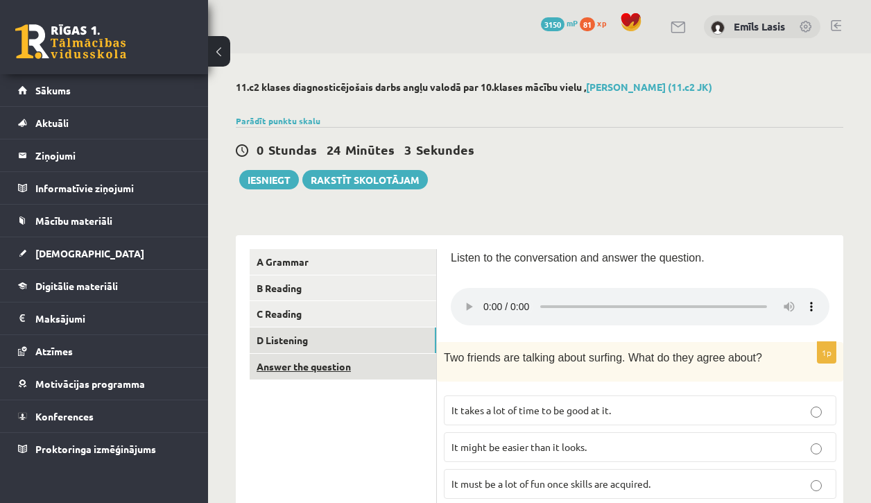
click at [321, 363] on link "Answer the question" at bounding box center [343, 367] width 187 height 26
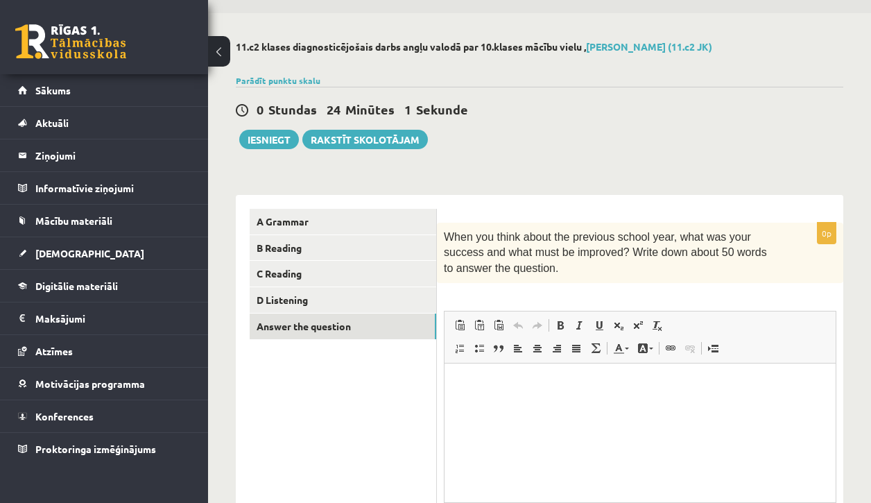
scroll to position [40, 0]
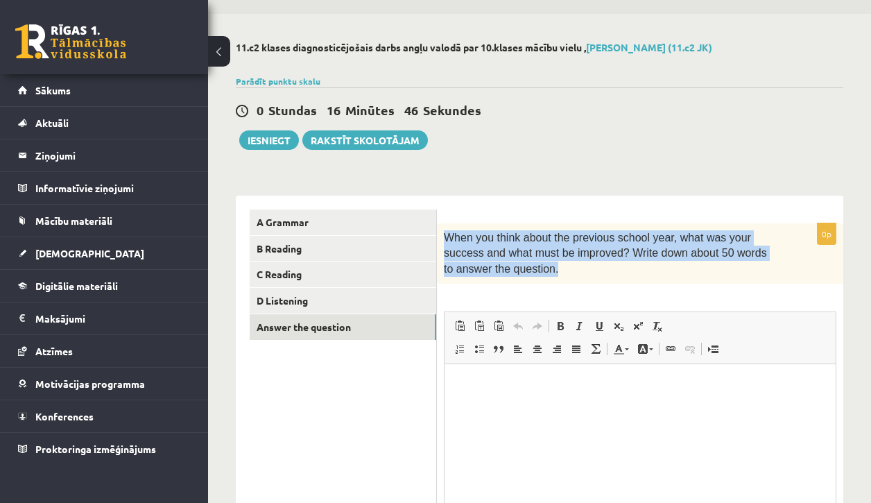
drag, startPoint x: 443, startPoint y: 237, endPoint x: 663, endPoint y: 269, distance: 222.4
click at [663, 269] on div "When you think about the previous school year, what was your success and what m…" at bounding box center [640, 253] width 407 height 60
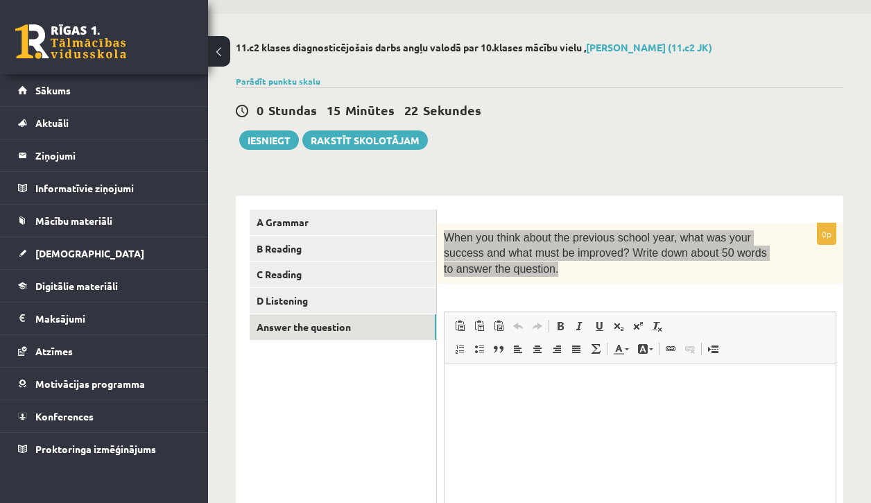
click at [739, 406] on html at bounding box center [640, 385] width 391 height 42
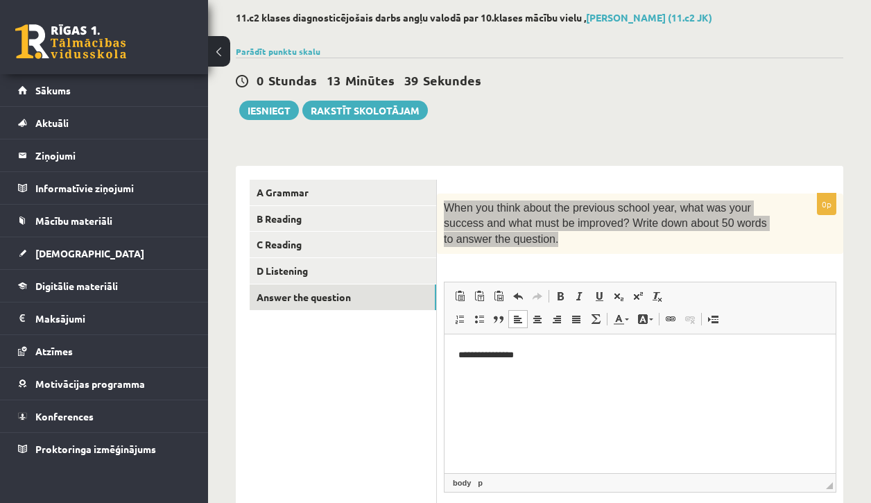
scroll to position [66, 0]
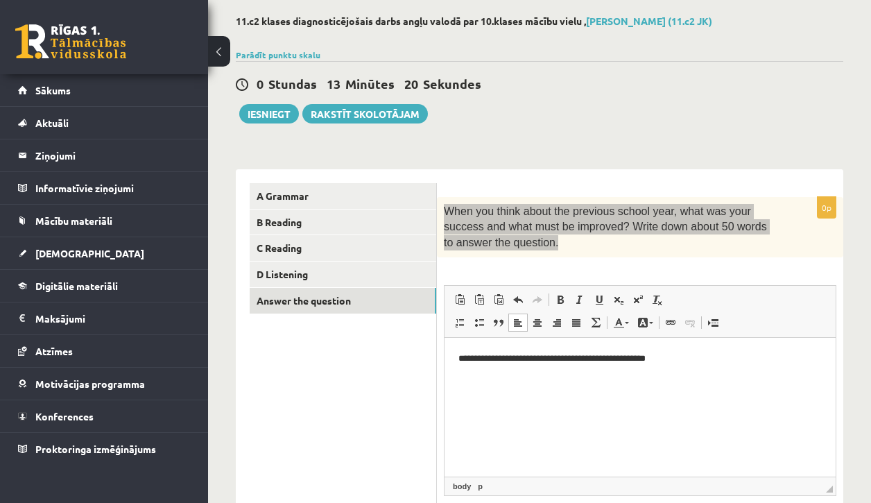
click at [526, 356] on p "**********" at bounding box center [641, 358] width 364 height 14
click at [725, 367] on html "**********" at bounding box center [640, 358] width 391 height 42
click at [608, 357] on p "**********" at bounding box center [641, 358] width 364 height 14
click at [633, 359] on p "**********" at bounding box center [641, 358] width 364 height 14
click at [697, 361] on p "**********" at bounding box center [641, 358] width 364 height 14
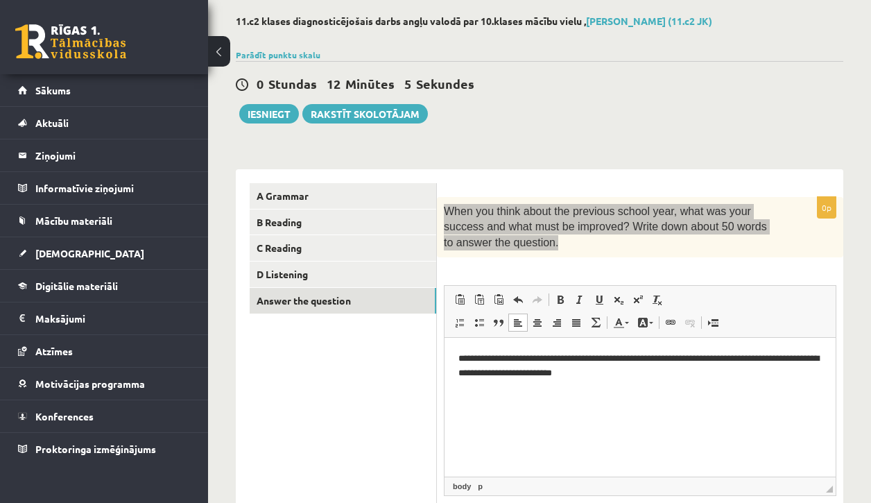
click at [584, 375] on p "**********" at bounding box center [641, 365] width 364 height 28
click at [691, 380] on html "**********" at bounding box center [640, 365] width 391 height 56
click at [582, 384] on p "**********" at bounding box center [641, 372] width 364 height 42
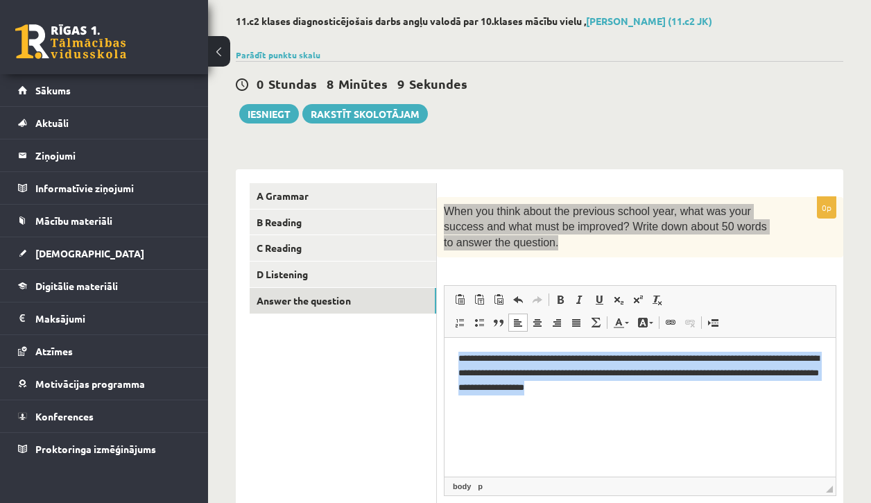
drag, startPoint x: 683, startPoint y: 398, endPoint x: 469, endPoint y: 346, distance: 220.0
click at [469, 346] on html "**********" at bounding box center [640, 371] width 391 height 69
click at [679, 387] on p "**********" at bounding box center [641, 372] width 364 height 42
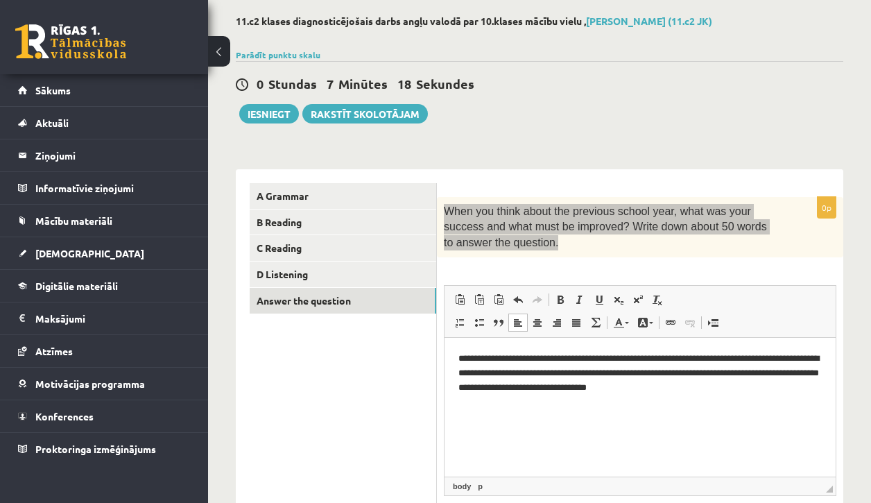
click at [677, 359] on p "**********" at bounding box center [641, 372] width 364 height 42
click at [563, 386] on p "**********" at bounding box center [641, 372] width 364 height 42
click at [770, 390] on p "**********" at bounding box center [641, 372] width 364 height 42
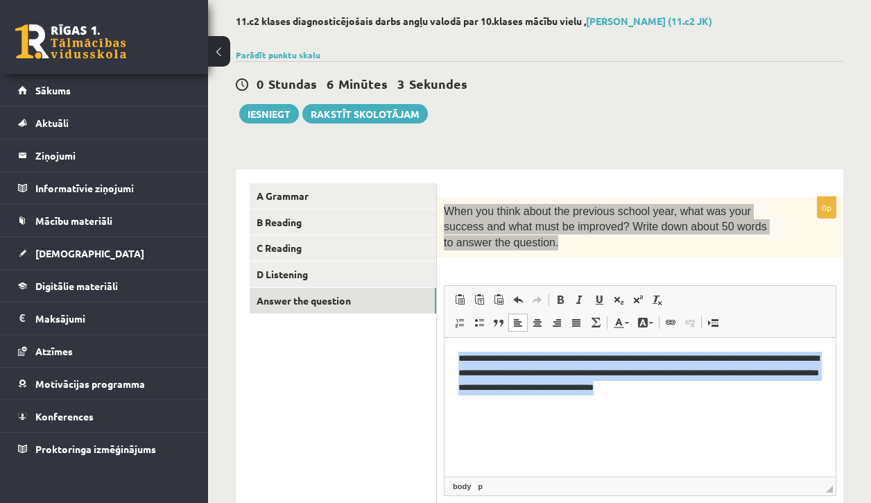
drag, startPoint x: 459, startPoint y: 357, endPoint x: 699, endPoint y: 454, distance: 259.9
click at [699, 407] on html "**********" at bounding box center [640, 371] width 391 height 69
click at [760, 385] on p "**********" at bounding box center [641, 372] width 364 height 42
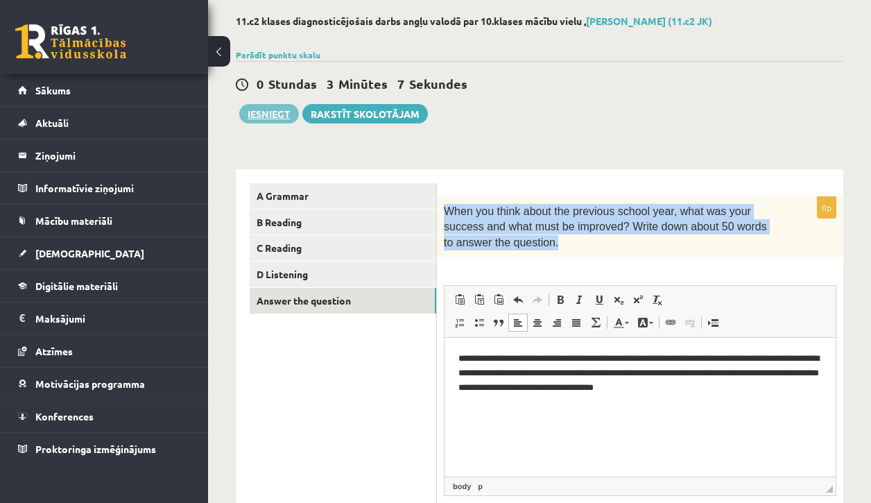
click at [258, 116] on button "Iesniegt" at bounding box center [269, 113] width 60 height 19
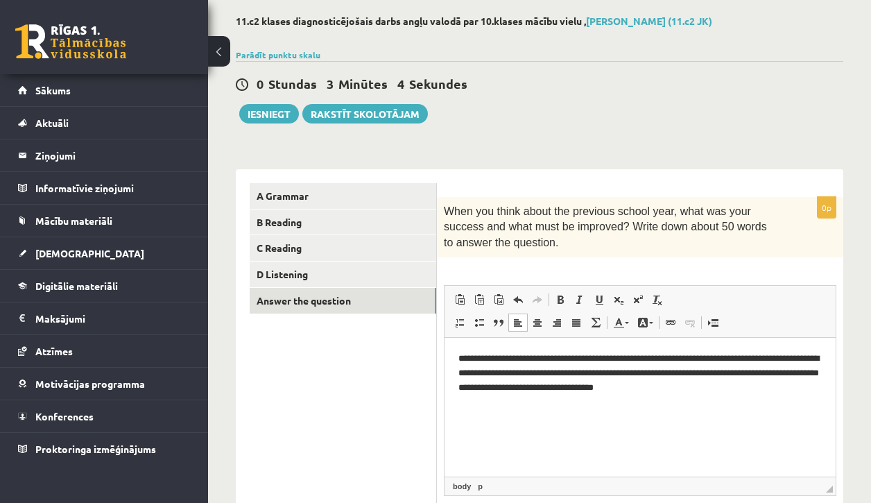
click at [655, 239] on p "When you think about the previous school year, what was your success and what m…" at bounding box center [605, 227] width 323 height 46
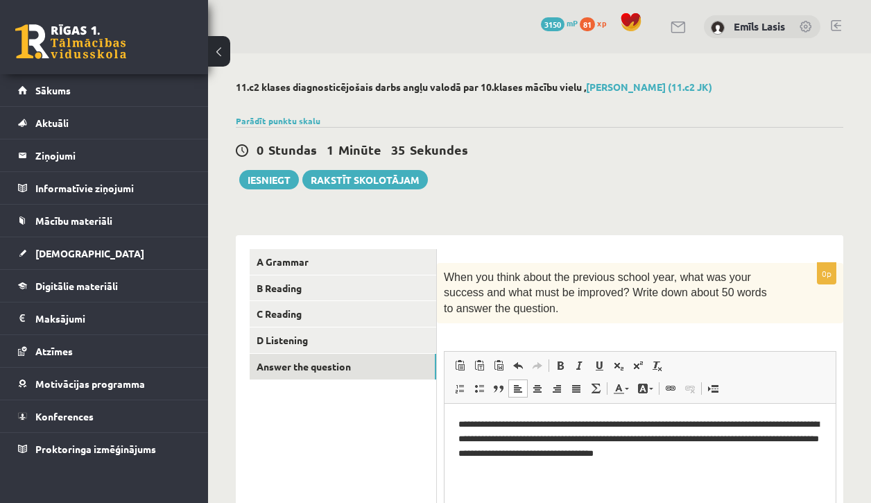
scroll to position [0, 0]
click at [276, 187] on button "Iesniegt" at bounding box center [269, 179] width 60 height 19
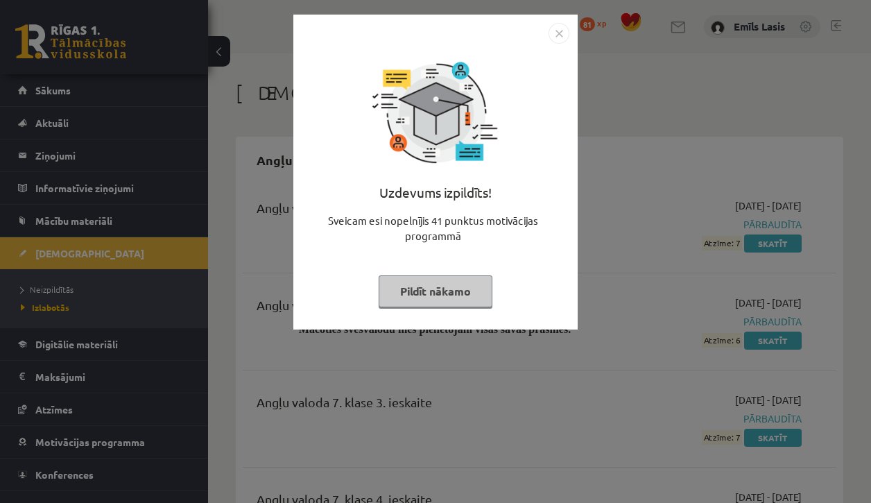
click at [556, 36] on img "Close" at bounding box center [559, 33] width 21 height 21
